Goal: Information Seeking & Learning: Get advice/opinions

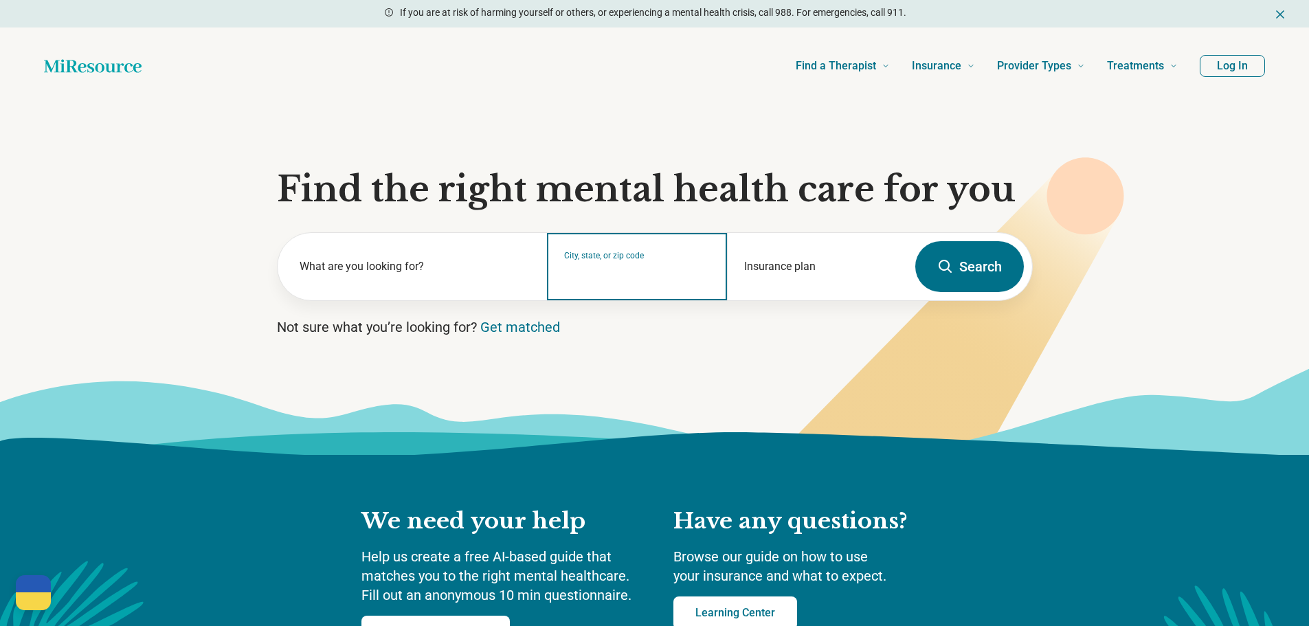
click at [603, 272] on input "City, state, or zip code" at bounding box center [637, 275] width 146 height 16
type input "*****"
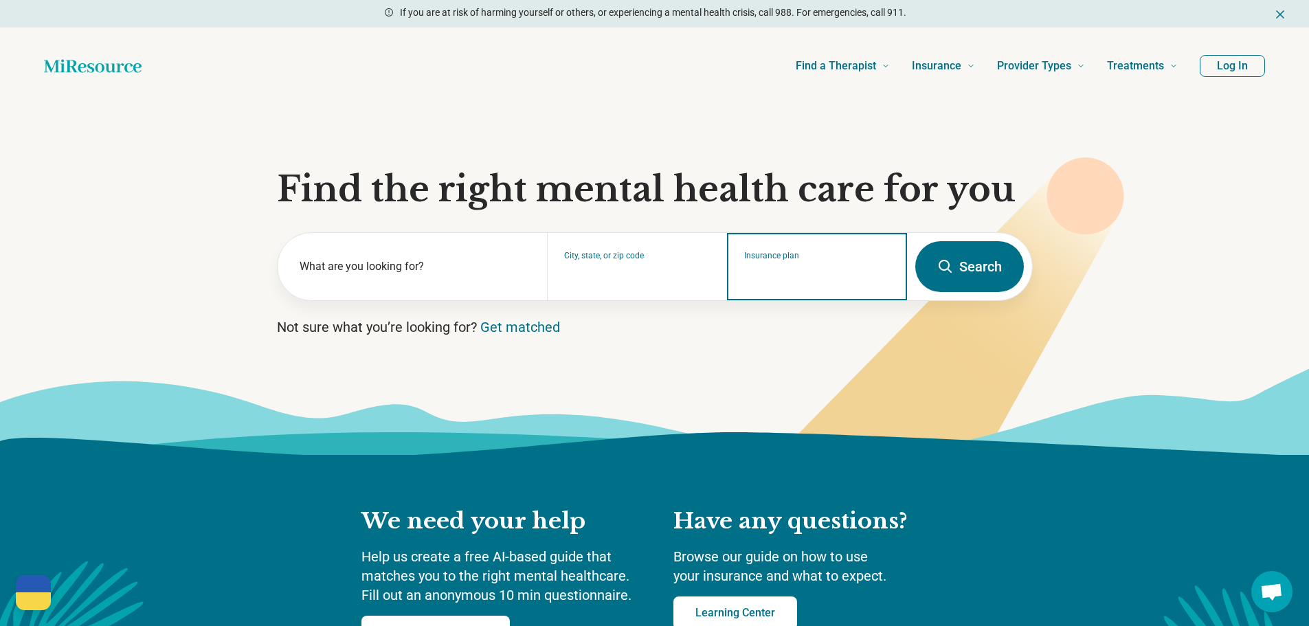
click at [805, 275] on input "Insurance plan" at bounding box center [817, 275] width 146 height 16
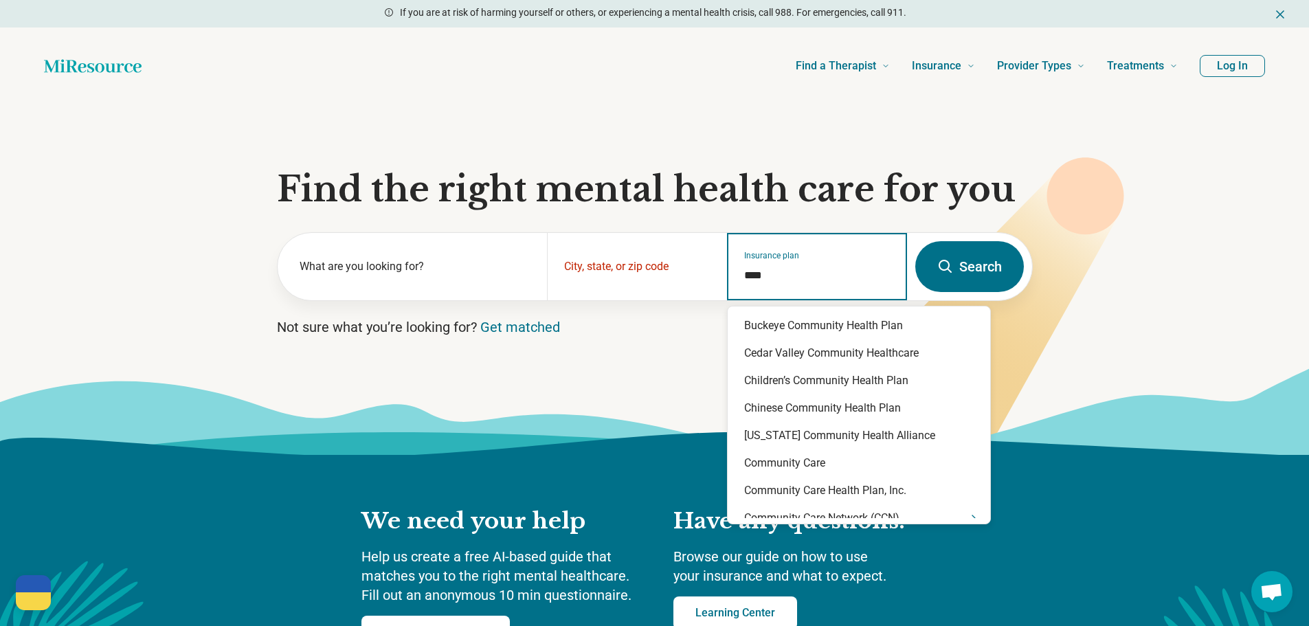
type input "*****"
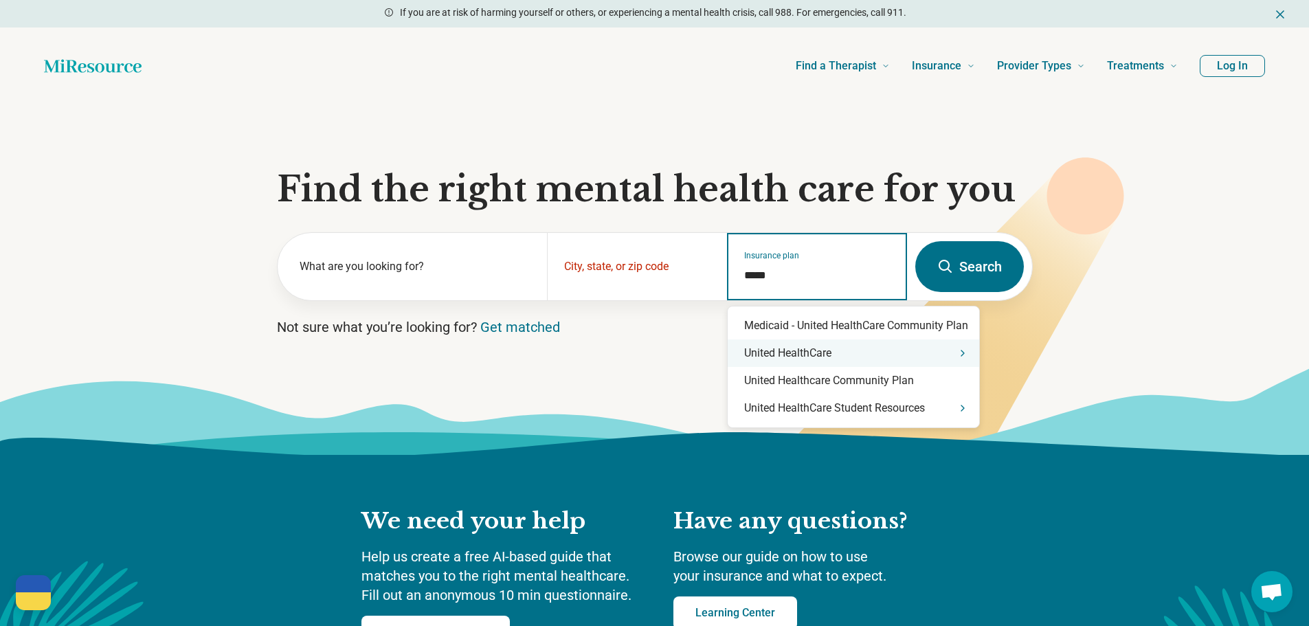
click at [894, 361] on div "United HealthCare" at bounding box center [854, 353] width 252 height 27
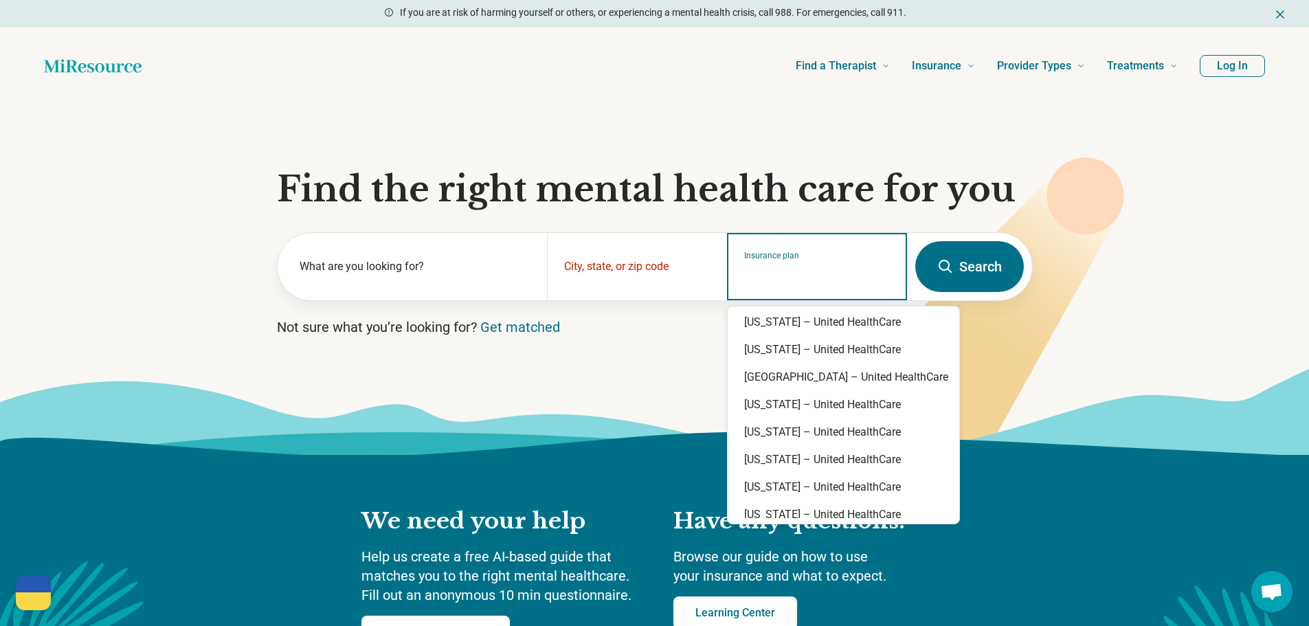
scroll to position [344, 0]
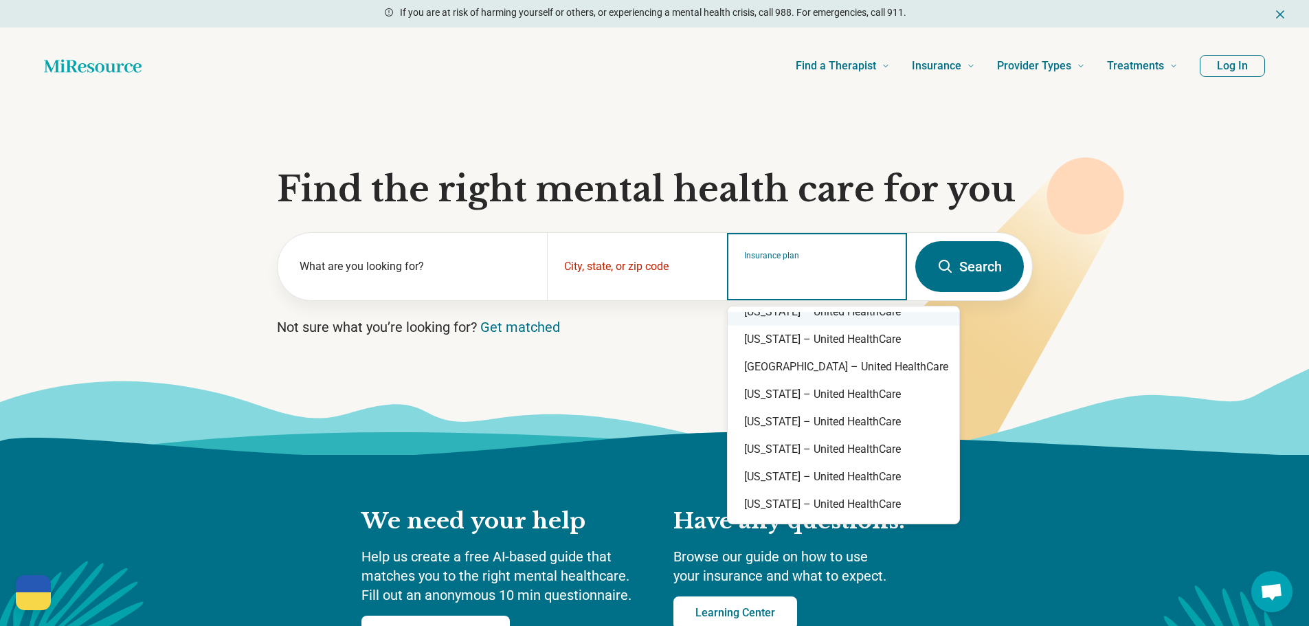
click at [815, 282] on input "Insurance plan" at bounding box center [817, 275] width 146 height 16
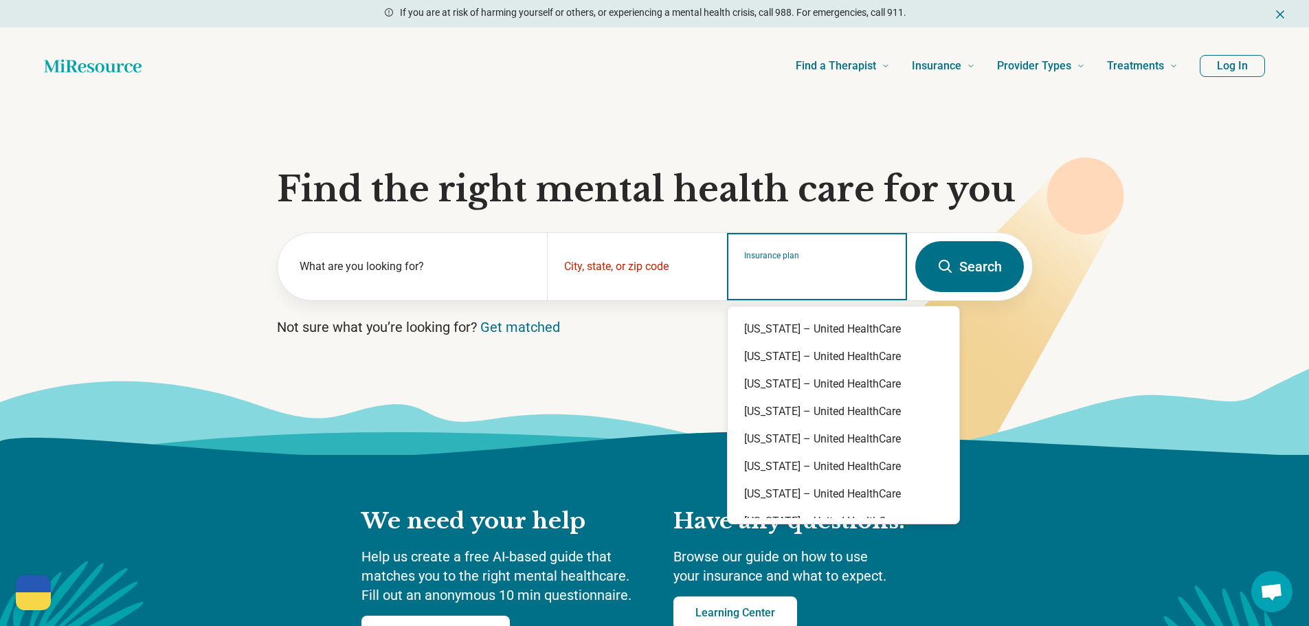
scroll to position [0, 0]
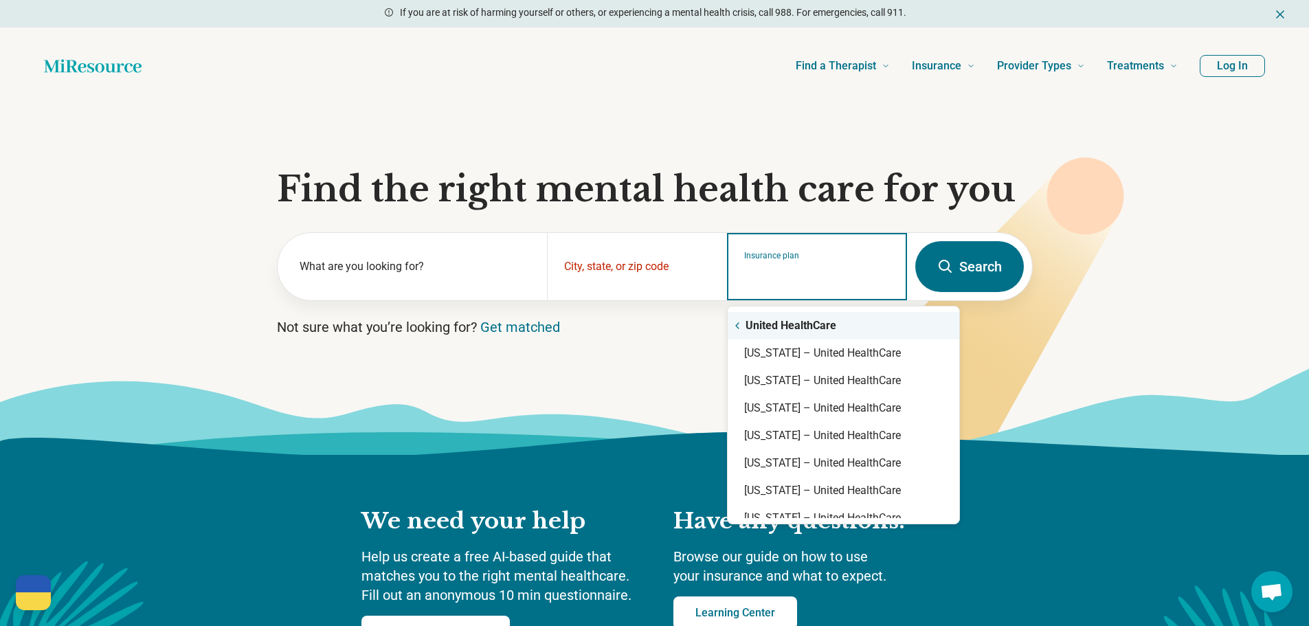
click at [735, 324] on icon "Suggestions" at bounding box center [737, 325] width 11 height 11
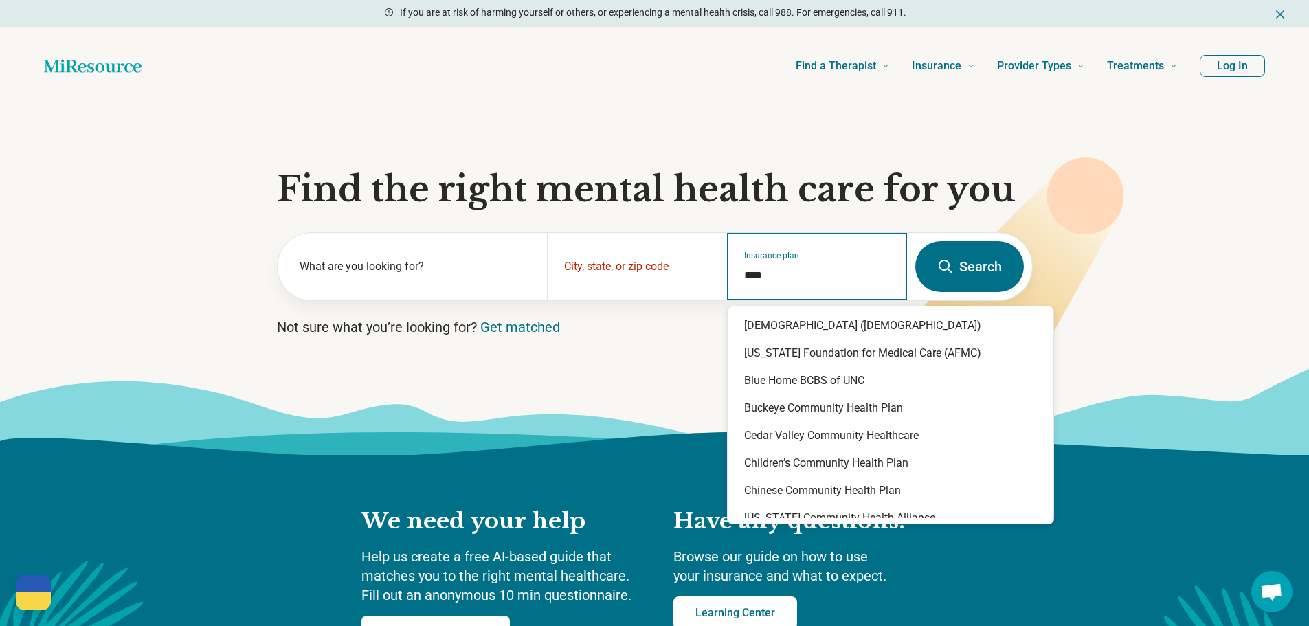
type input "*****"
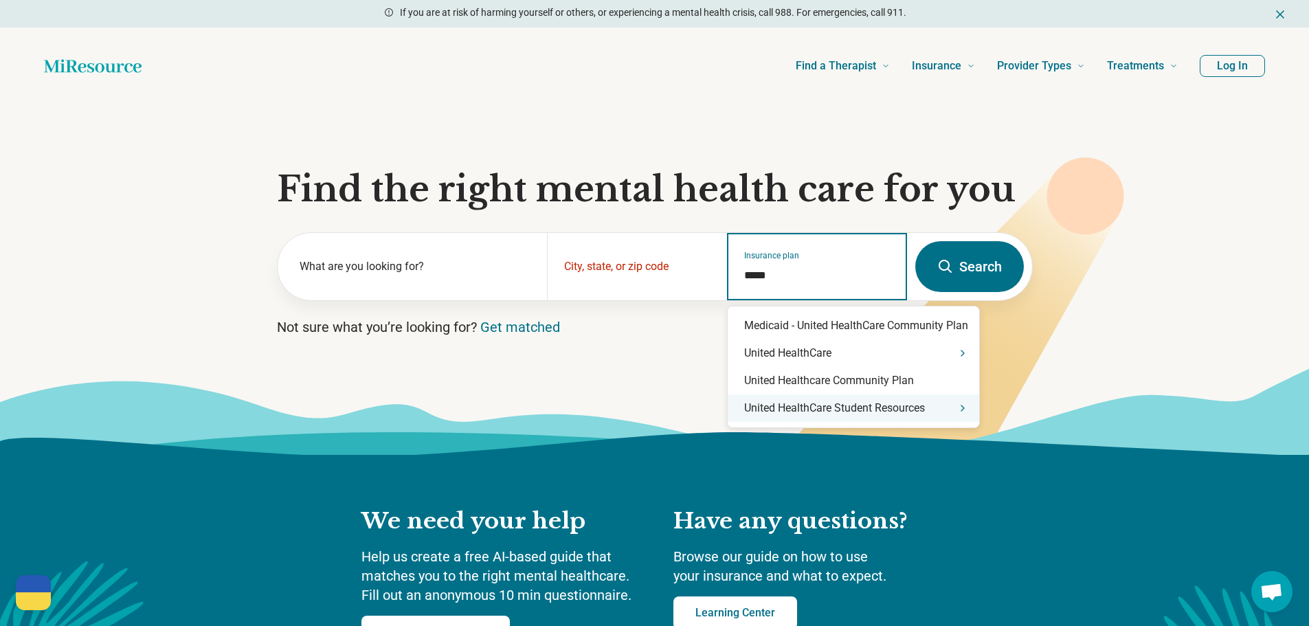
click at [900, 406] on div "United HealthCare Student Resources" at bounding box center [854, 408] width 252 height 27
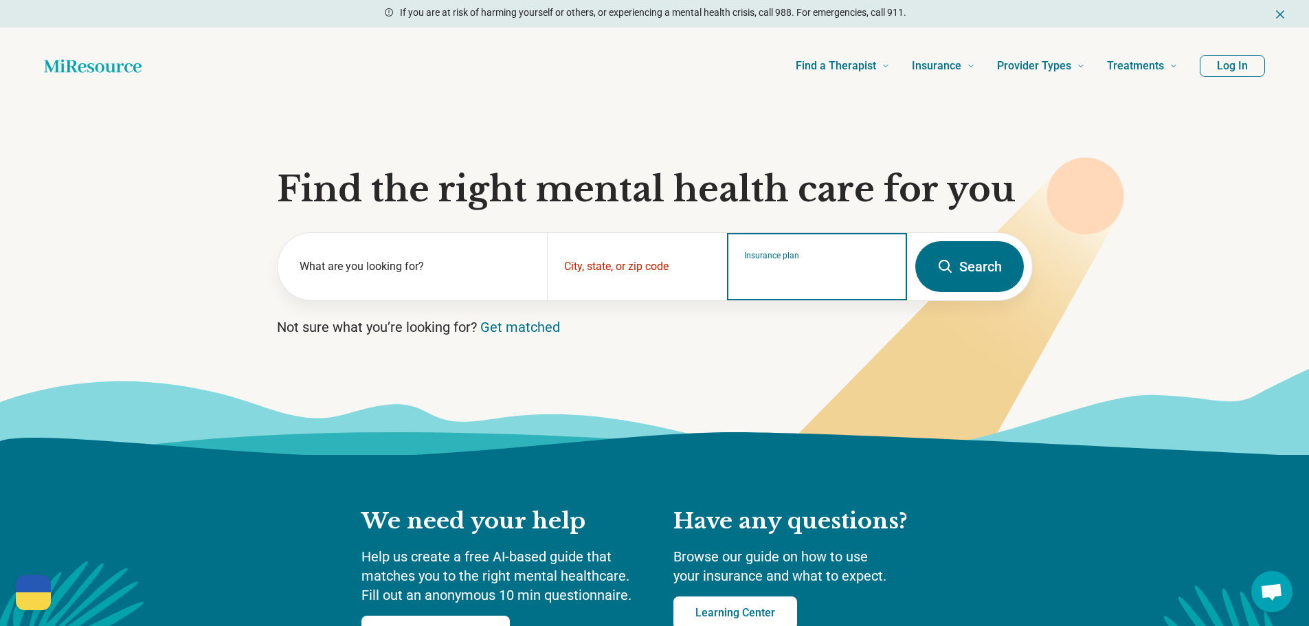
click at [835, 283] on input "Insurance plan" at bounding box center [817, 275] width 146 height 16
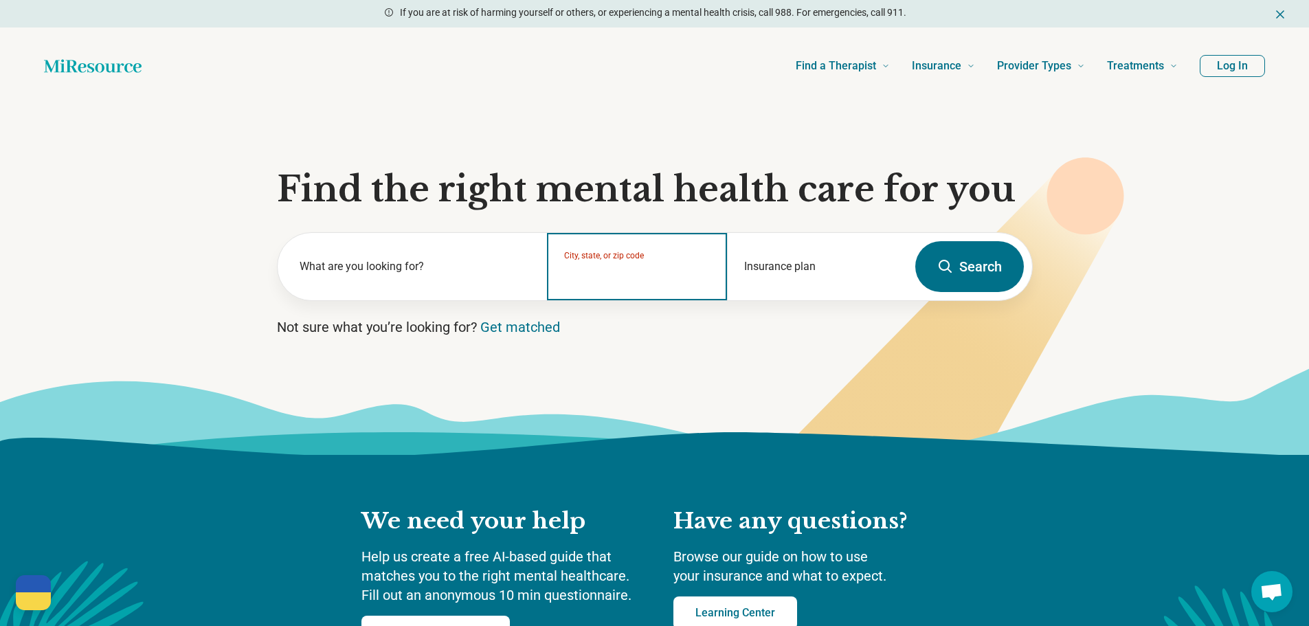
click at [666, 271] on input "City, state, or zip code" at bounding box center [637, 275] width 146 height 16
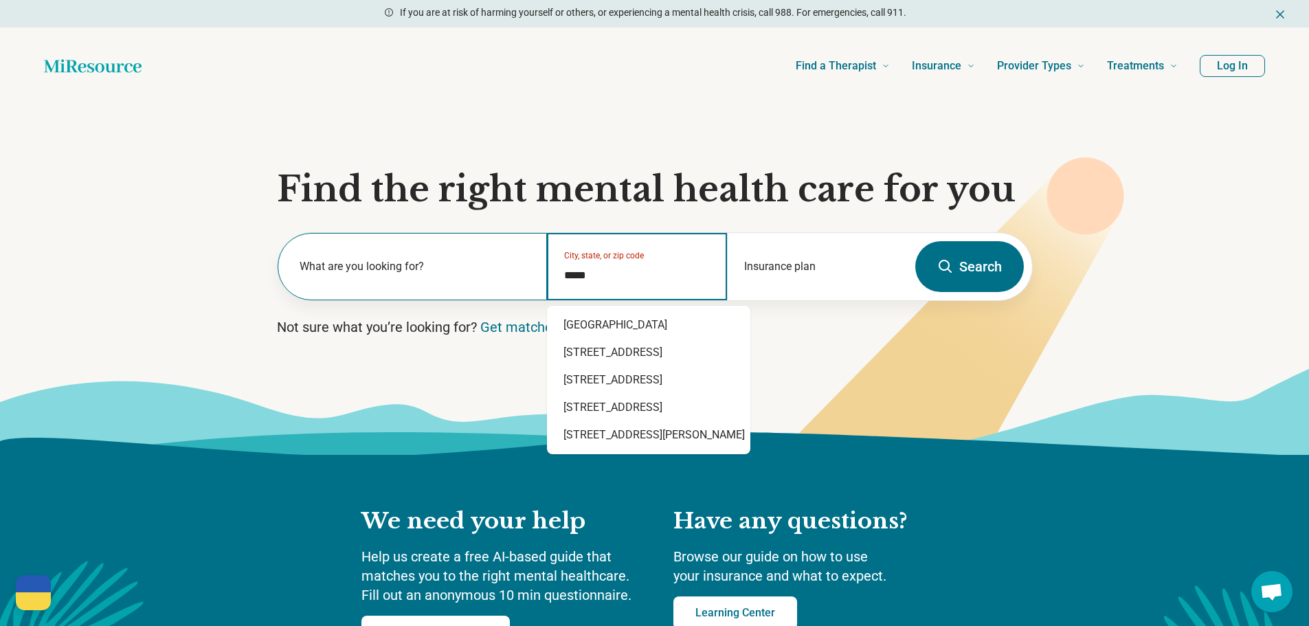
drag, startPoint x: 608, startPoint y: 276, endPoint x: 475, endPoint y: 284, distance: 132.9
click at [475, 284] on div "What are you looking for? City, state, or zip code ***** Insurance plan" at bounding box center [593, 266] width 630 height 67
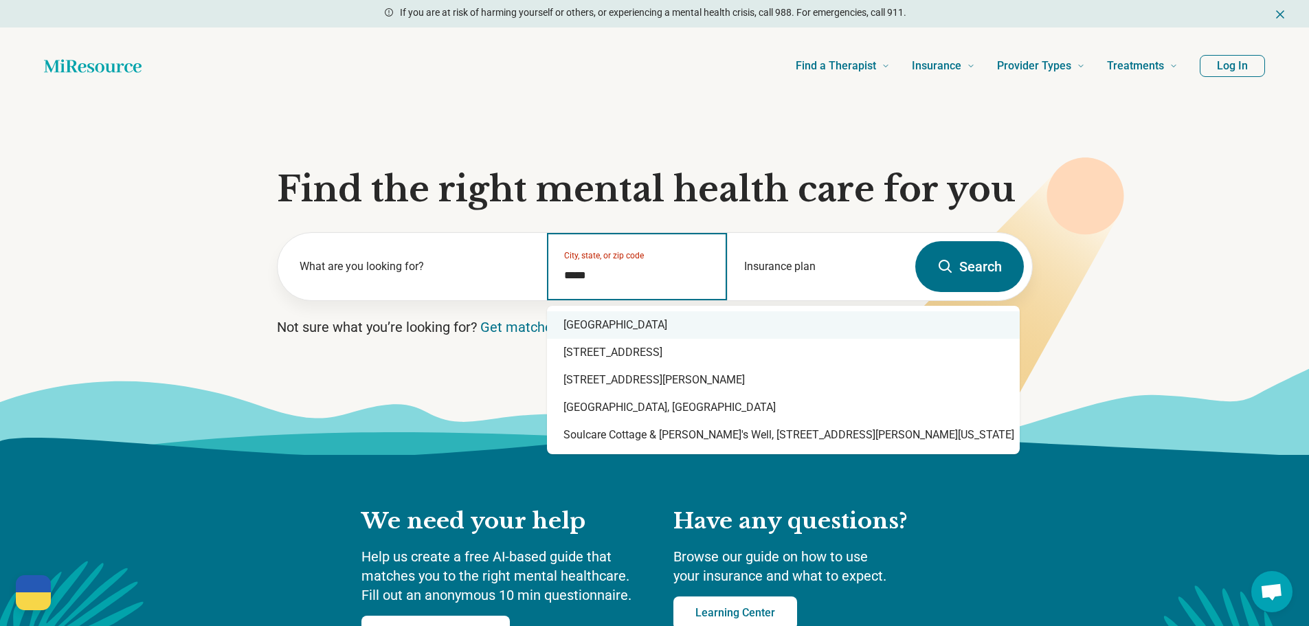
click at [627, 325] on div "Charlottesville, VA 22902" at bounding box center [783, 324] width 473 height 27
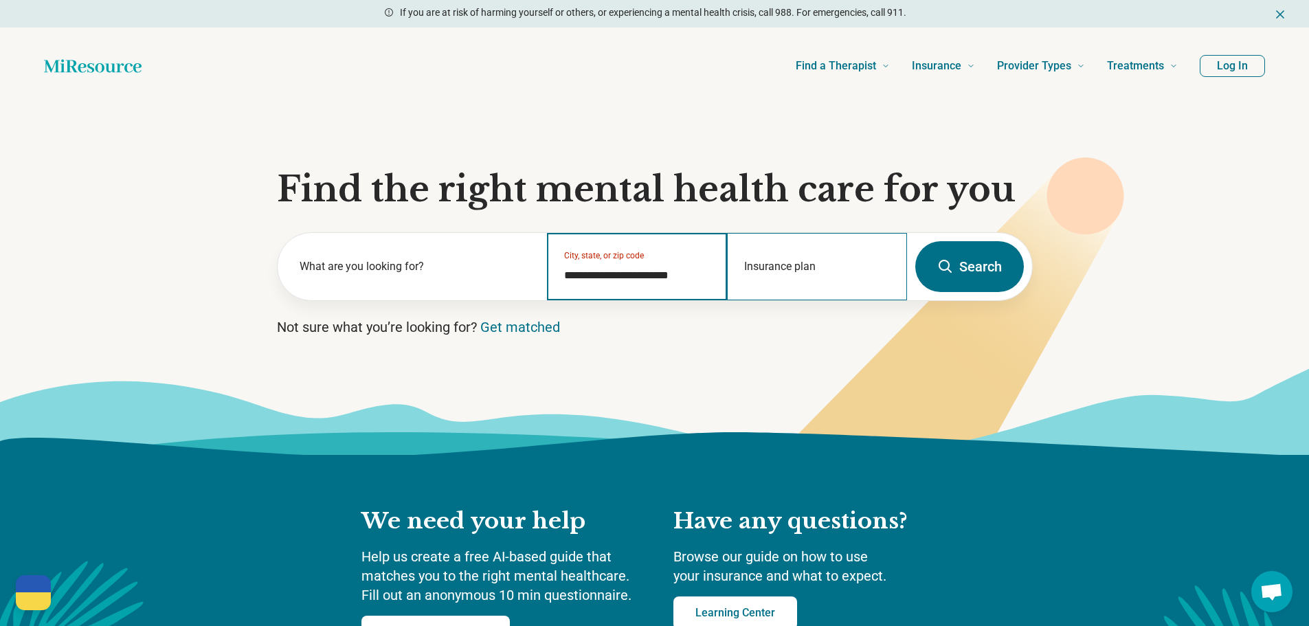
type input "**********"
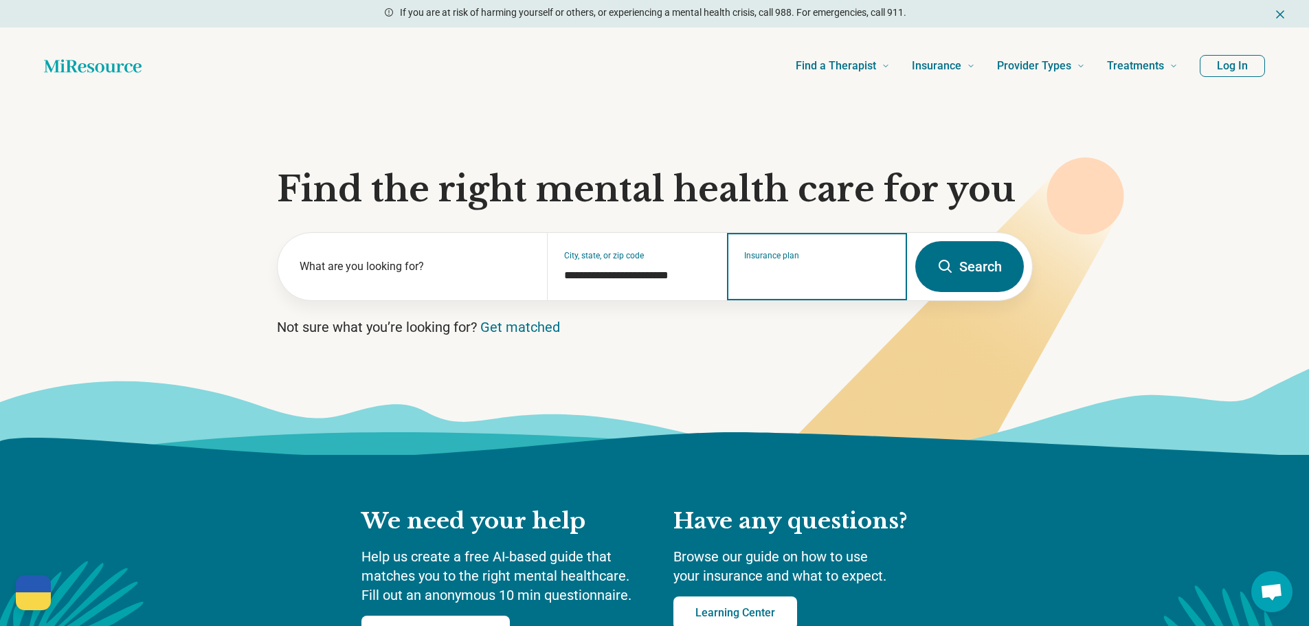
click at [753, 282] on input "Insurance plan" at bounding box center [817, 275] width 146 height 16
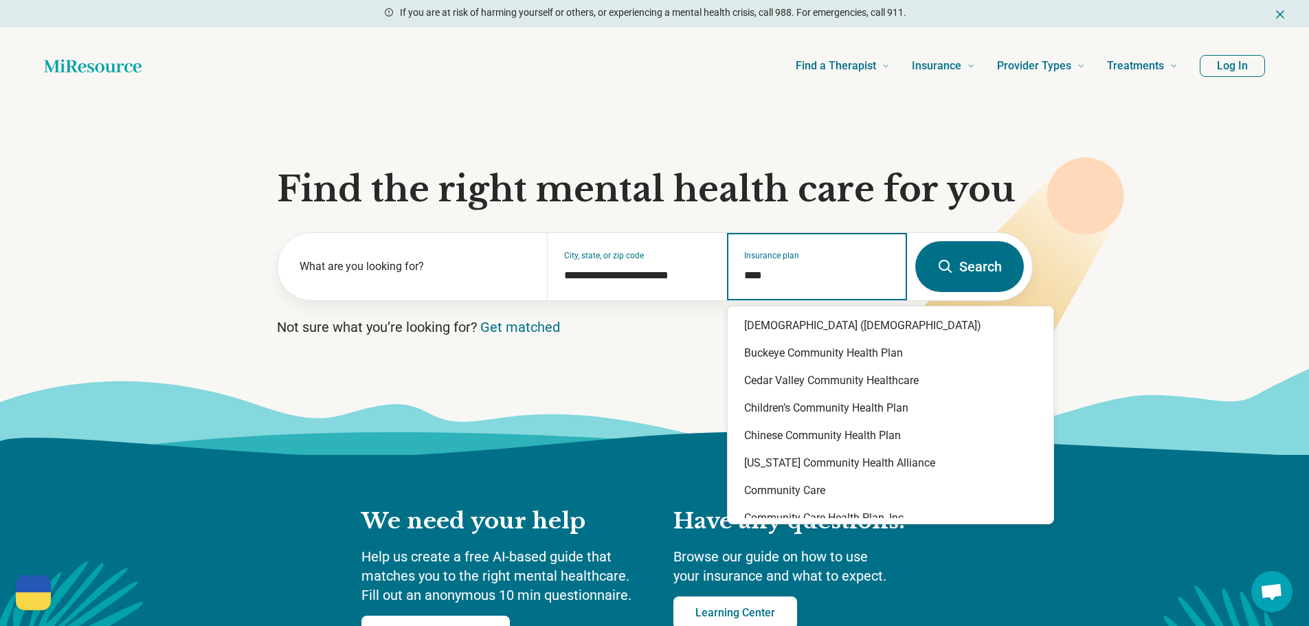
type input "*****"
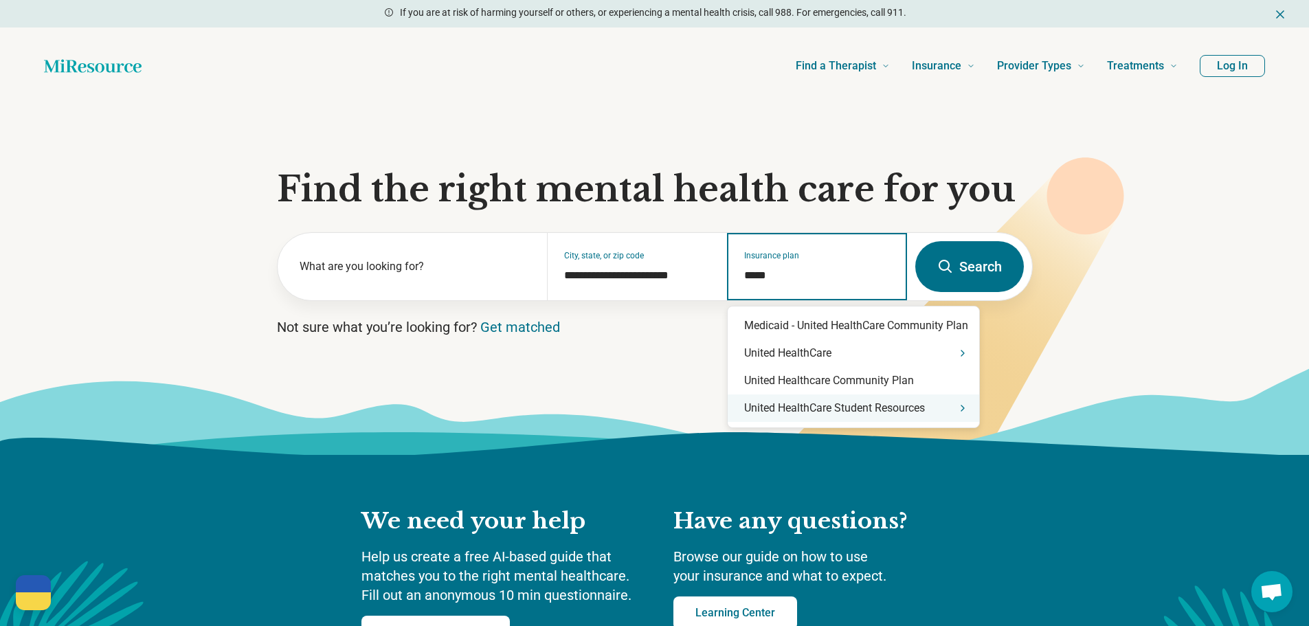
click at [880, 412] on div "United HealthCare Student Resources" at bounding box center [854, 408] width 252 height 27
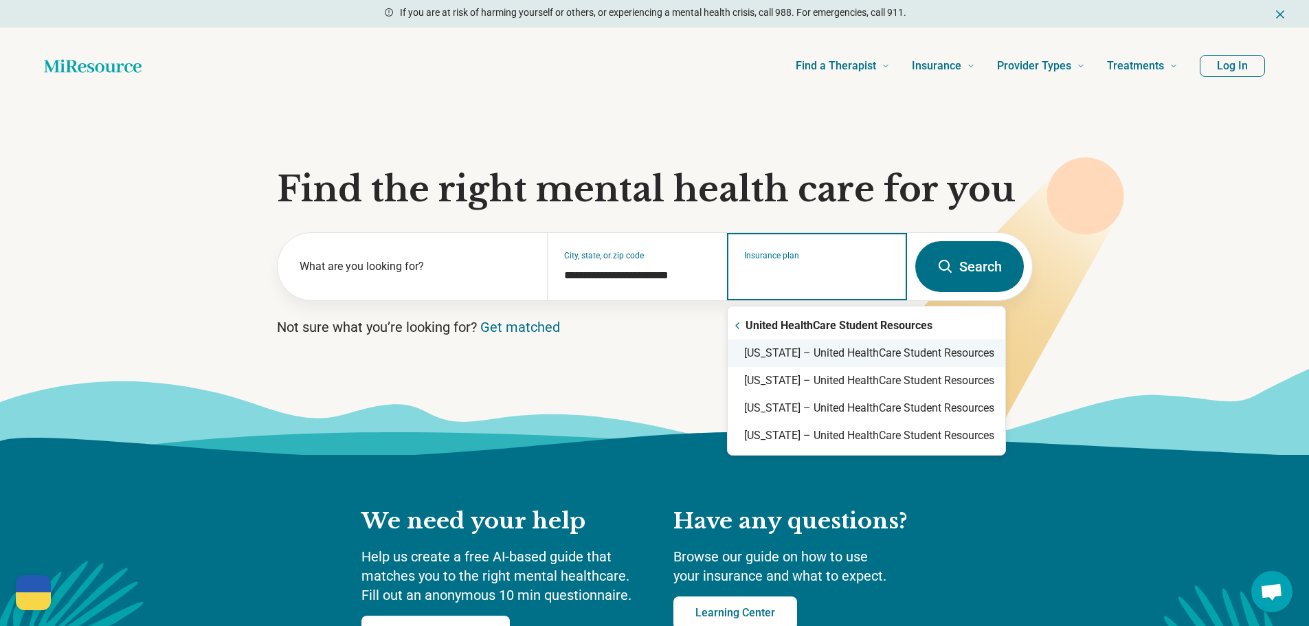
click at [882, 354] on div "Virginia – United HealthCare Student Resources" at bounding box center [867, 353] width 278 height 27
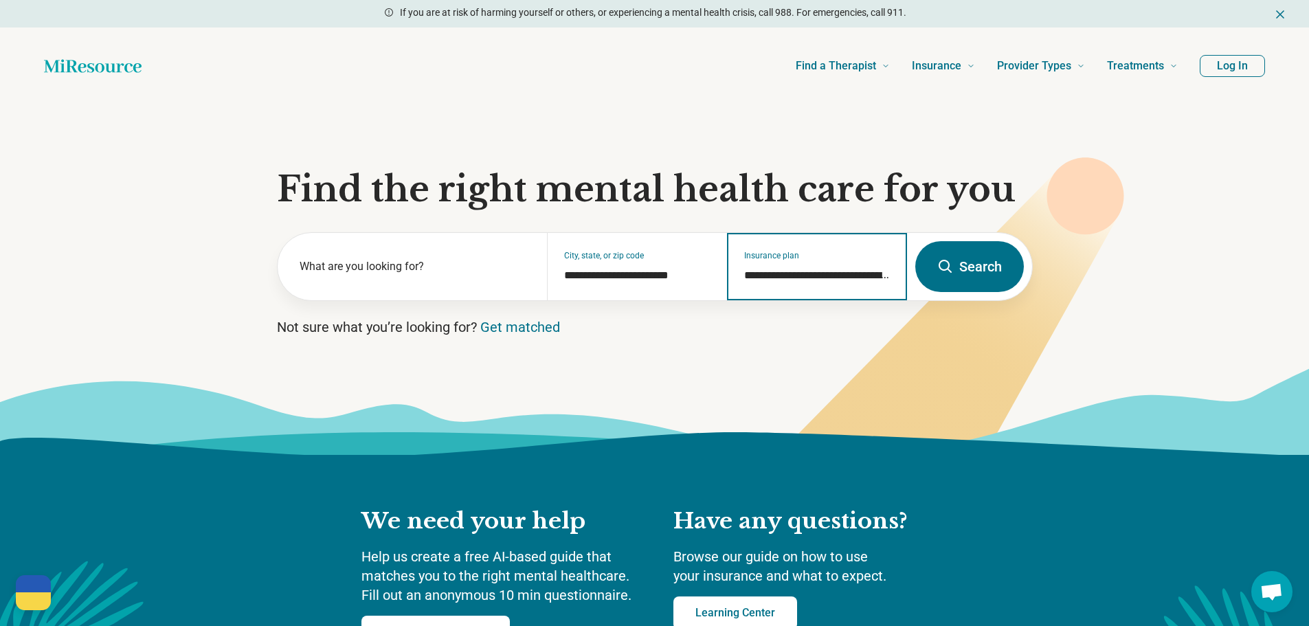
type input "**********"
click at [997, 246] on button "Search" at bounding box center [970, 266] width 109 height 51
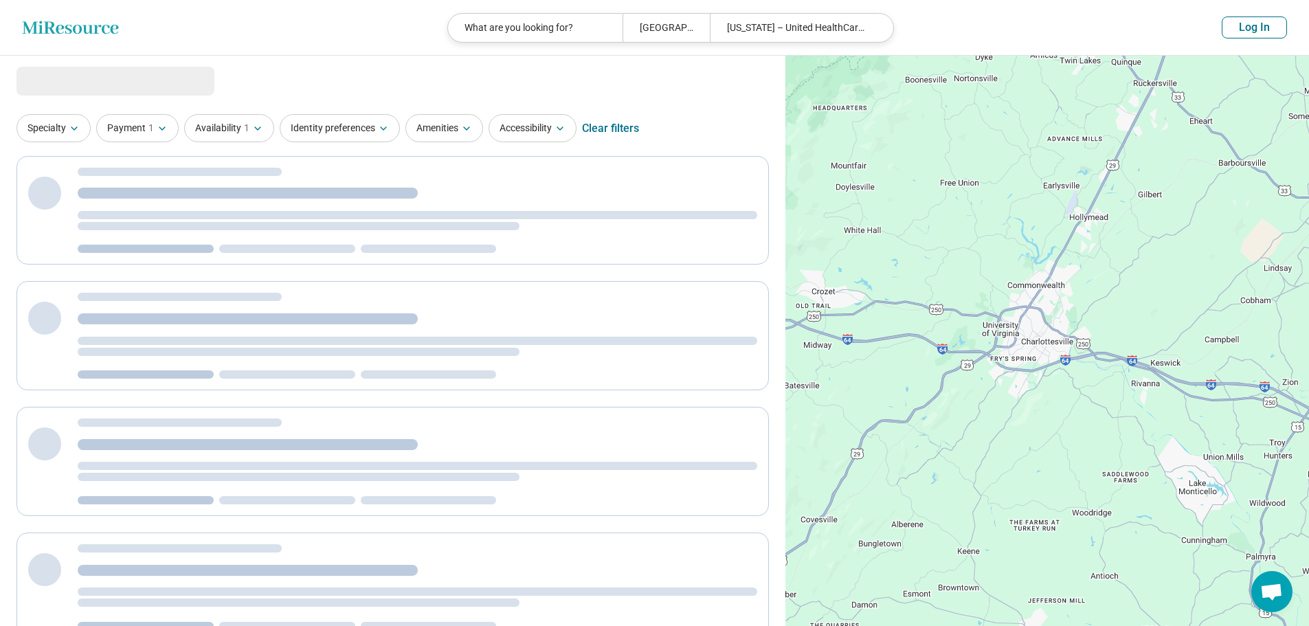
select select "***"
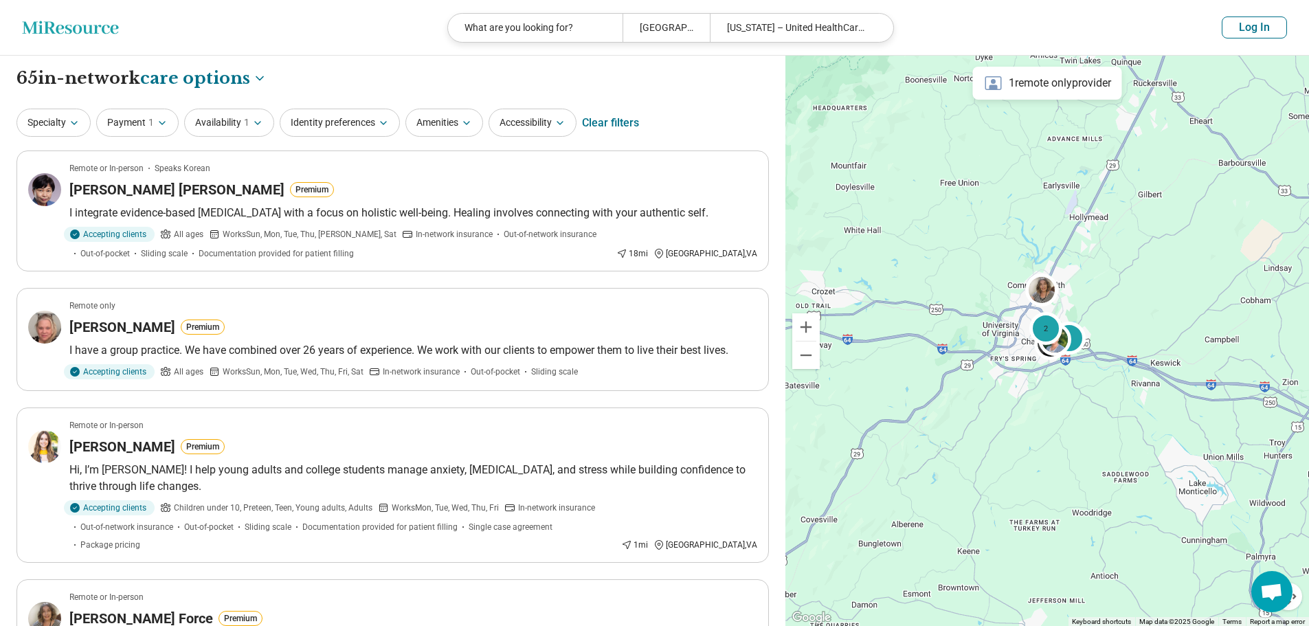
click at [1309, 170] on div "2 2" at bounding box center [1048, 341] width 524 height 571
click at [79, 120] on icon "button" at bounding box center [74, 123] width 11 height 11
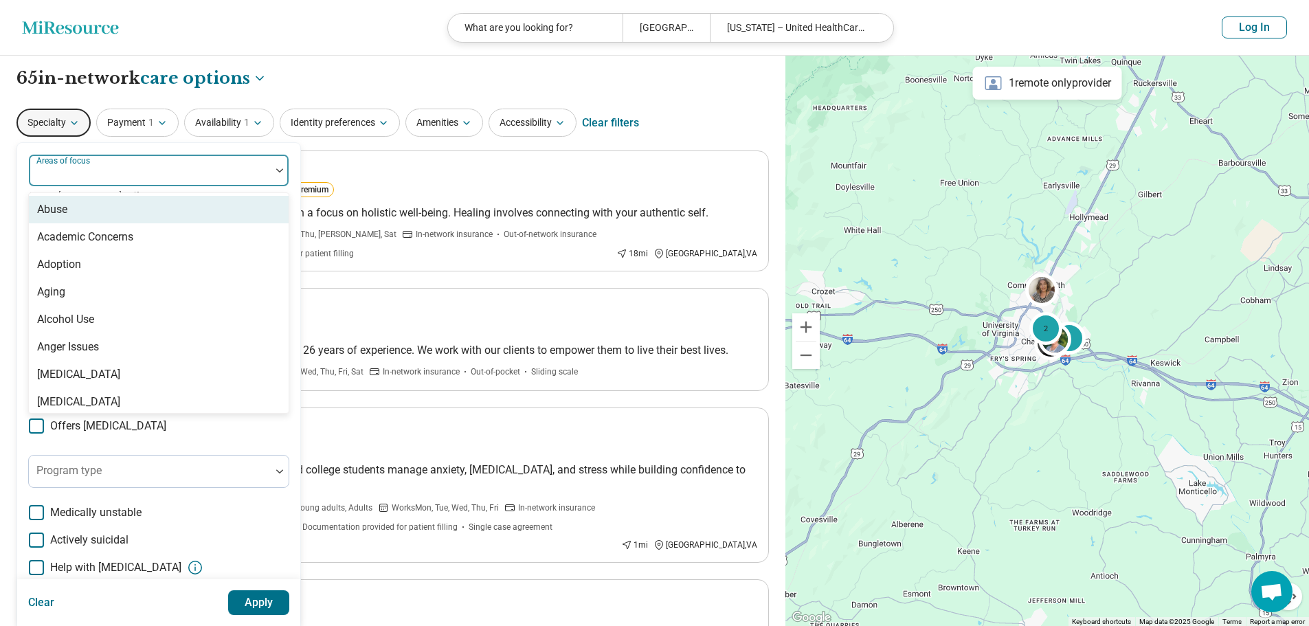
click at [96, 177] on div at bounding box center [149, 175] width 231 height 19
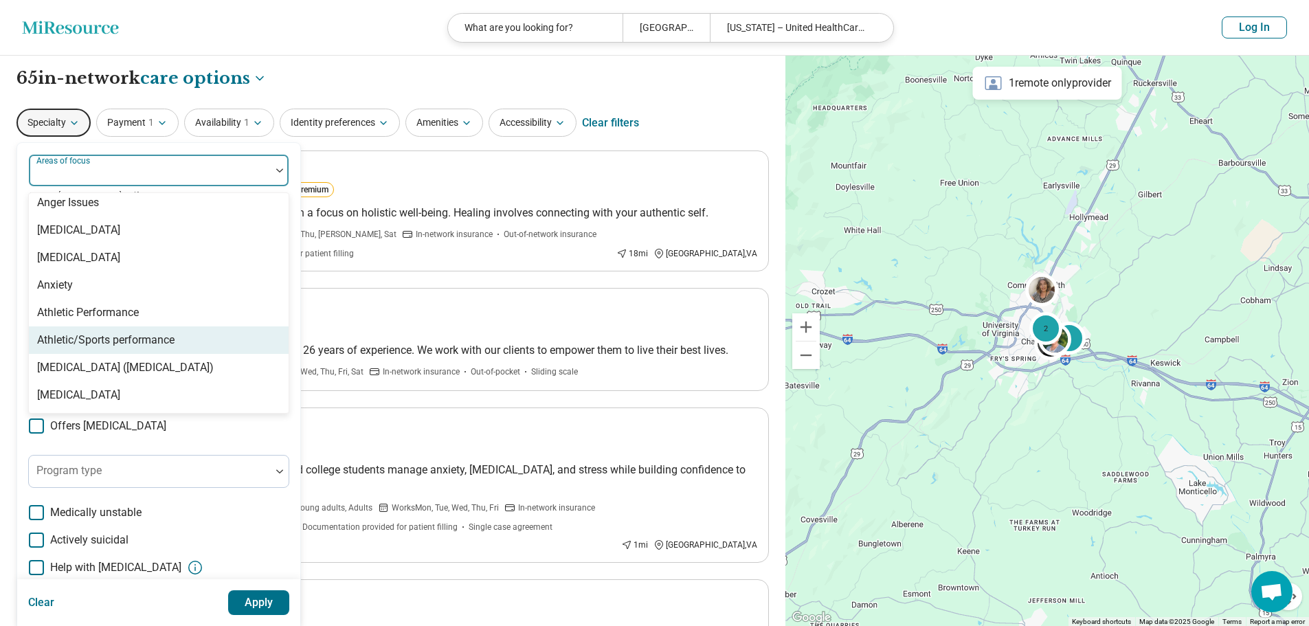
scroll to position [137, 0]
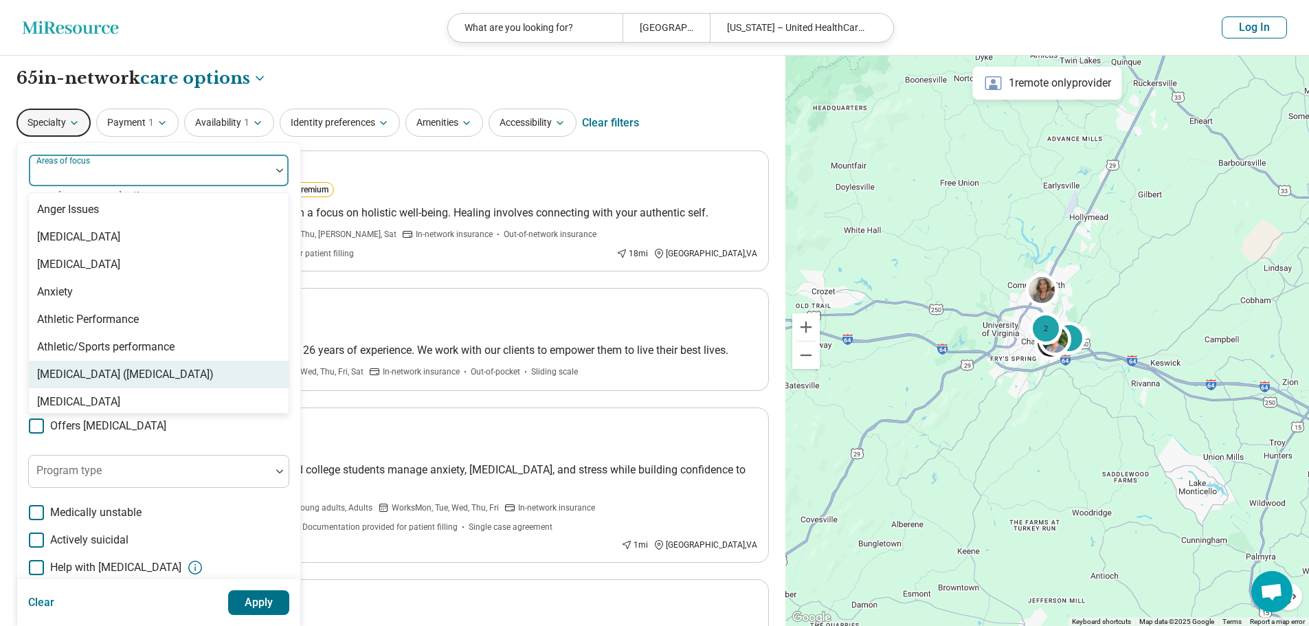
click at [214, 379] on div "Attention Deficit Hyperactivity Disorder (ADHD)" at bounding box center [125, 374] width 177 height 16
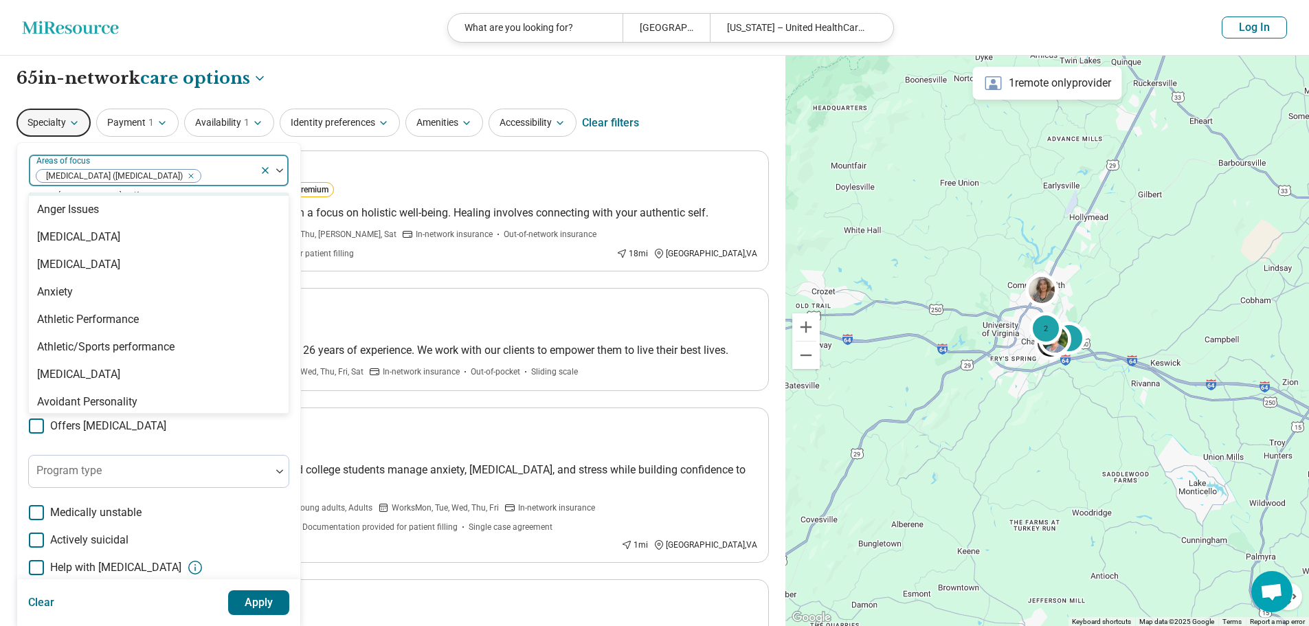
click at [250, 174] on div at bounding box center [228, 175] width 52 height 19
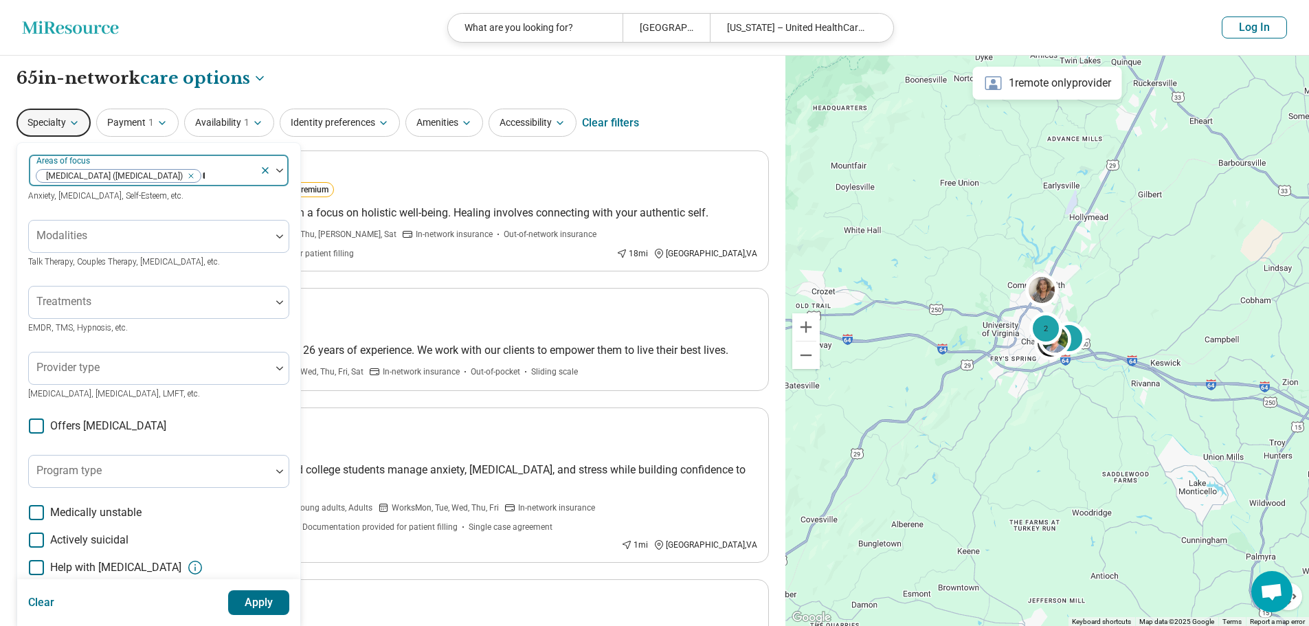
type input "**"
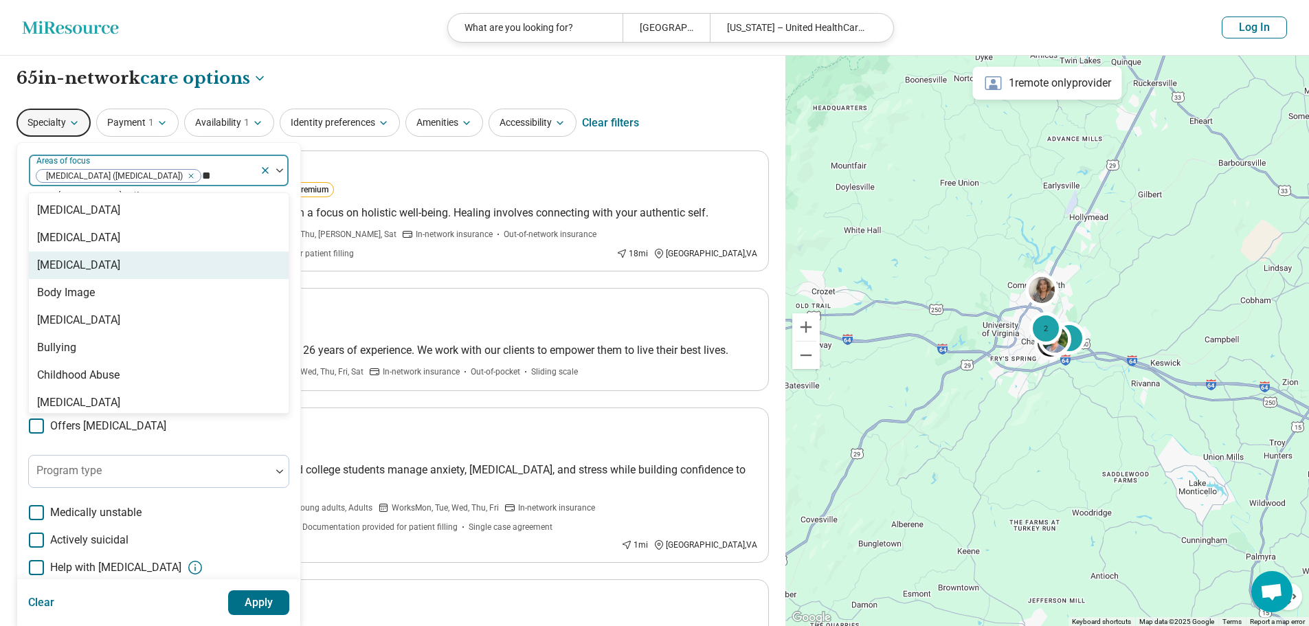
scroll to position [63, 0]
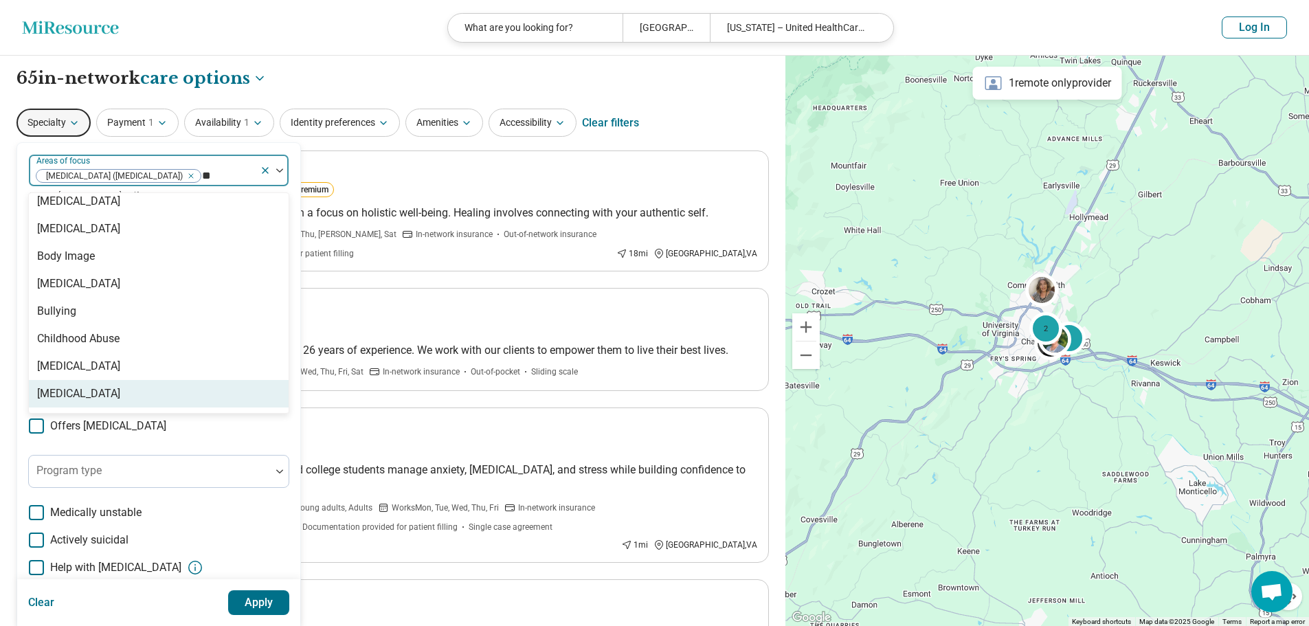
click at [218, 401] on div "[MEDICAL_DATA]" at bounding box center [159, 393] width 260 height 27
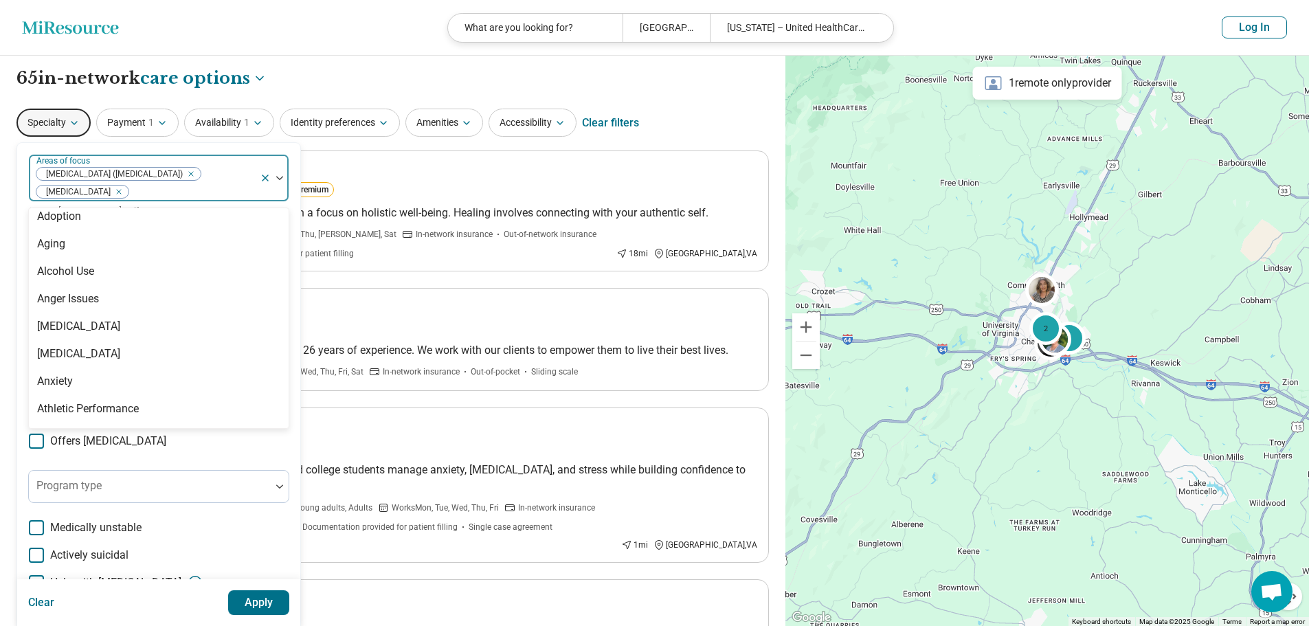
scroll to position [393, 0]
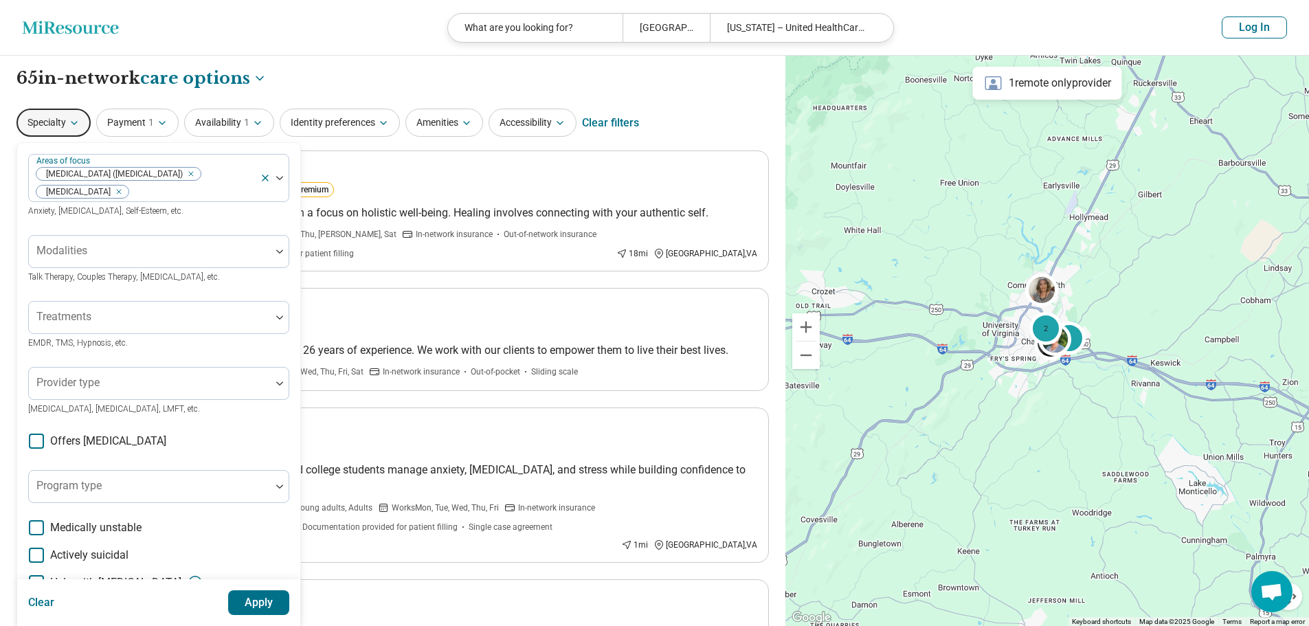
click at [342, 25] on header "Miresource logo What are you looking for? Charlottesville, VA 22902 Virginia – …" at bounding box center [654, 28] width 1309 height 56
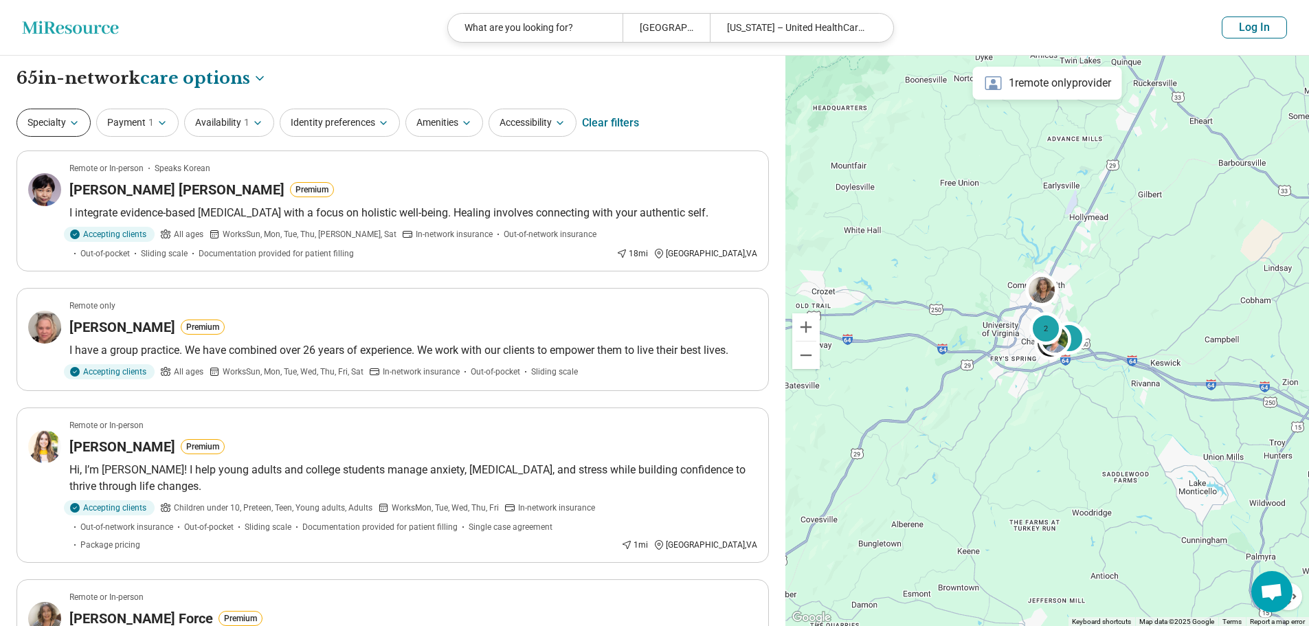
click at [79, 121] on icon "button" at bounding box center [74, 123] width 11 height 11
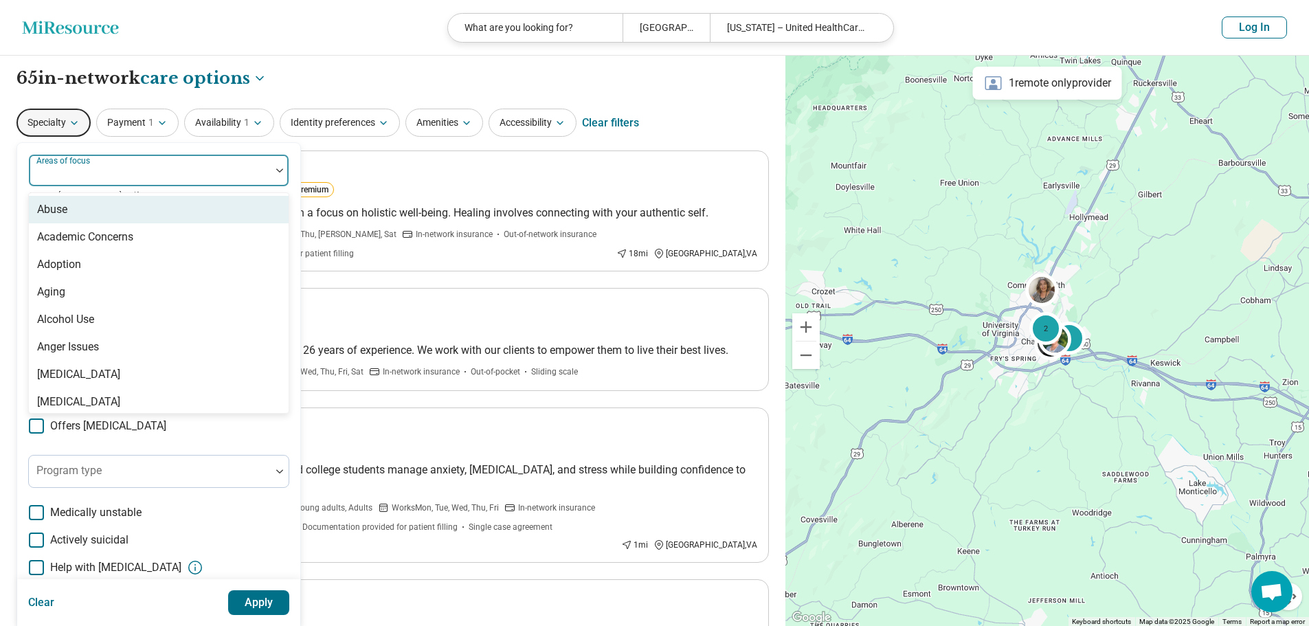
click at [139, 177] on div at bounding box center [149, 175] width 231 height 19
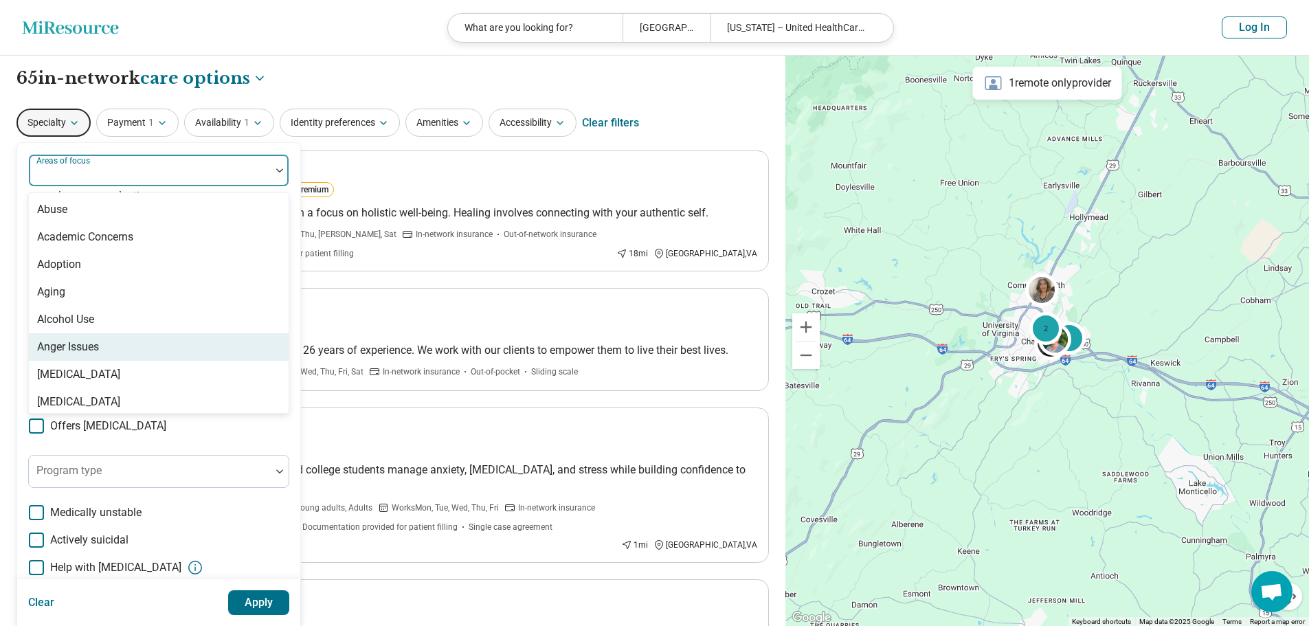
scroll to position [137, 0]
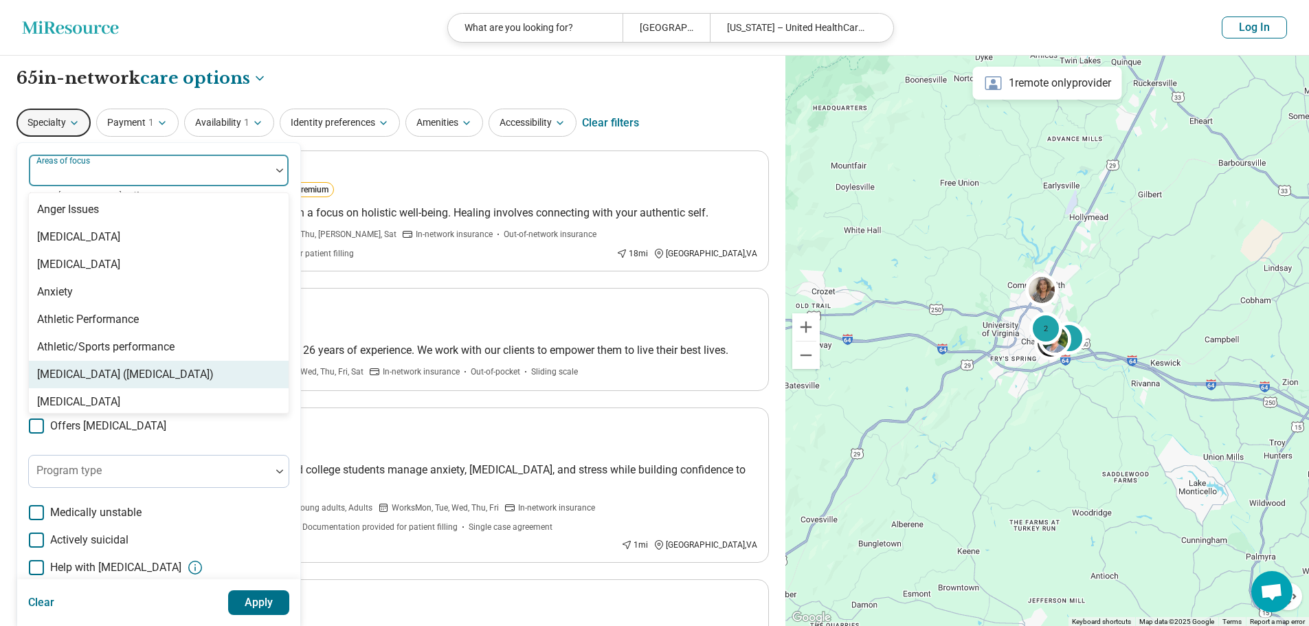
drag, startPoint x: 142, startPoint y: 359, endPoint x: 143, endPoint y: 366, distance: 7.0
click at [143, 366] on div "Abuse Academic Concerns Adoption Aging Alcohol Use Anger Issues Anorexia Nervos…" at bounding box center [159, 303] width 260 height 220
click at [143, 366] on div "Attention Deficit Hyperactivity Disorder (ADHD)" at bounding box center [125, 374] width 177 height 16
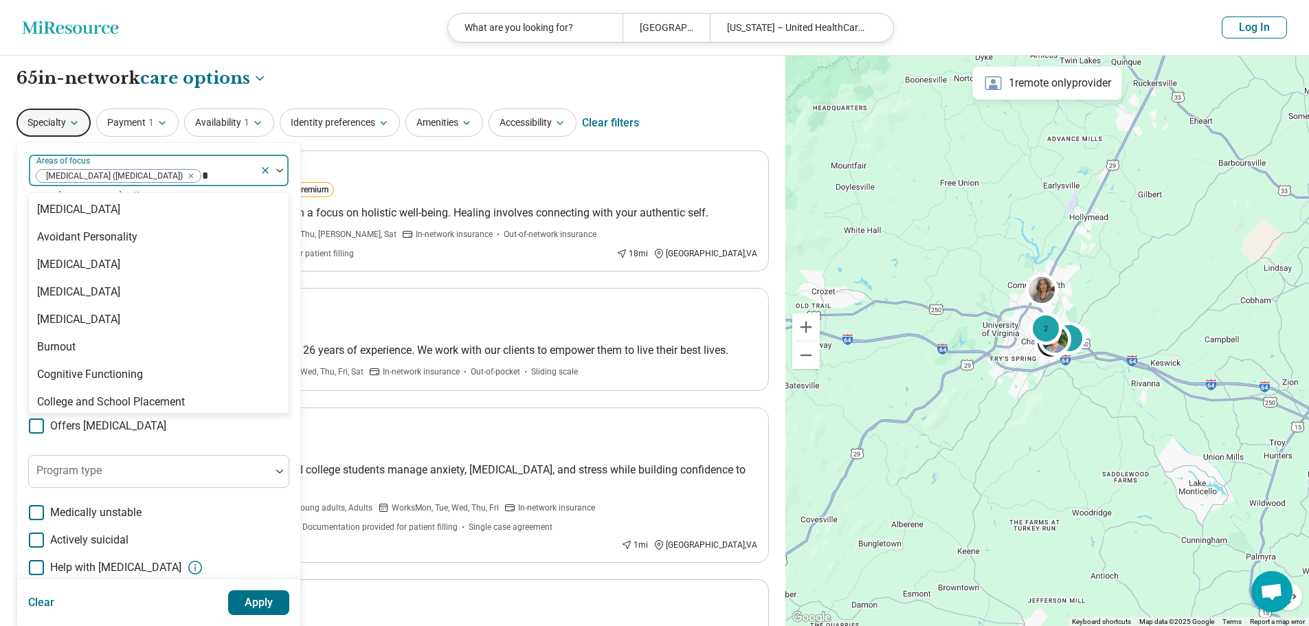
scroll to position [0, 0]
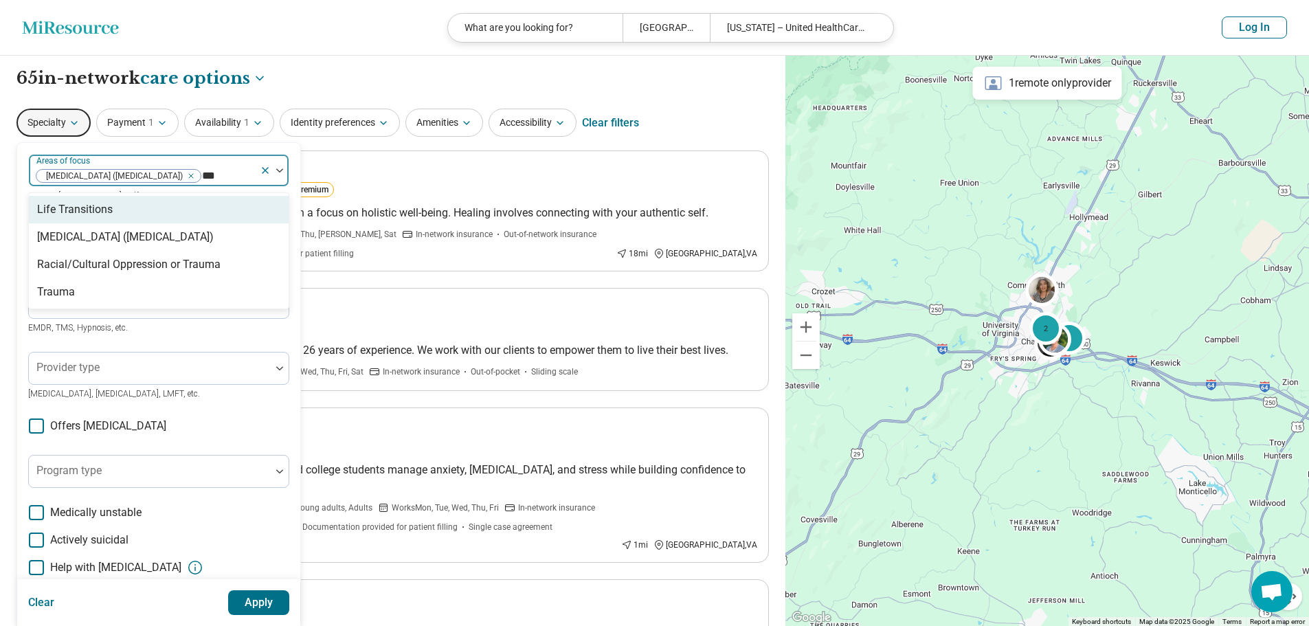
type input "****"
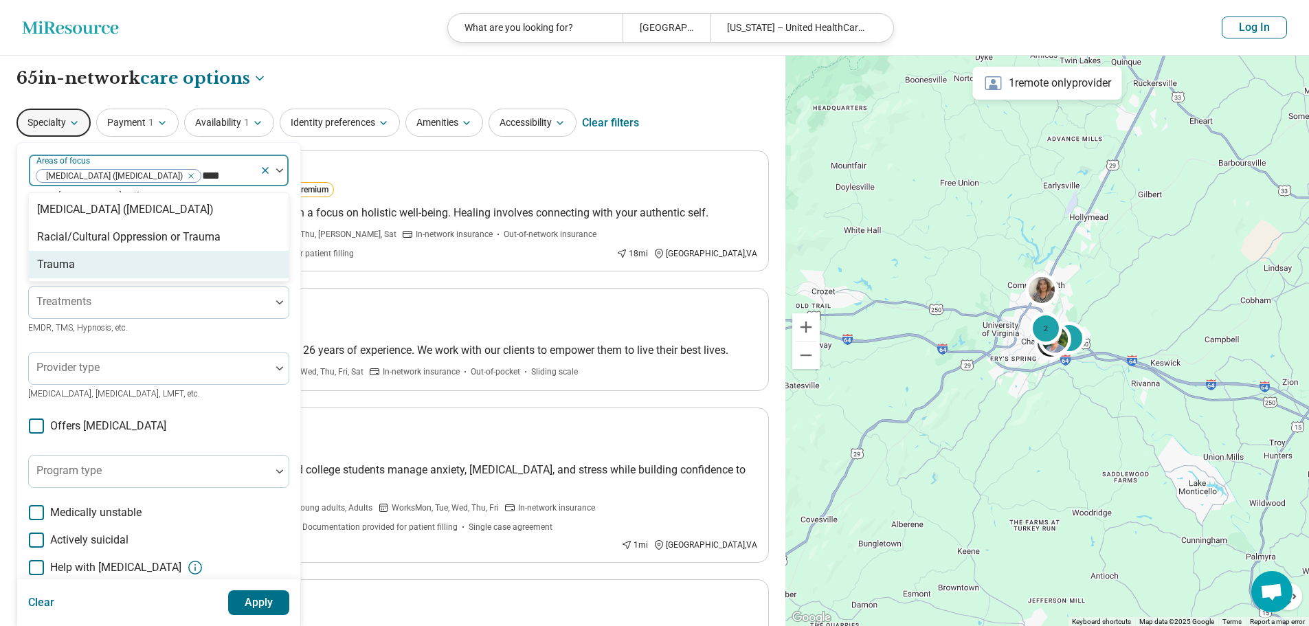
click at [195, 274] on div "Trauma" at bounding box center [159, 264] width 260 height 27
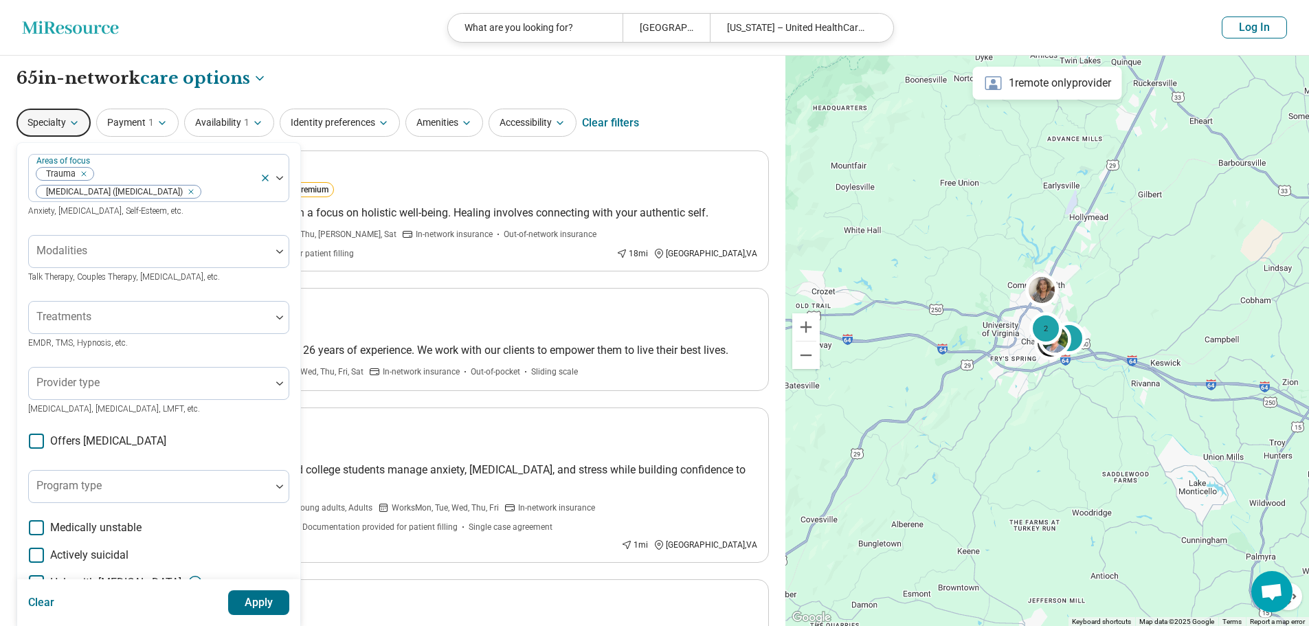
click at [258, 608] on button "Apply" at bounding box center [259, 602] width 62 height 25
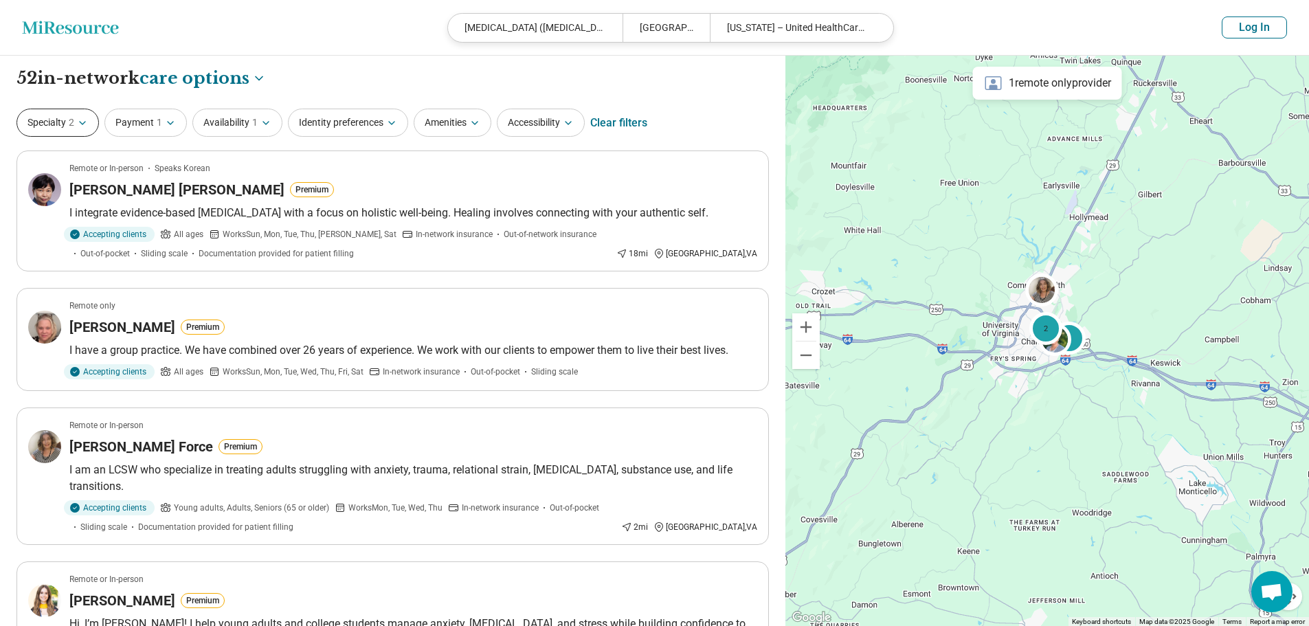
click at [83, 118] on icon "button" at bounding box center [82, 123] width 11 height 11
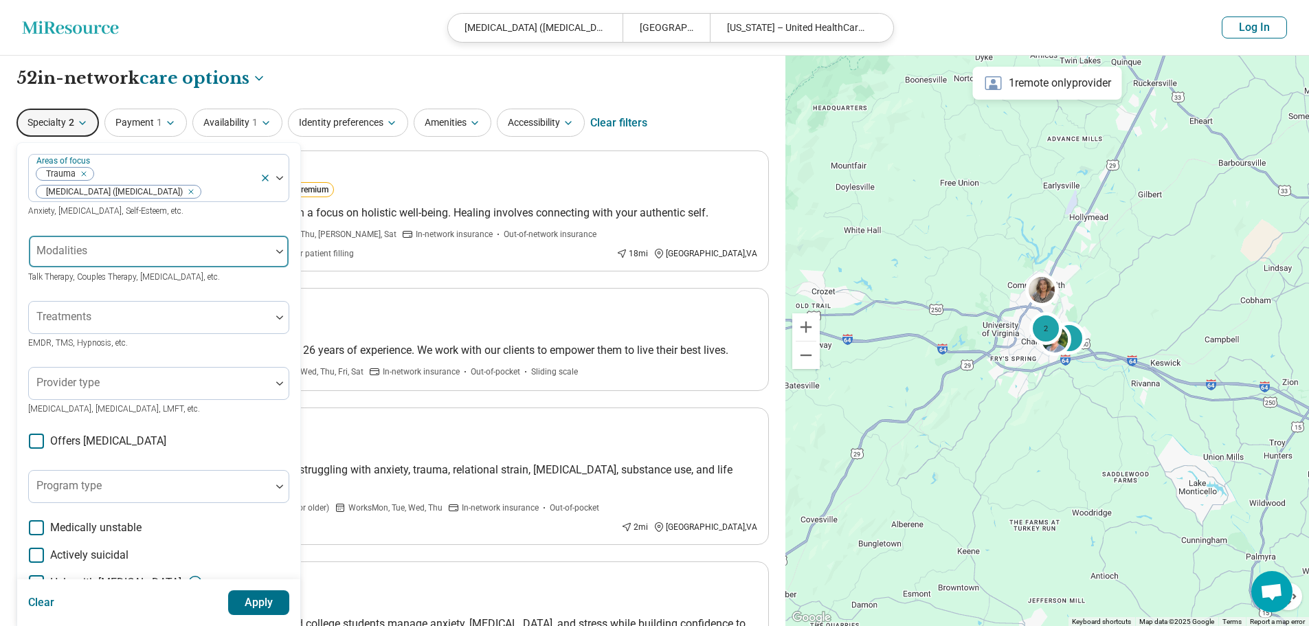
click at [133, 250] on div at bounding box center [149, 256] width 231 height 19
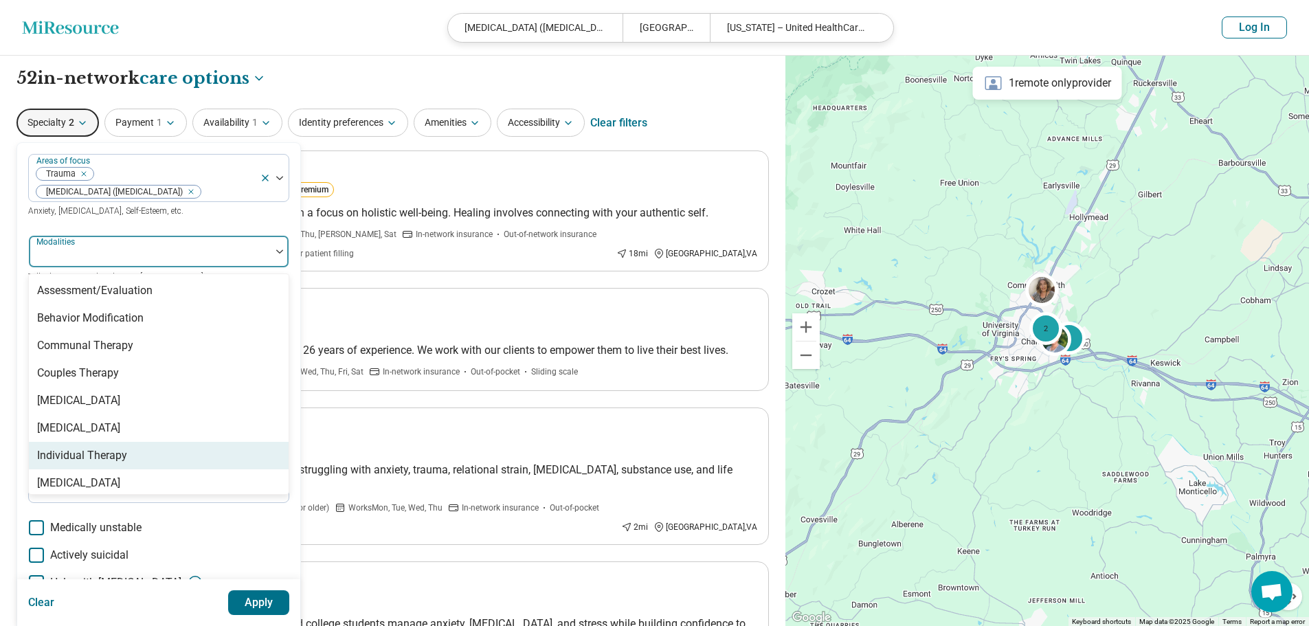
click at [135, 448] on div "Individual Therapy" at bounding box center [159, 455] width 260 height 27
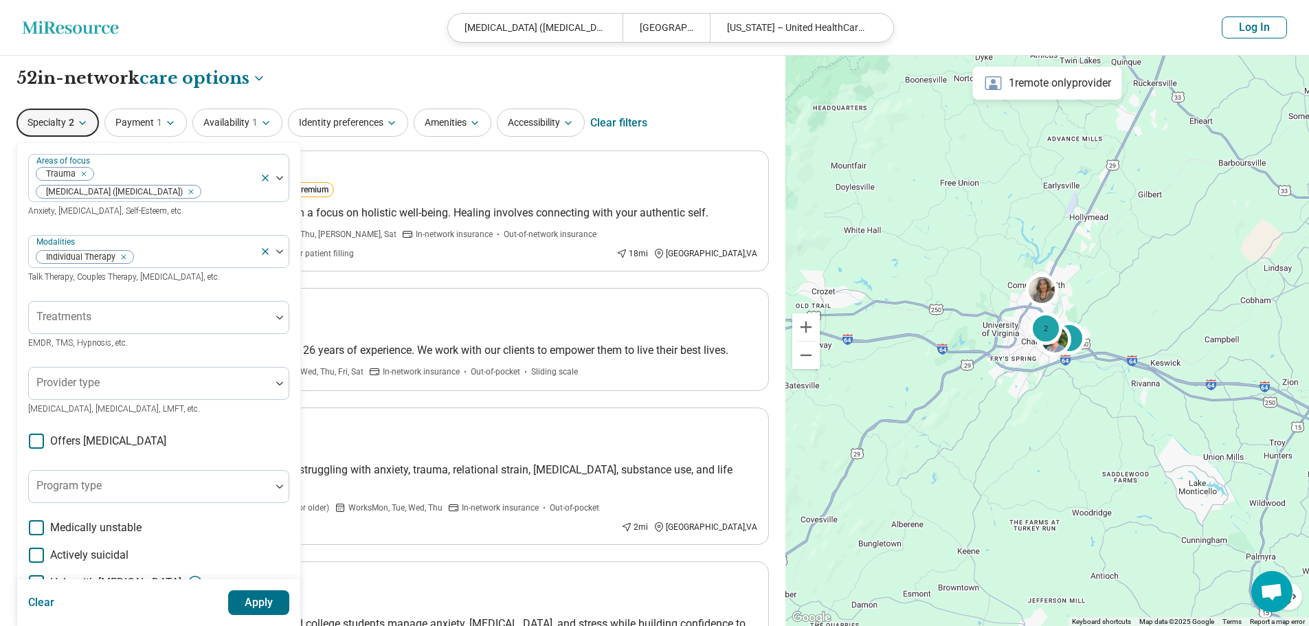
click at [264, 607] on button "Apply" at bounding box center [259, 602] width 62 height 25
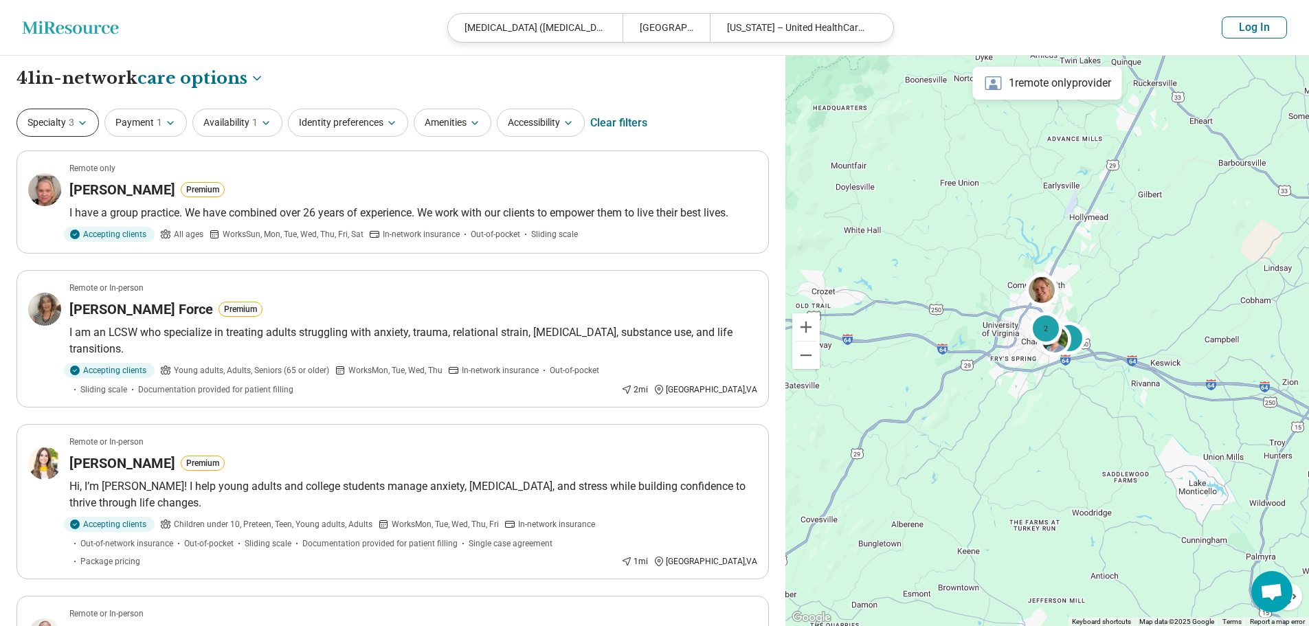
click at [85, 135] on button "Specialty 3" at bounding box center [57, 123] width 82 height 28
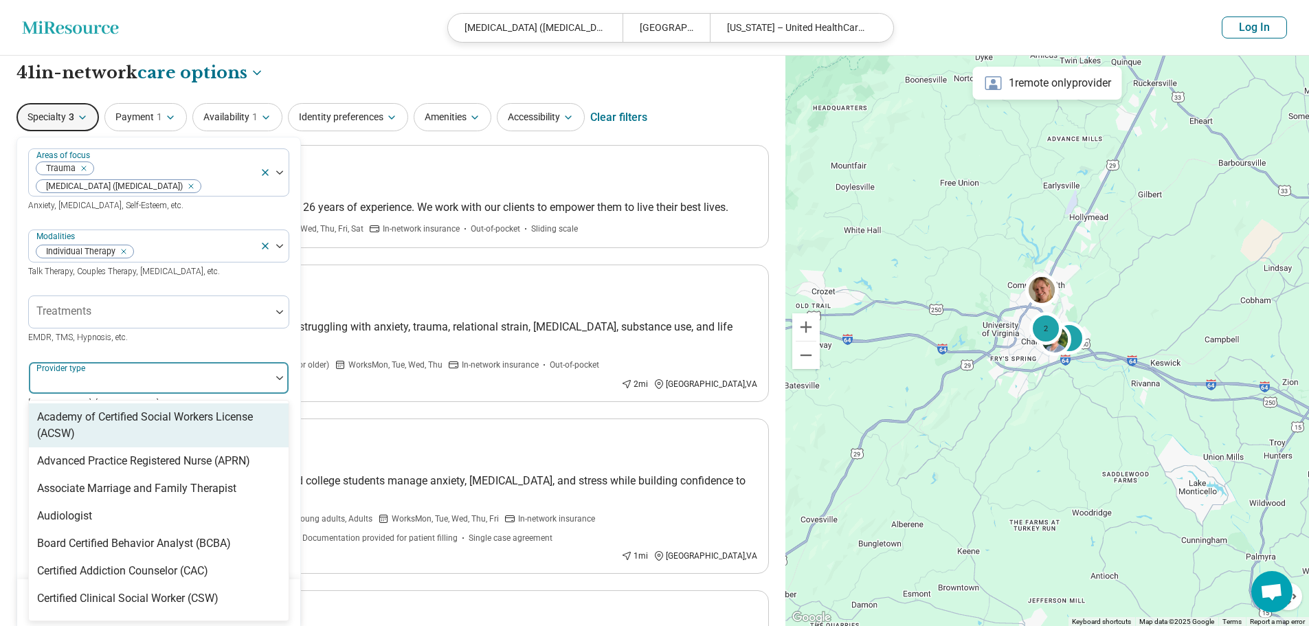
click at [62, 387] on div "Provider type" at bounding box center [158, 378] width 261 height 33
click at [62, 387] on div at bounding box center [149, 382] width 231 height 19
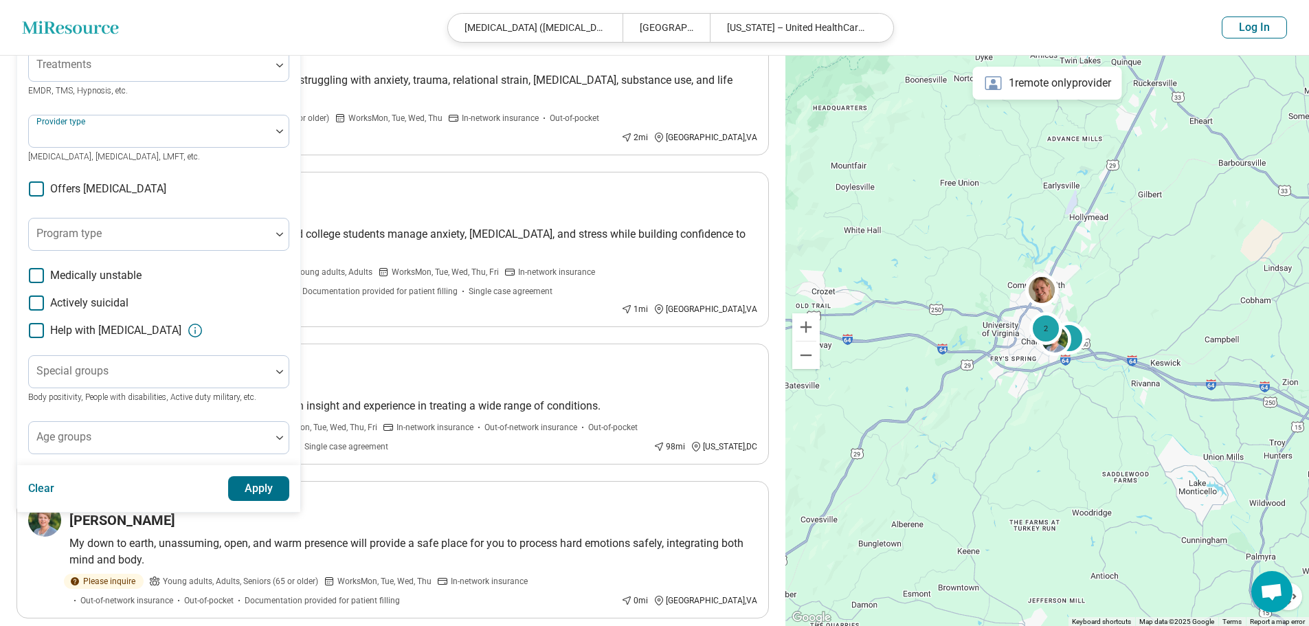
scroll to position [275, 0]
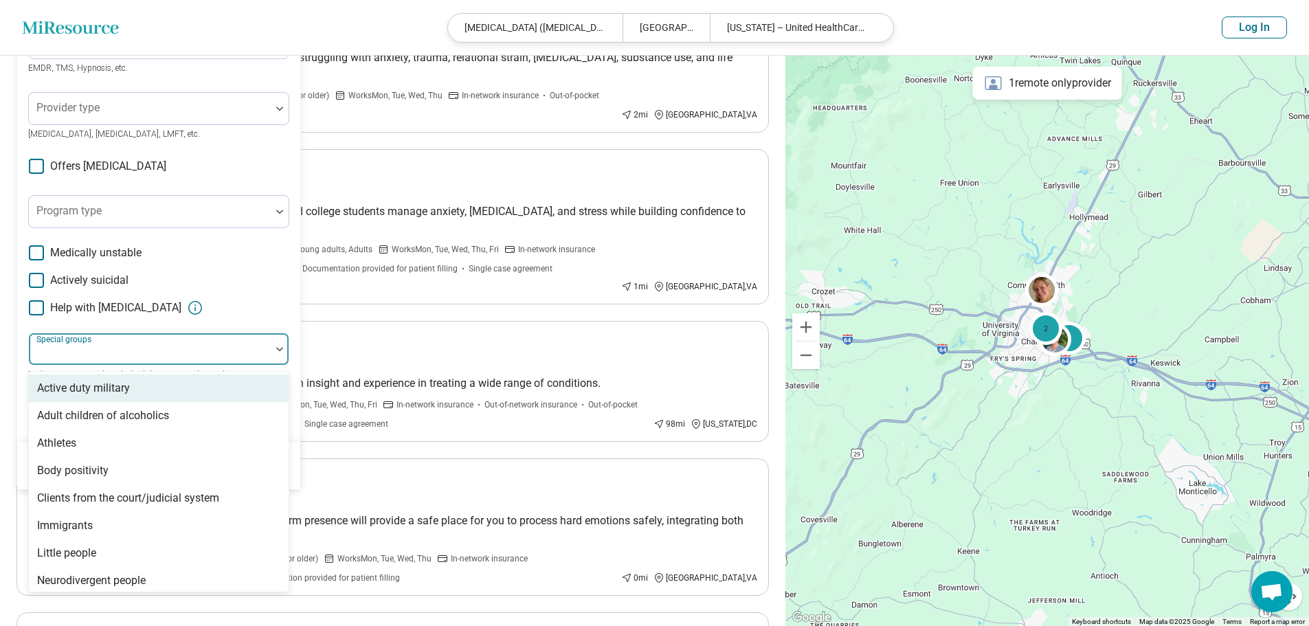
click at [269, 355] on div at bounding box center [150, 349] width 242 height 30
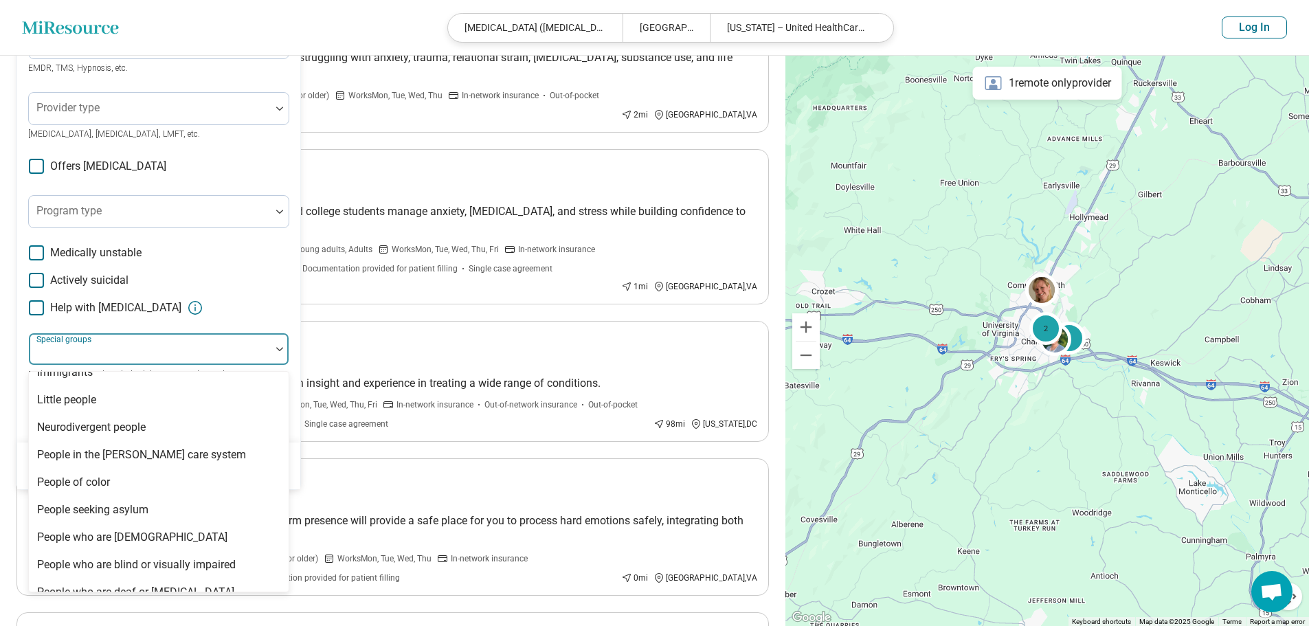
scroll to position [206, 0]
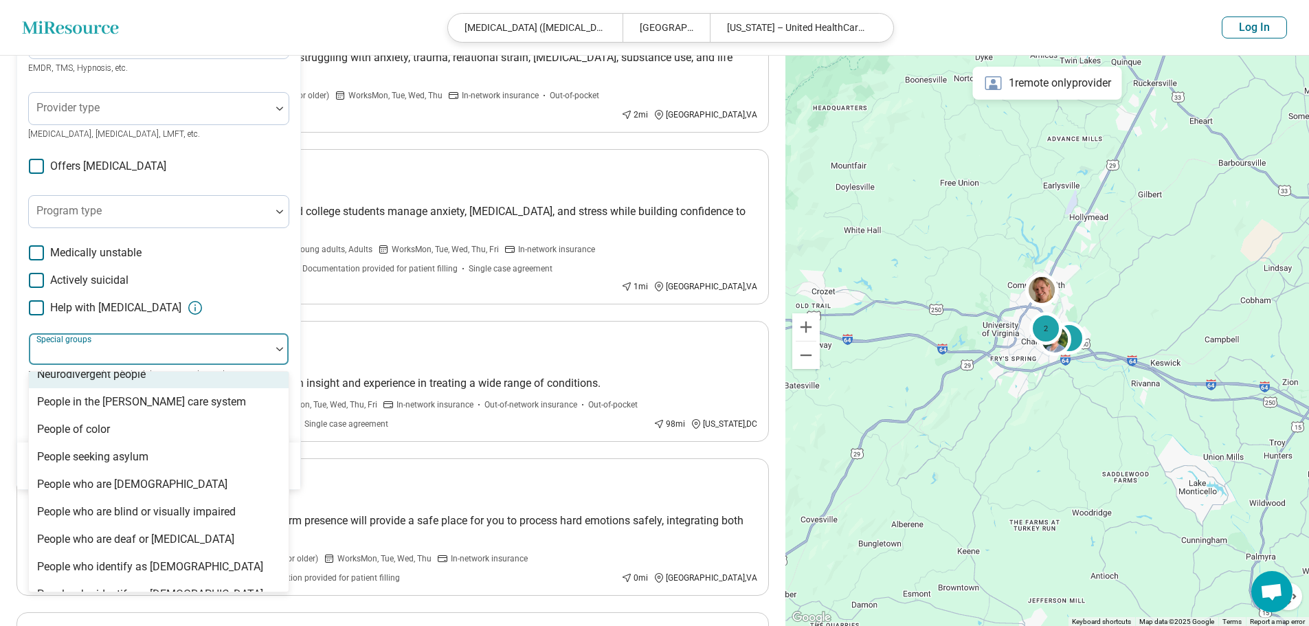
click at [200, 378] on div "Neurodivergent people" at bounding box center [159, 374] width 260 height 27
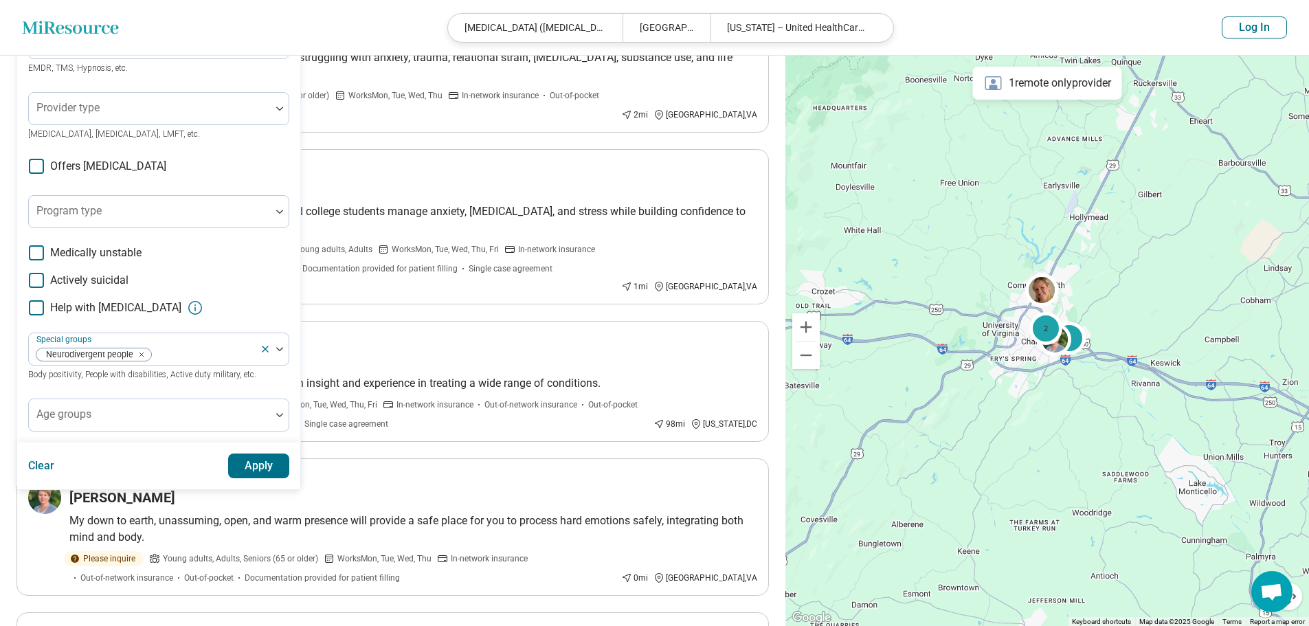
click at [261, 302] on div "Help with activities of daily living" at bounding box center [158, 308] width 261 height 16
click at [241, 462] on button "Apply" at bounding box center [259, 466] width 62 height 25
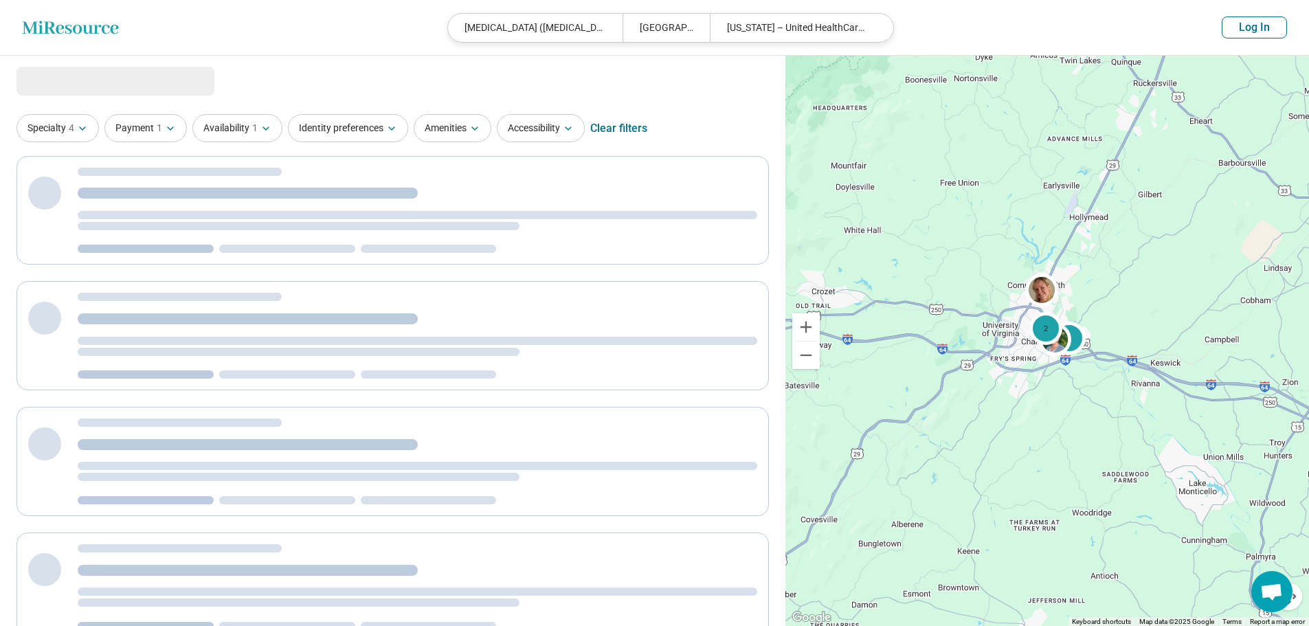
select select "***"
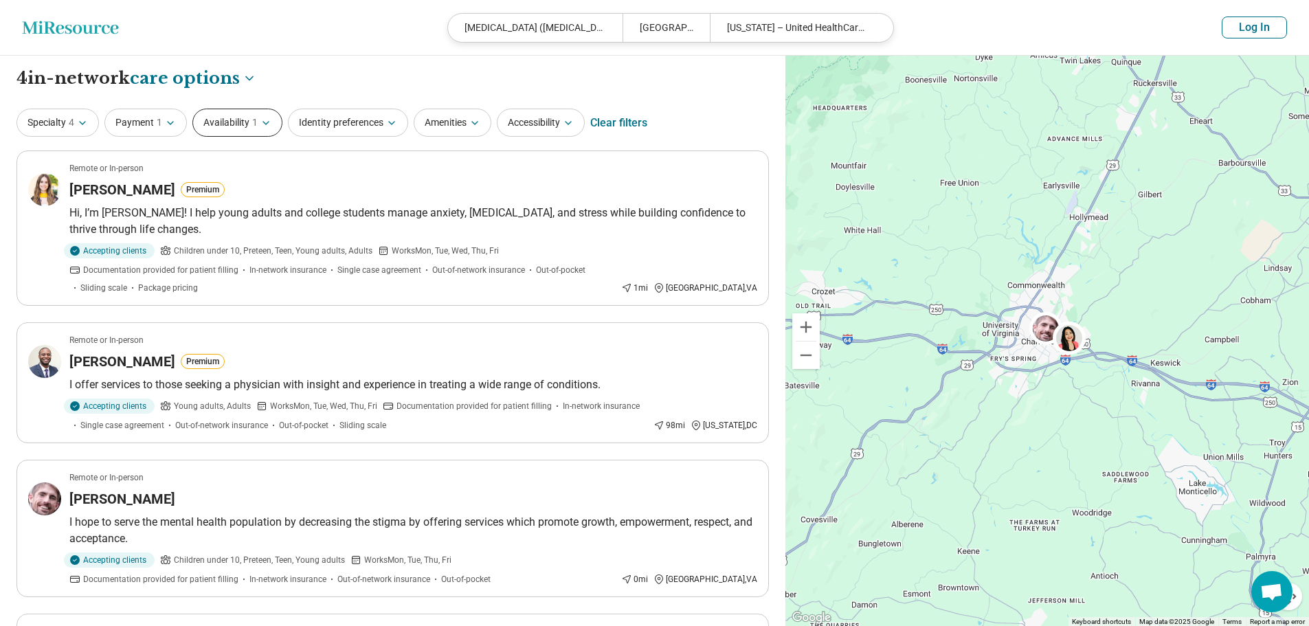
click at [221, 125] on button "Availability 1" at bounding box center [237, 123] width 90 height 28
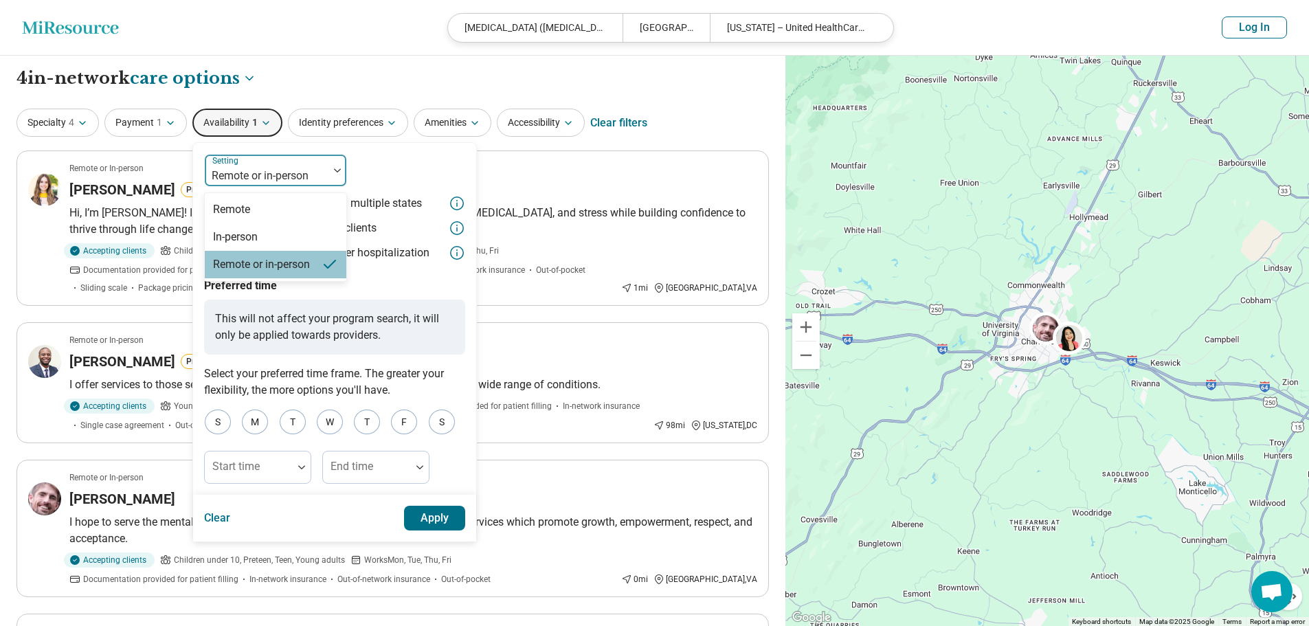
click at [254, 176] on div at bounding box center [266, 175] width 113 height 19
click at [254, 236] on div "In-person" at bounding box center [235, 237] width 45 height 16
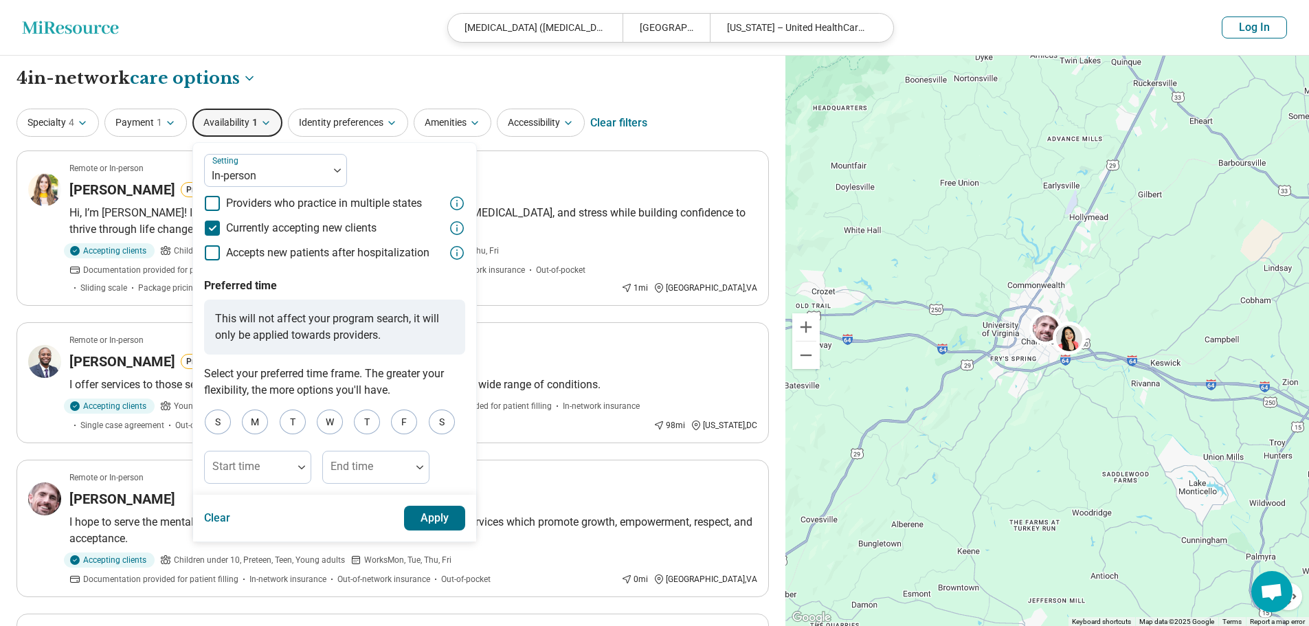
click at [435, 520] on button "Apply" at bounding box center [435, 518] width 62 height 25
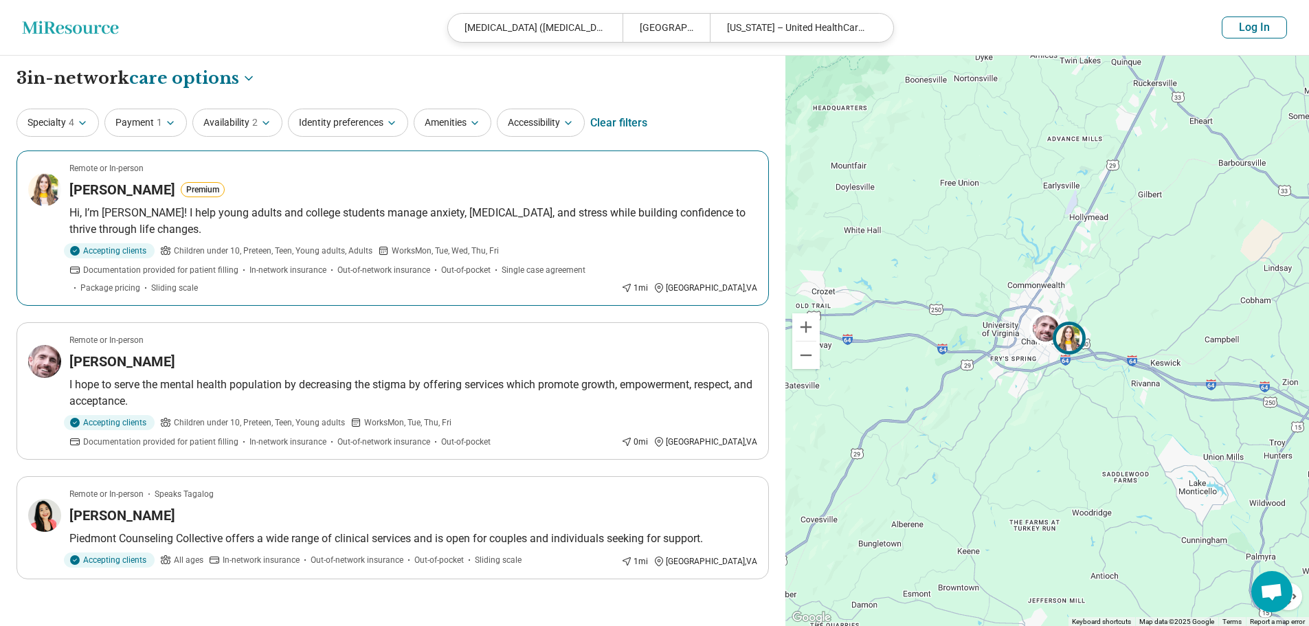
click at [98, 186] on h3 "Sarah Dulaney" at bounding box center [122, 189] width 106 height 19
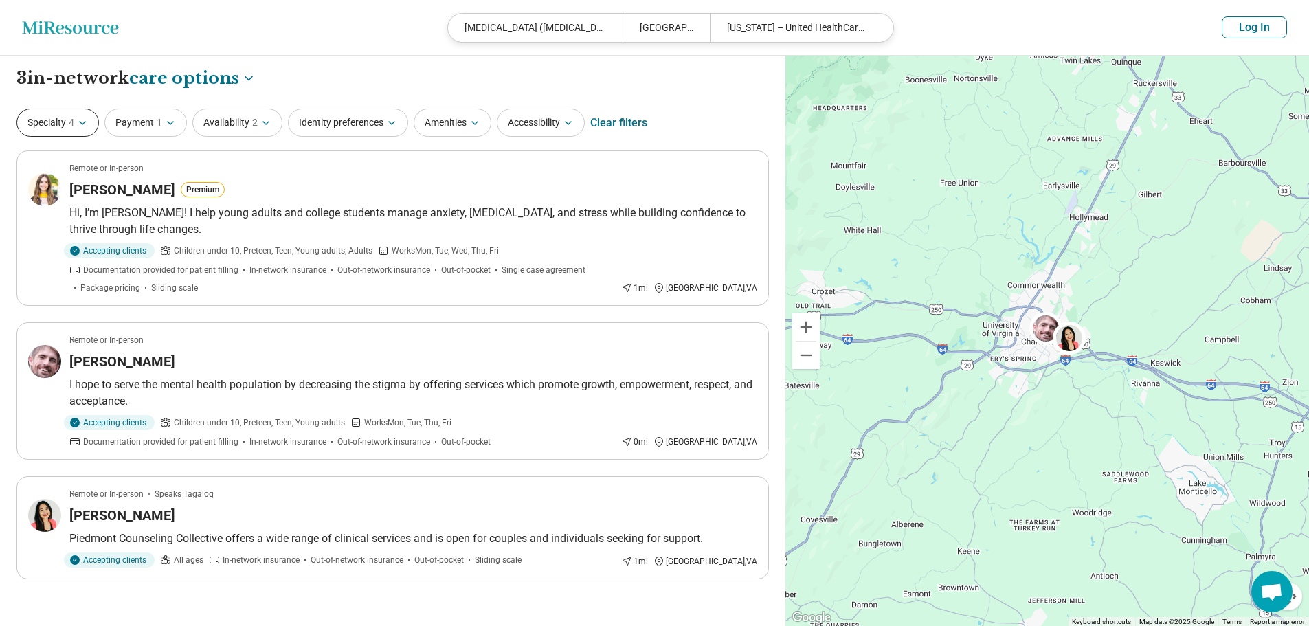
click at [43, 119] on button "Specialty 4" at bounding box center [57, 123] width 82 height 28
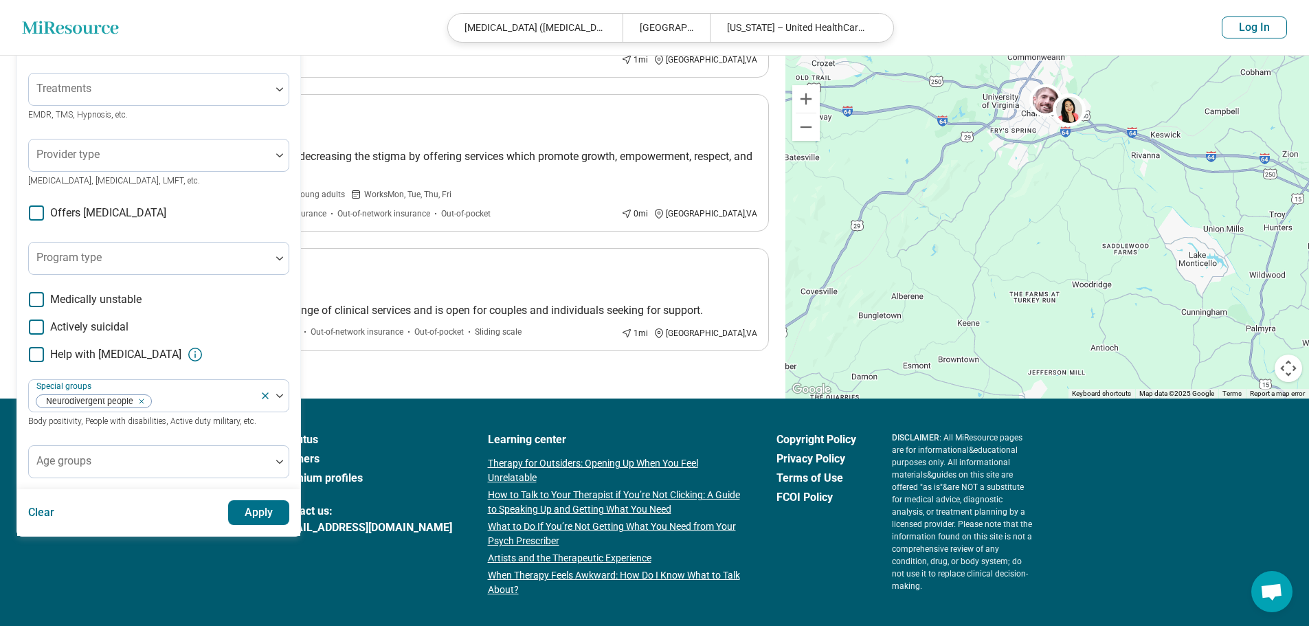
scroll to position [302, 0]
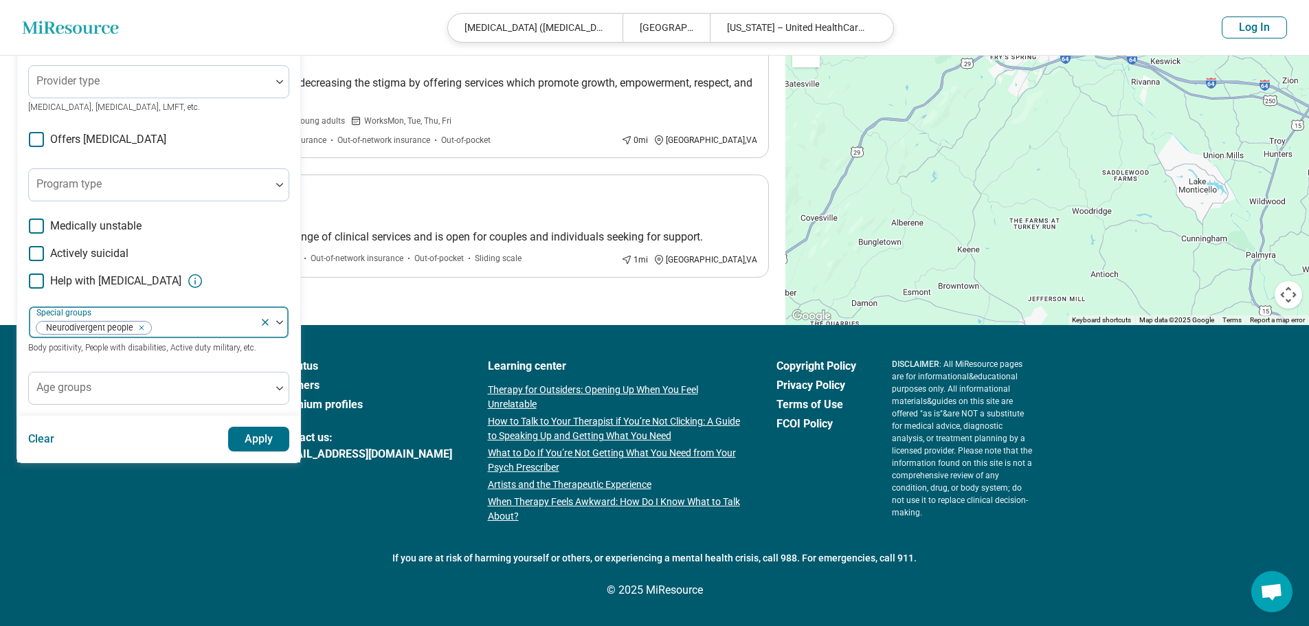
click at [137, 329] on icon "Remove [object Object]" at bounding box center [138, 328] width 10 height 10
click at [245, 441] on button "Apply" at bounding box center [259, 439] width 62 height 25
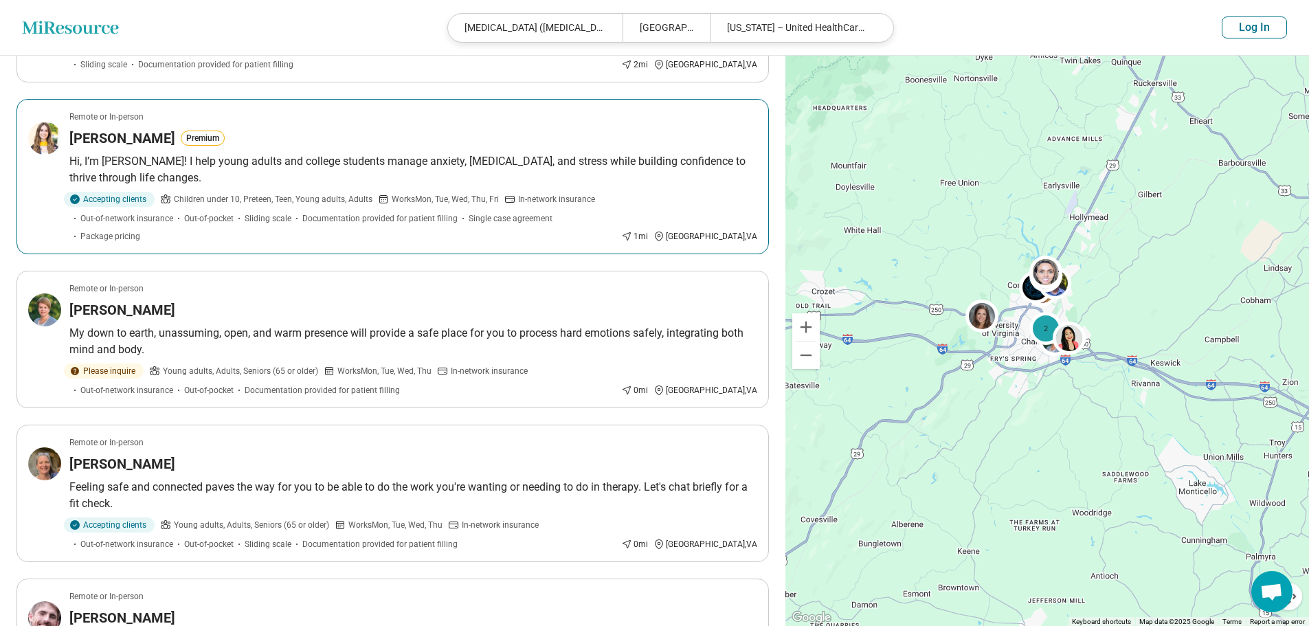
scroll to position [206, 0]
click at [1267, 32] on button "Log In" at bounding box center [1254, 27] width 65 height 22
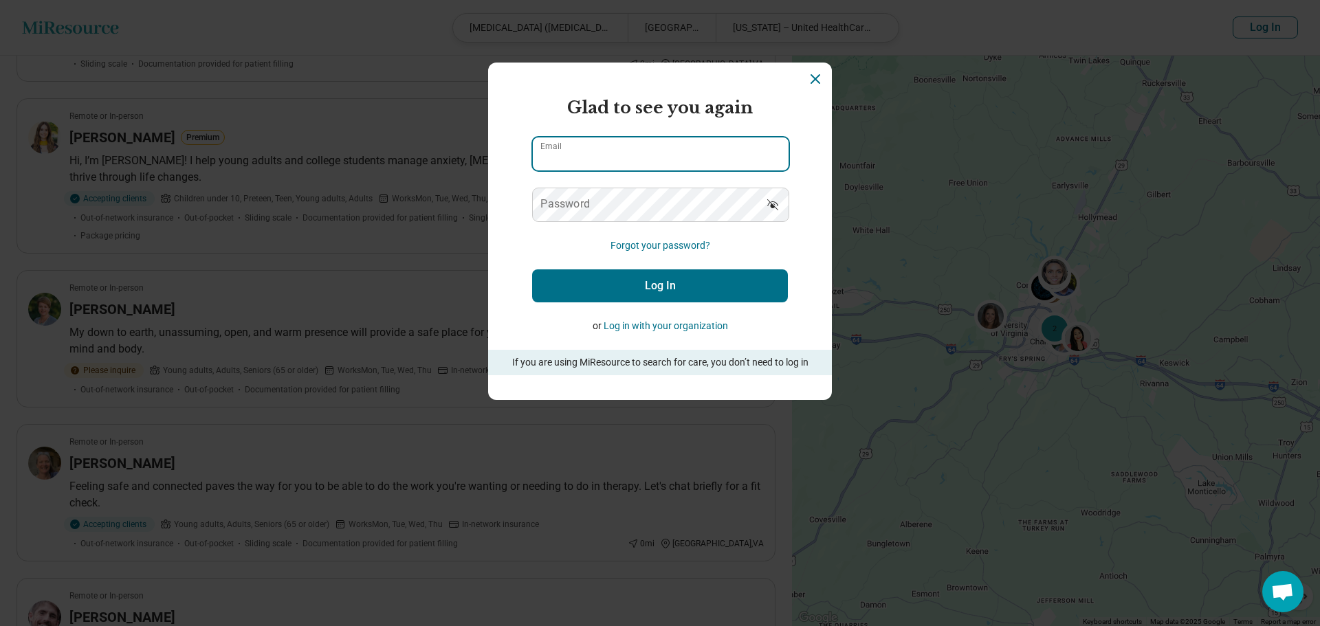
click at [648, 147] on input "Email" at bounding box center [661, 153] width 256 height 33
type input "**********"
click at [575, 206] on label "Password" at bounding box center [564, 204] width 49 height 11
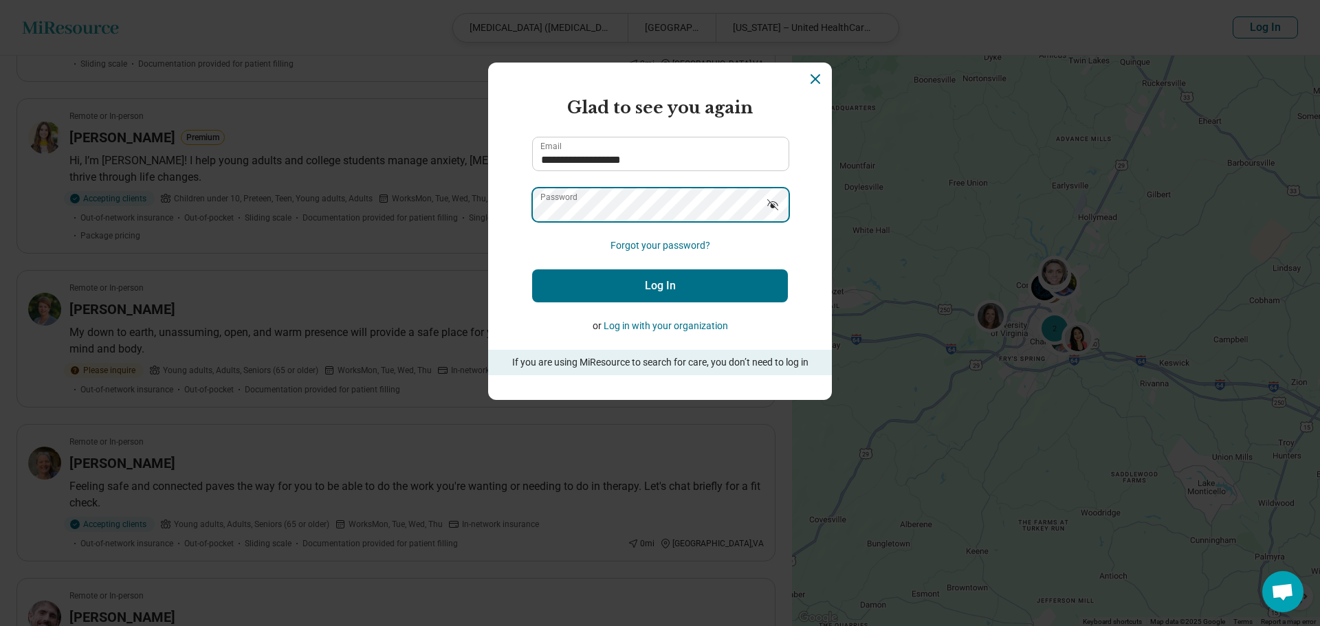
click at [532, 269] on button "Log In" at bounding box center [660, 285] width 256 height 33
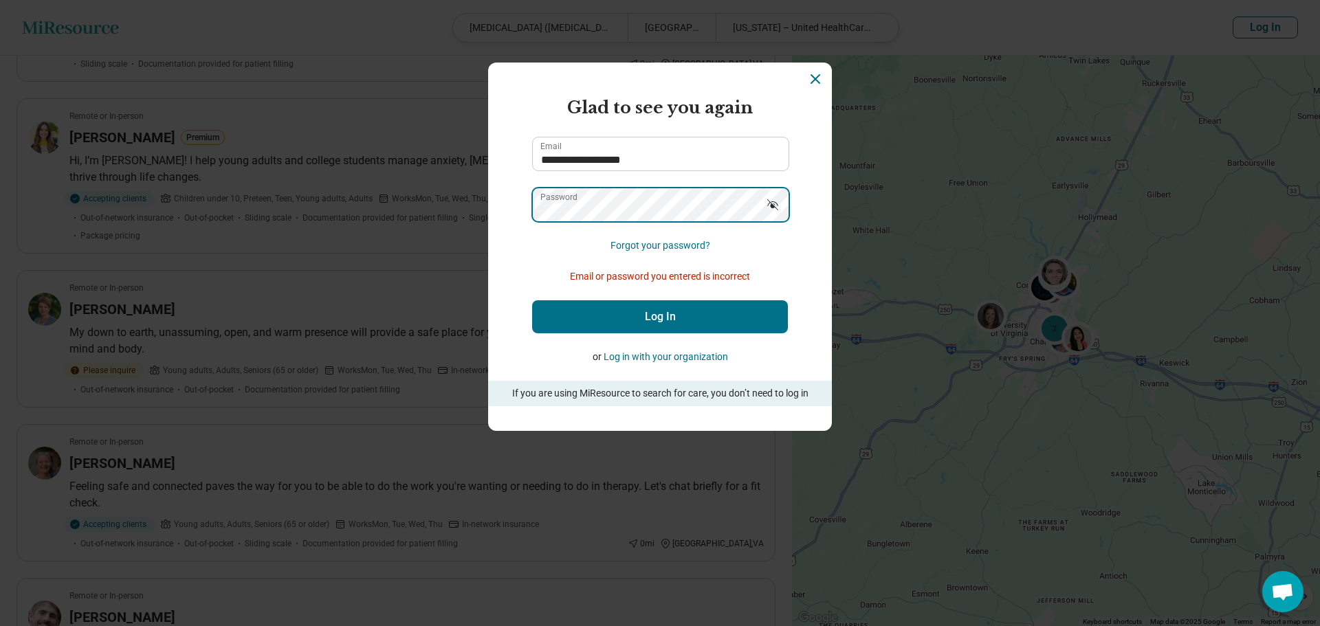
click at [532, 300] on button "Log In" at bounding box center [660, 316] width 256 height 33
click at [766, 206] on icon "Show password" at bounding box center [773, 205] width 14 height 14
click at [463, 214] on div "**********" at bounding box center [660, 313] width 1320 height 626
click at [532, 300] on button "Log In" at bounding box center [660, 316] width 256 height 33
click at [621, 311] on button "Log In" at bounding box center [660, 316] width 256 height 33
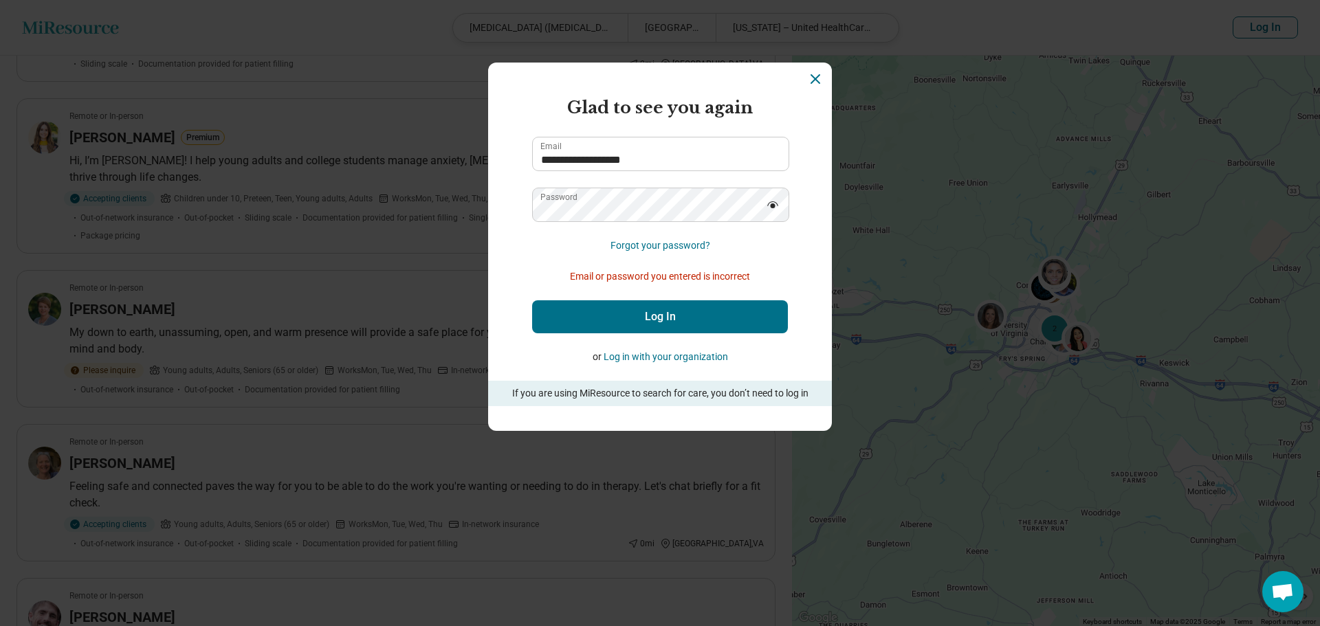
click at [639, 357] on button "Log in with your organization" at bounding box center [665, 357] width 124 height 14
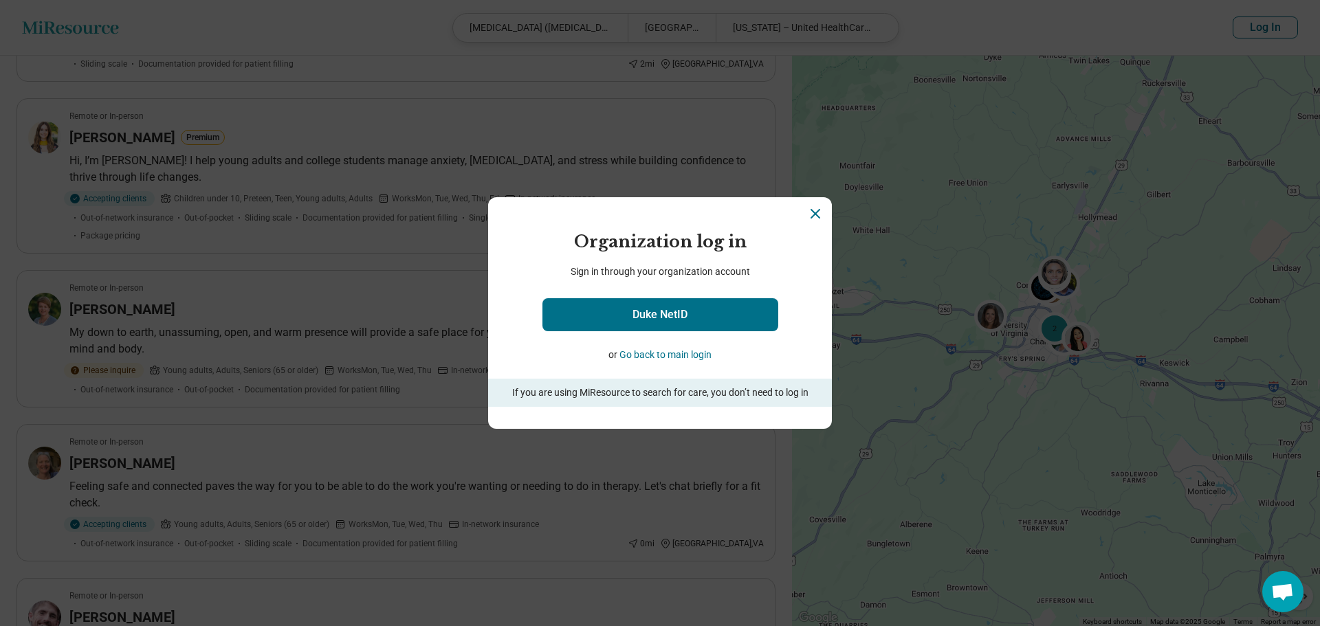
click at [692, 357] on button "Go back to main login" at bounding box center [665, 355] width 92 height 14
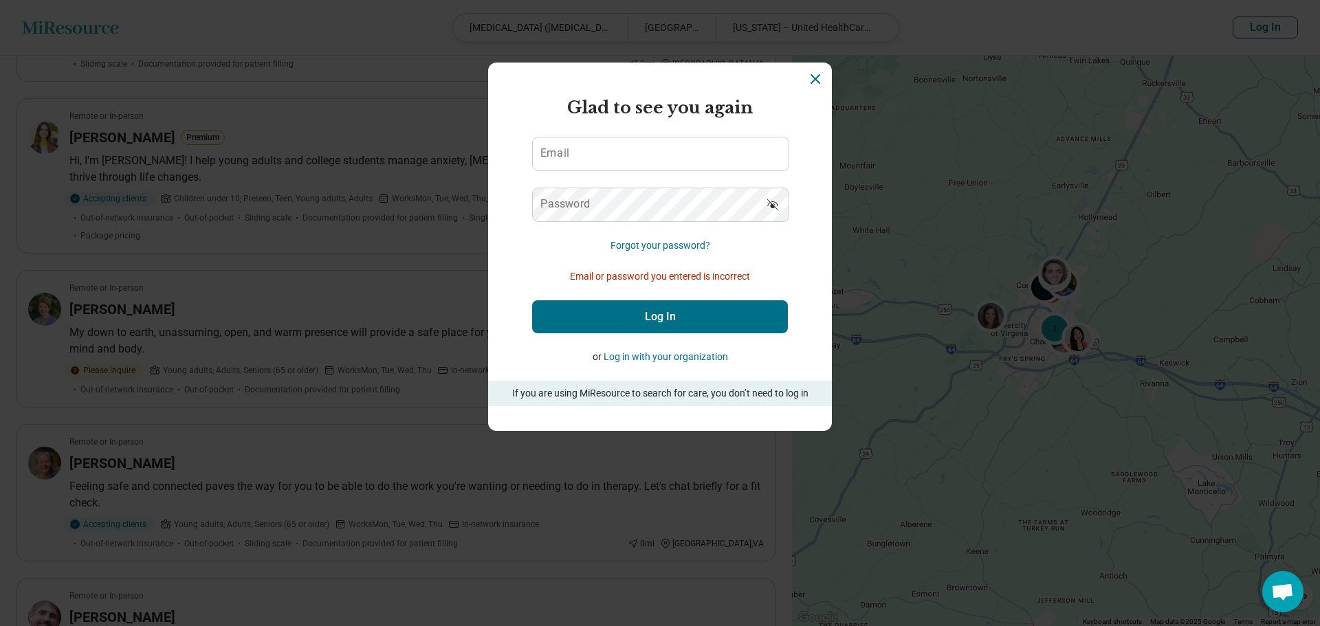
click at [627, 246] on button "Forgot your password?" at bounding box center [660, 246] width 100 height 14
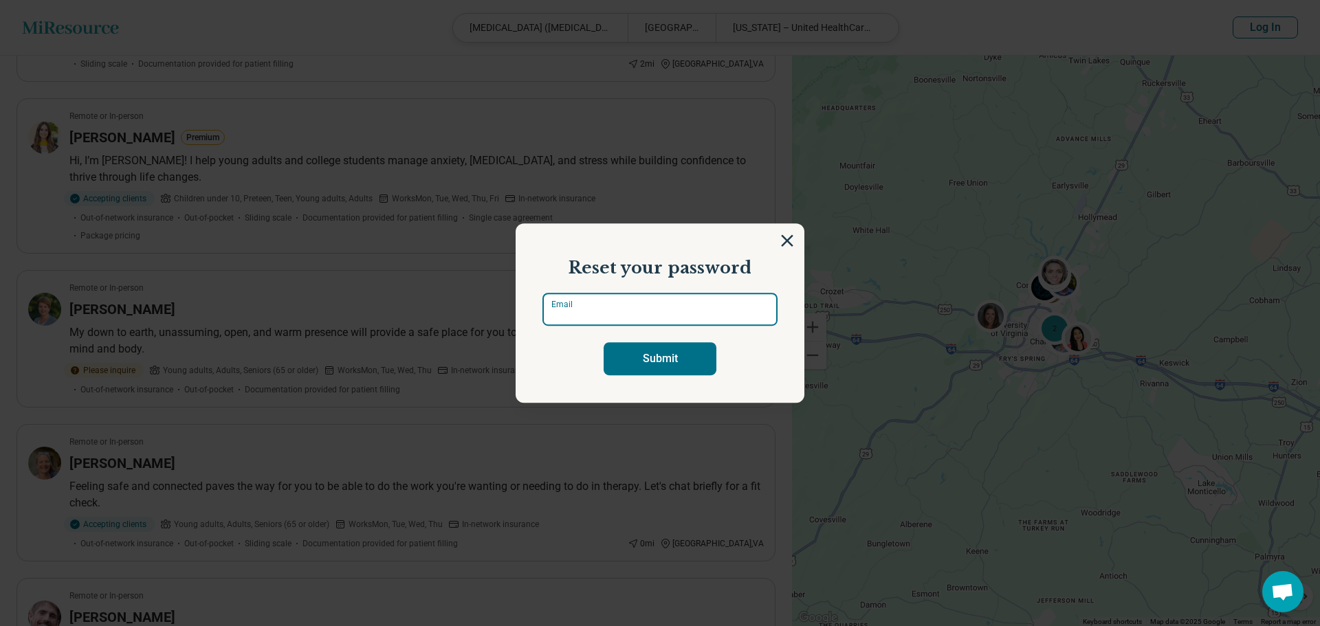
click at [645, 322] on input "Email" at bounding box center [659, 309] width 235 height 33
type input "**********"
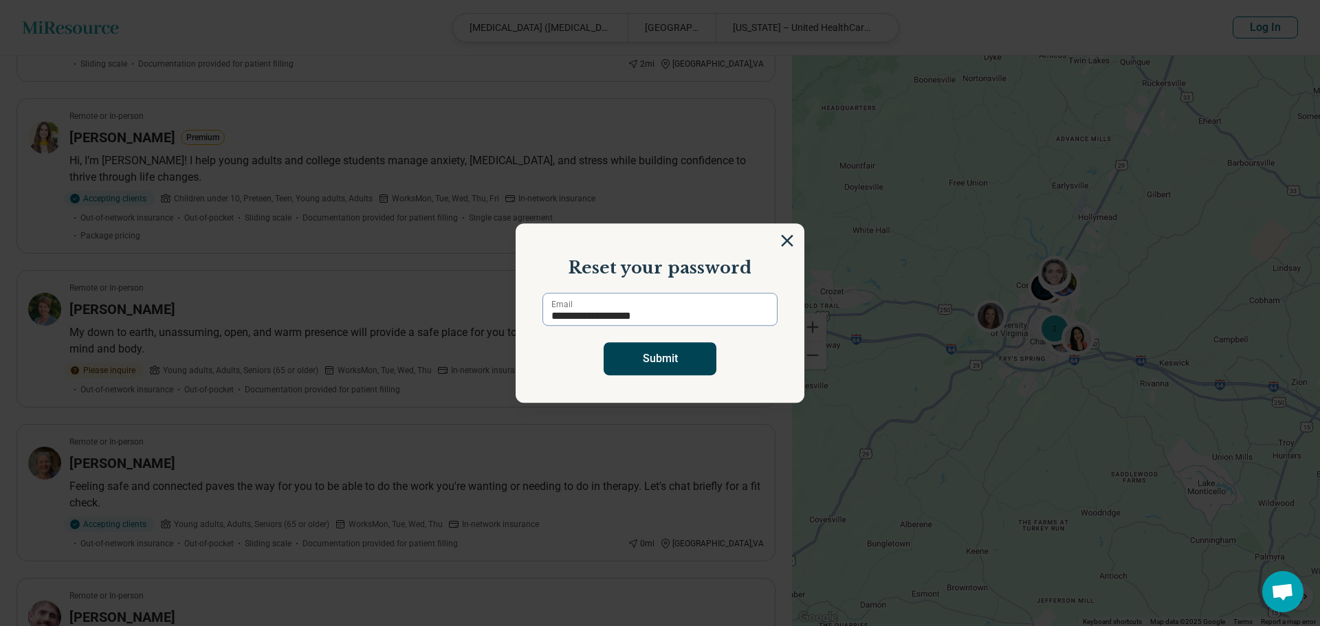
click at [622, 361] on button "Submit" at bounding box center [659, 358] width 113 height 33
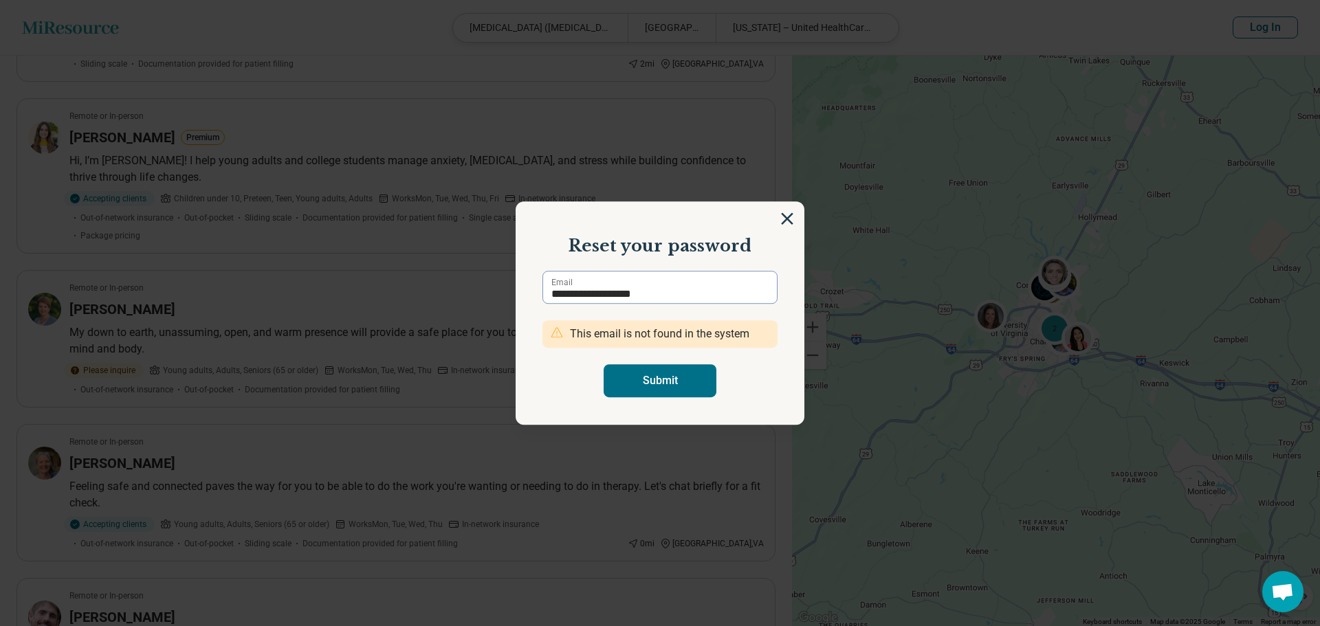
click at [775, 221] on section "**********" at bounding box center [660, 313] width 289 height 224
click at [784, 220] on img at bounding box center [786, 218] width 15 height 15
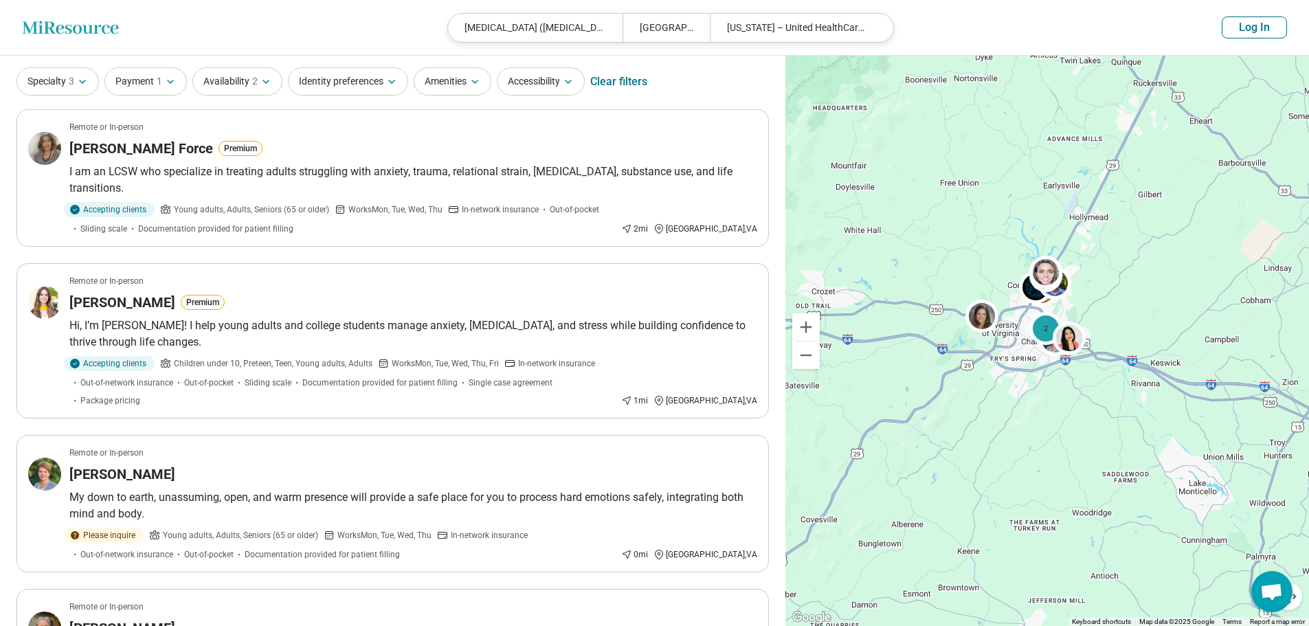
scroll to position [35, 0]
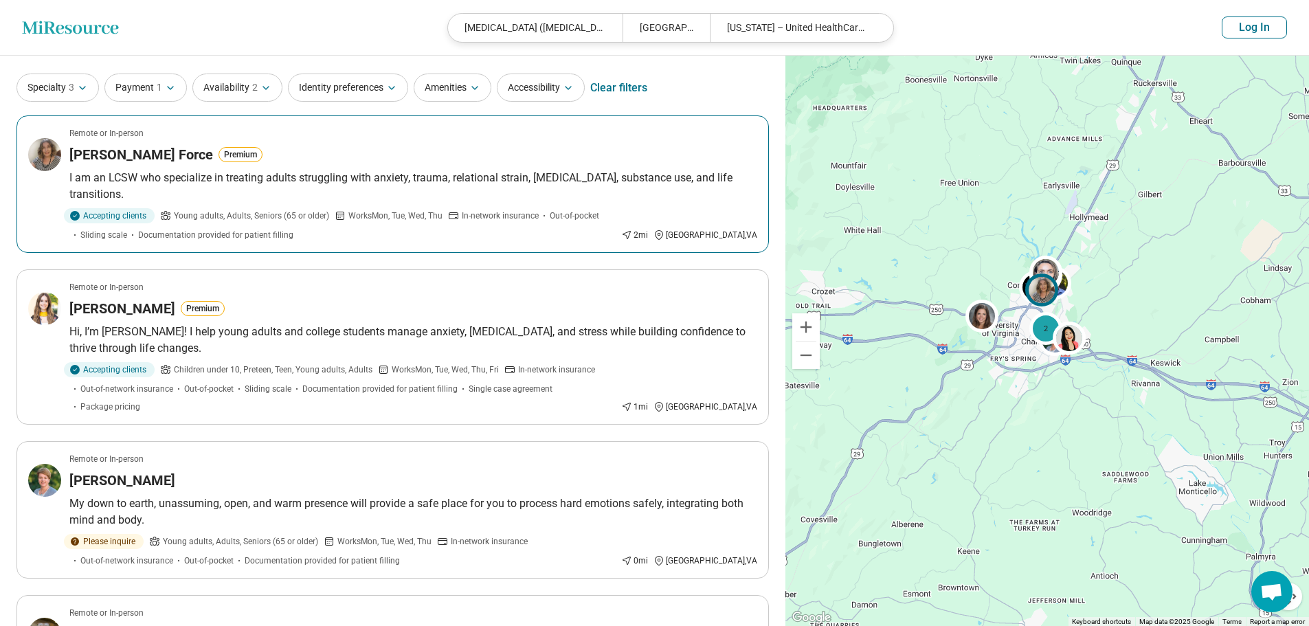
click at [411, 228] on div "Accepting clients Young adults, Adults, Seniors (65 or older) Works Mon, Tue, W…" at bounding box center [342, 224] width 546 height 33
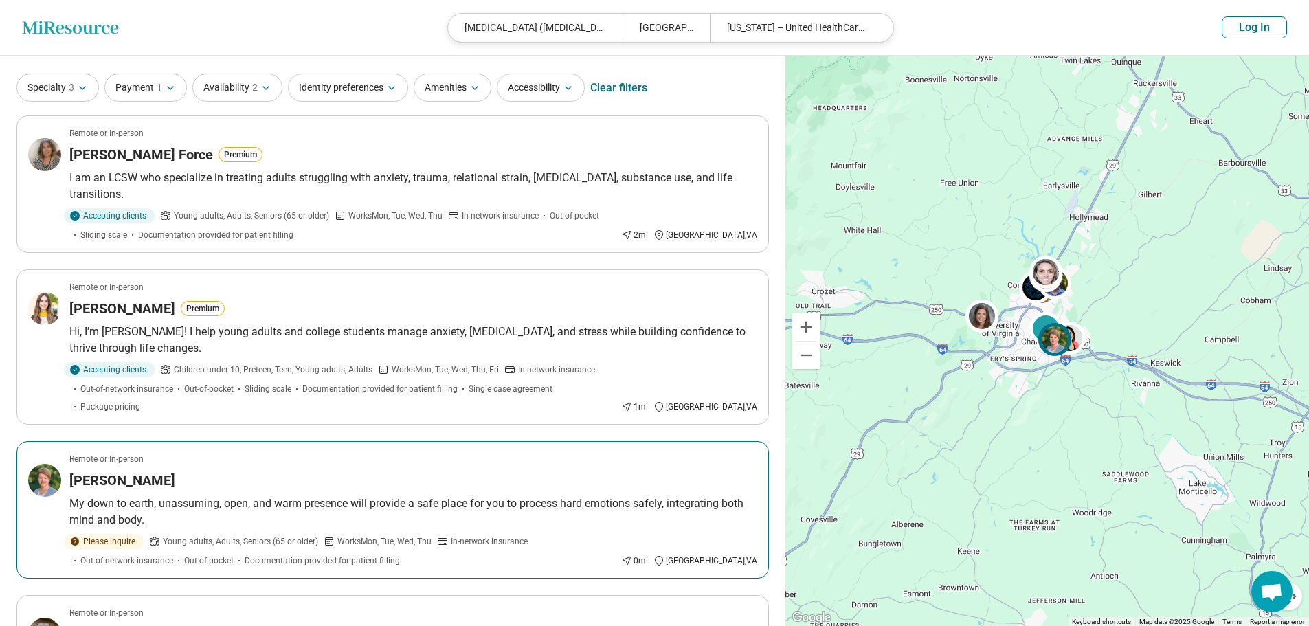
click at [150, 509] on p "My down to earth, unassuming, open, and warm presence will provide a safe place…" at bounding box center [413, 512] width 688 height 33
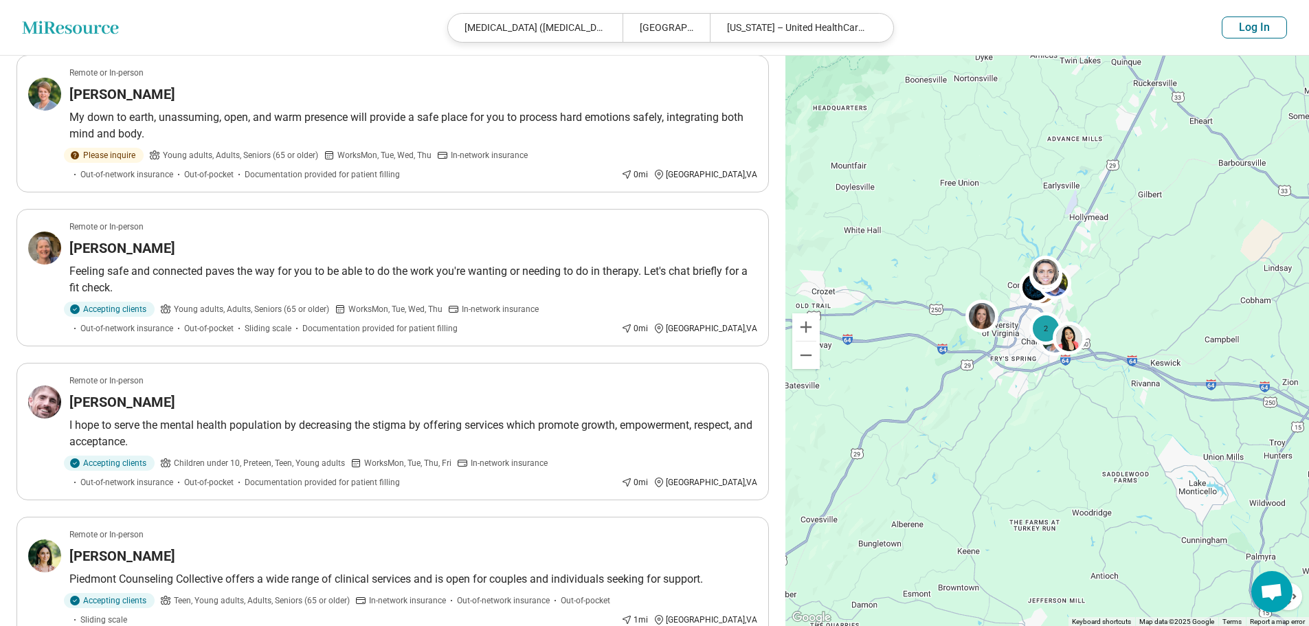
scroll to position [424, 0]
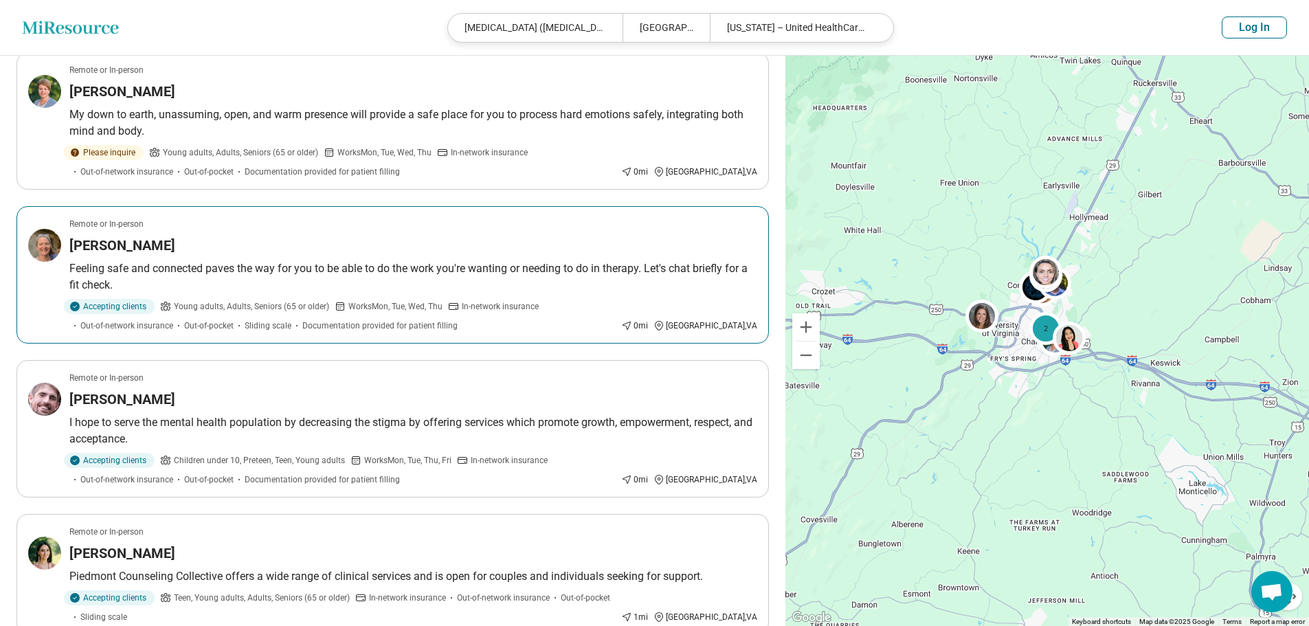
click at [190, 261] on p "Feeling safe and connected paves the way for you to be able to do the work you'…" at bounding box center [413, 277] width 688 height 33
click at [148, 236] on h3 "Ann Tourangeau" at bounding box center [122, 245] width 106 height 19
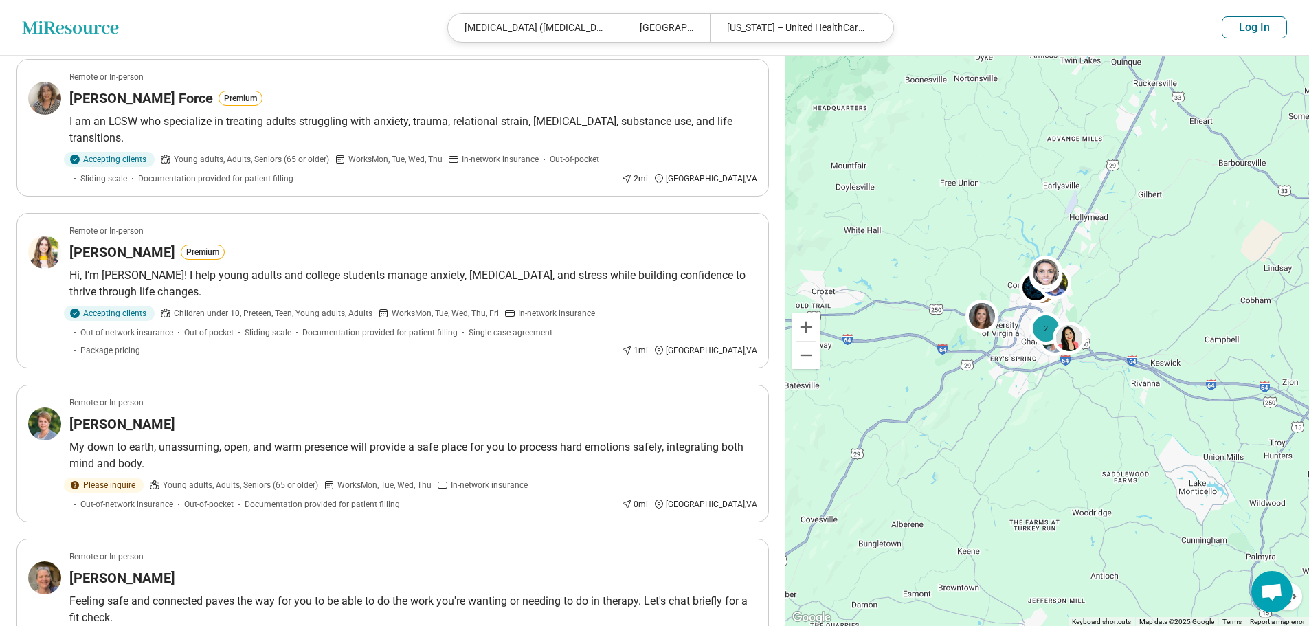
scroll to position [0, 0]
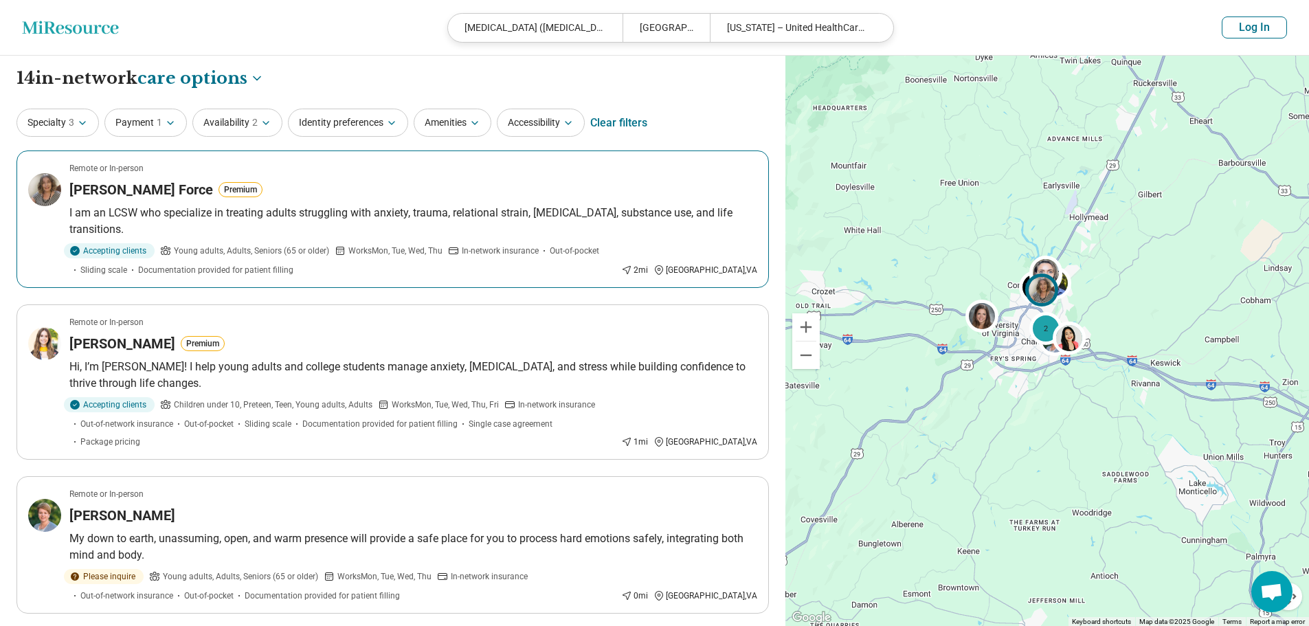
click at [175, 205] on p "I am an LCSW who specialize in treating adults struggling with anxiety, trauma,…" at bounding box center [413, 221] width 688 height 33
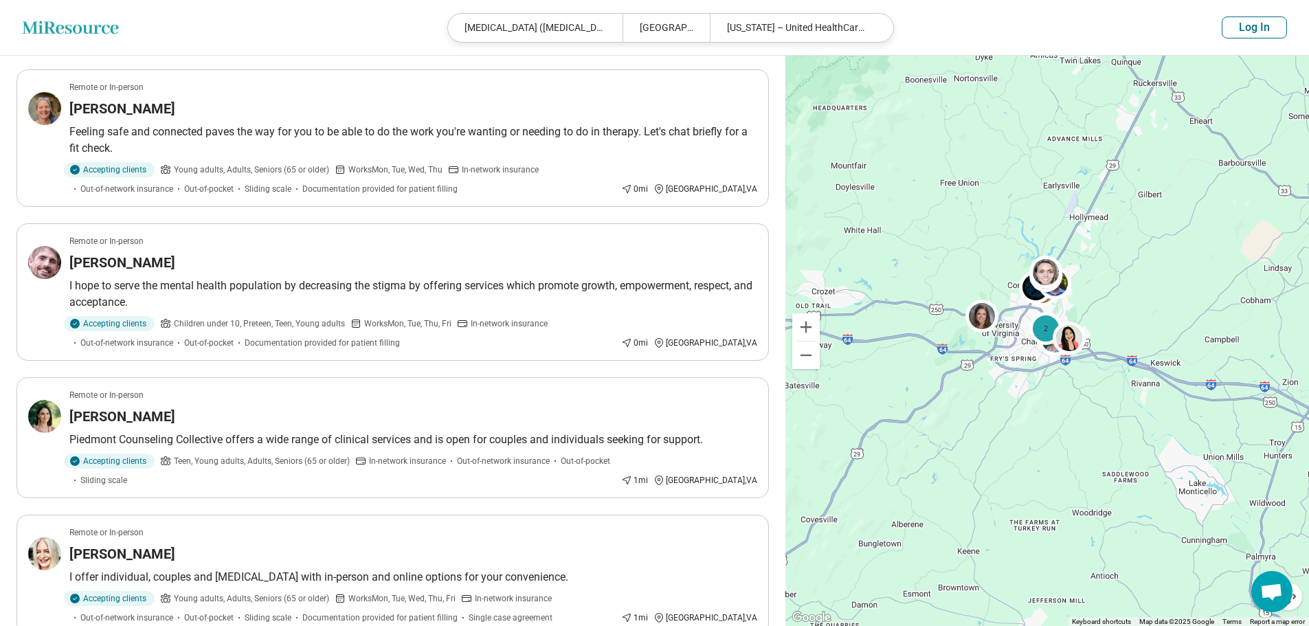
scroll to position [575, 0]
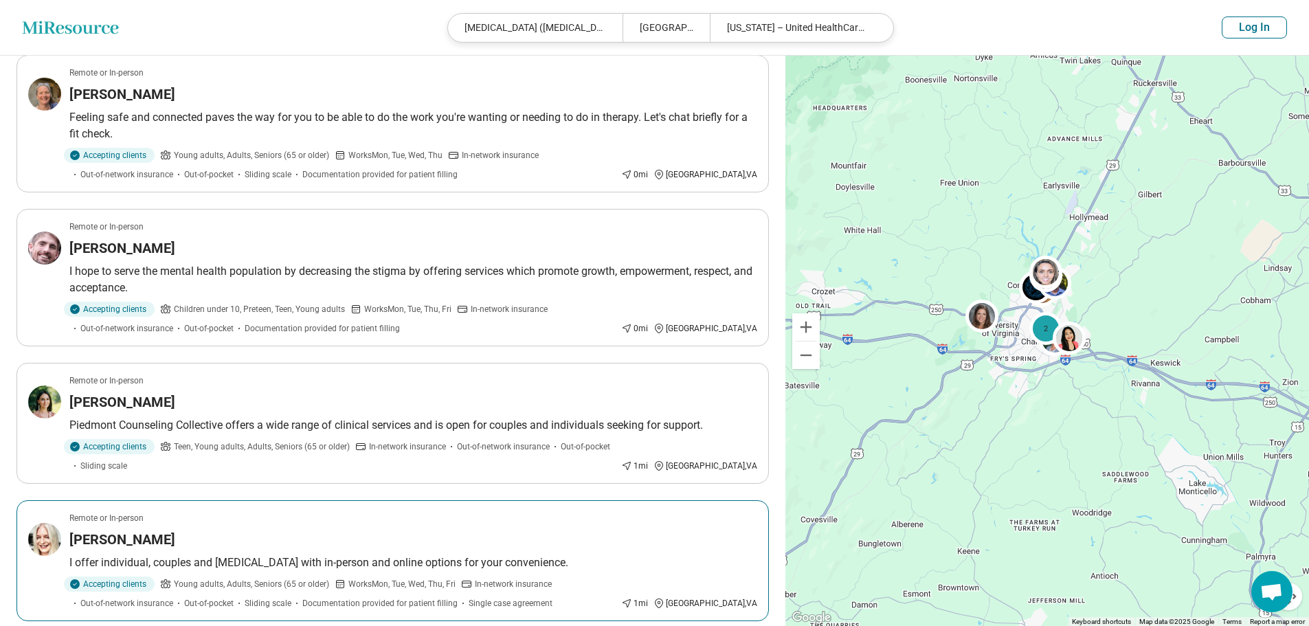
click at [349, 555] on p "I offer individual, couples and family counseling with in-person and online opt…" at bounding box center [413, 563] width 688 height 16
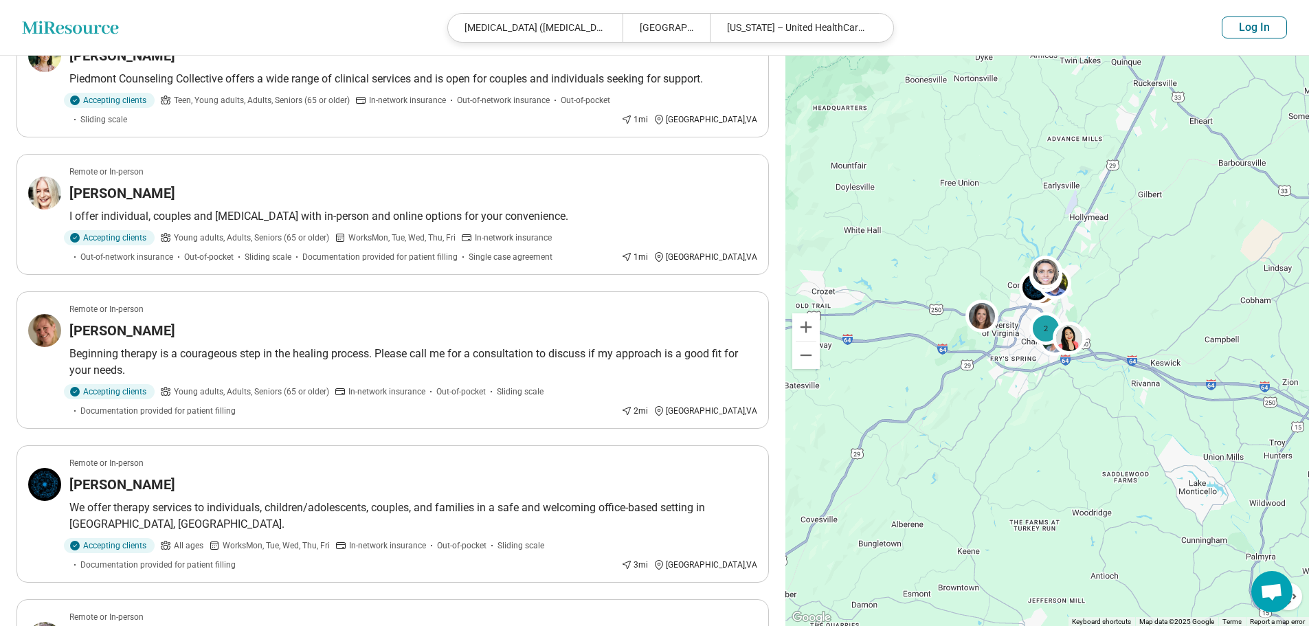
scroll to position [924, 0]
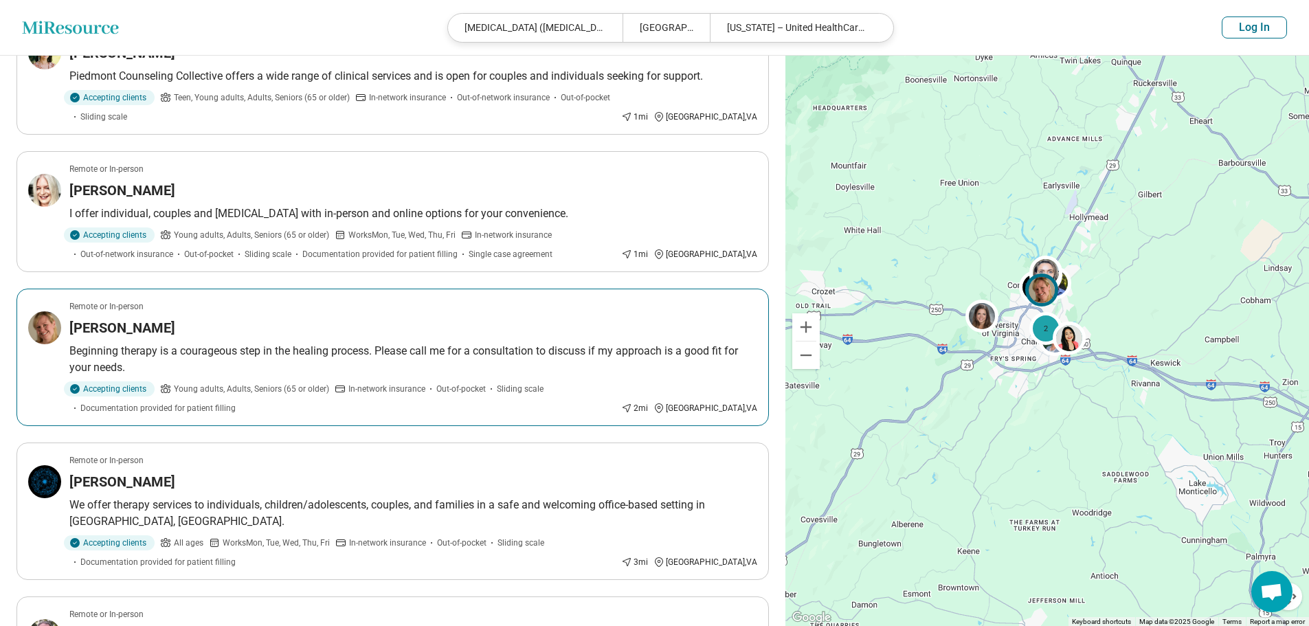
click at [135, 318] on h3 "Caitlin Price" at bounding box center [122, 327] width 106 height 19
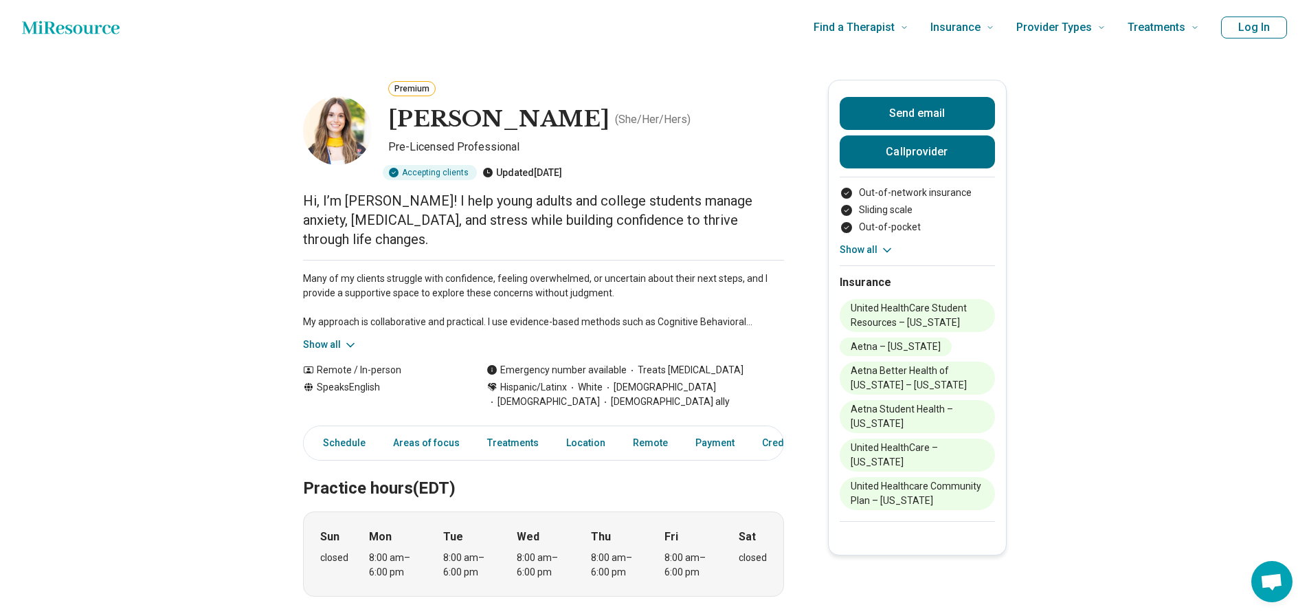
click at [339, 337] on button "Show all" at bounding box center [330, 344] width 54 height 14
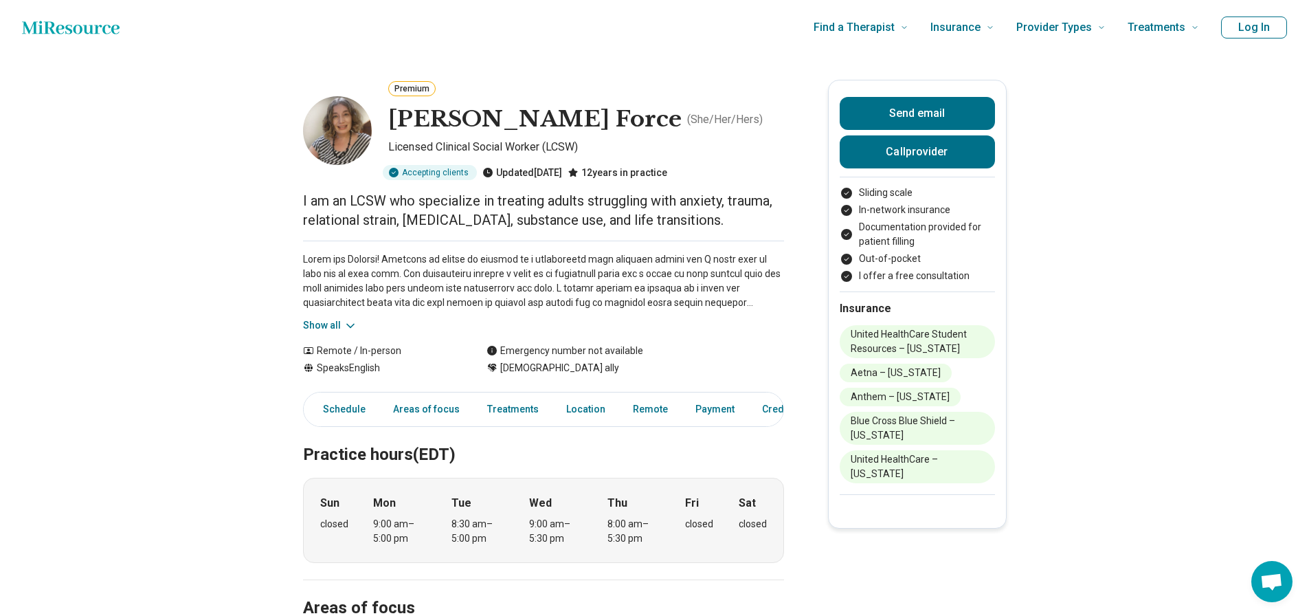
click at [357, 323] on icon at bounding box center [351, 326] width 14 height 14
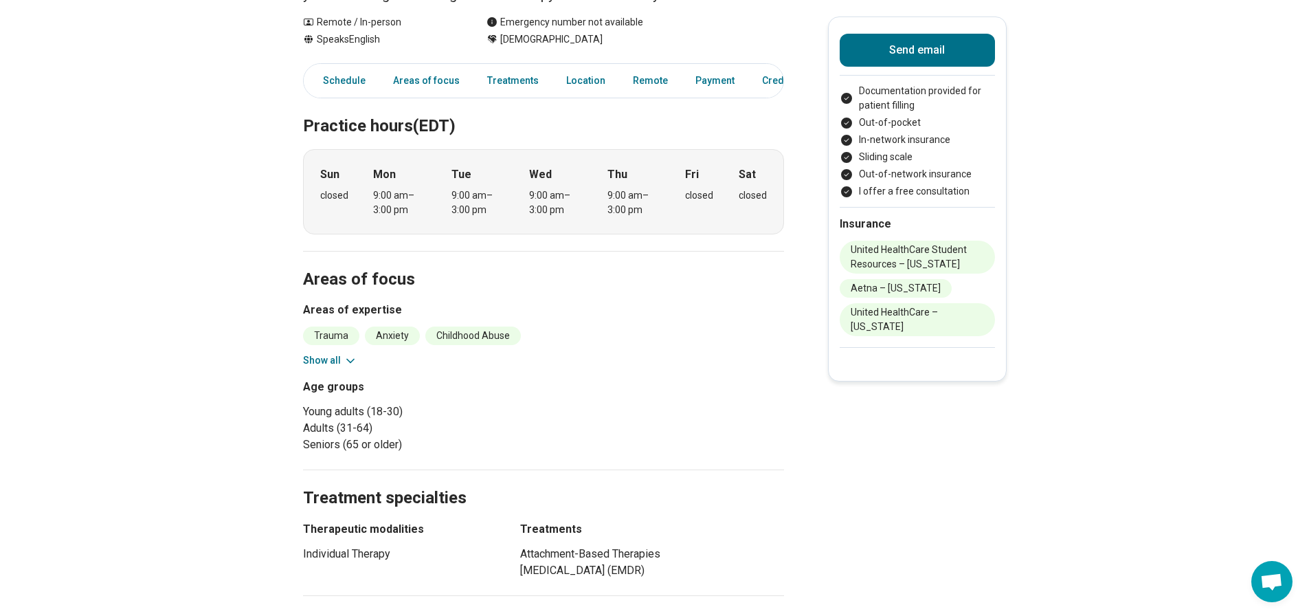
scroll to position [196, 0]
click at [348, 362] on icon at bounding box center [351, 359] width 14 height 14
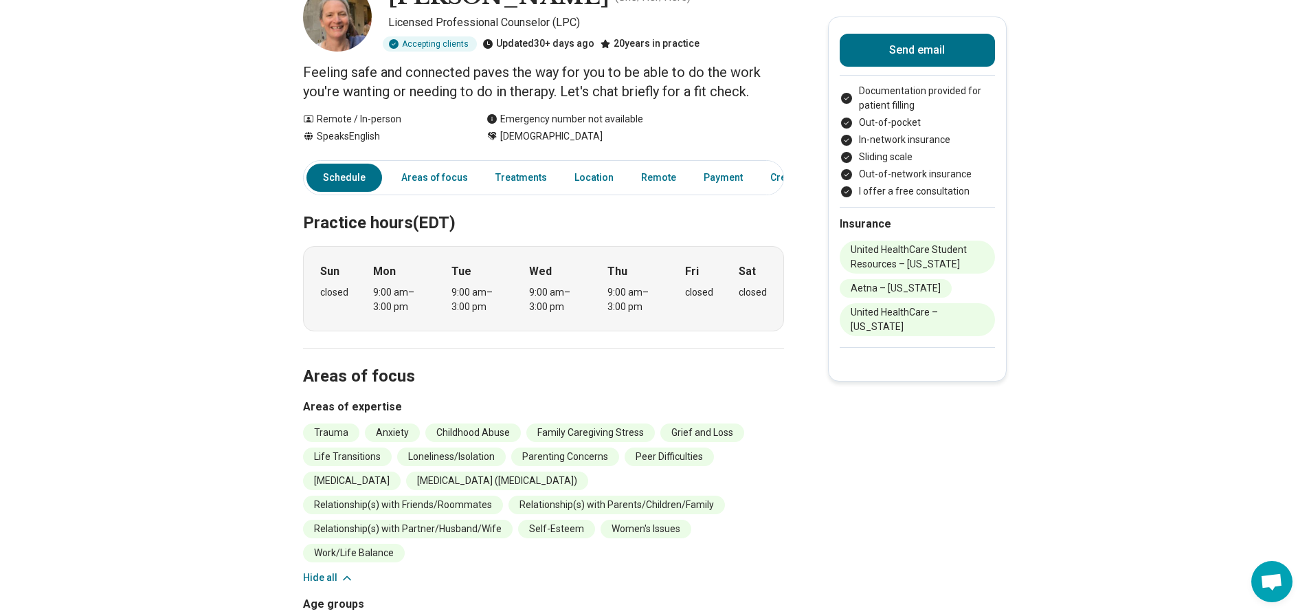
scroll to position [115, 0]
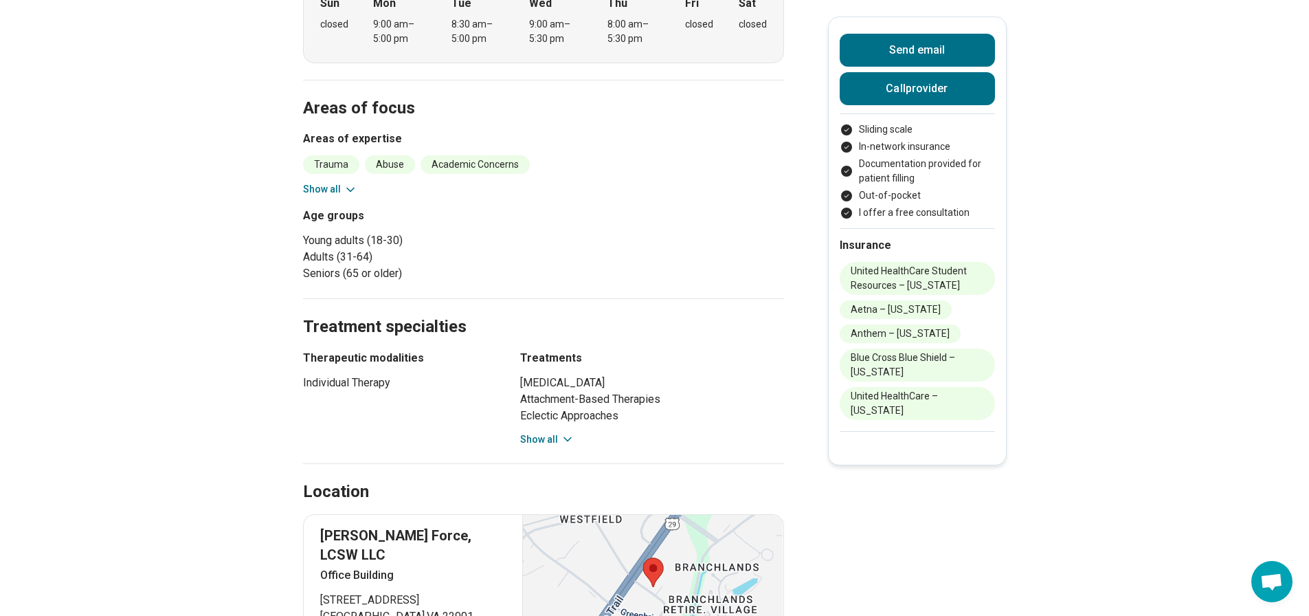
scroll to position [502, 0]
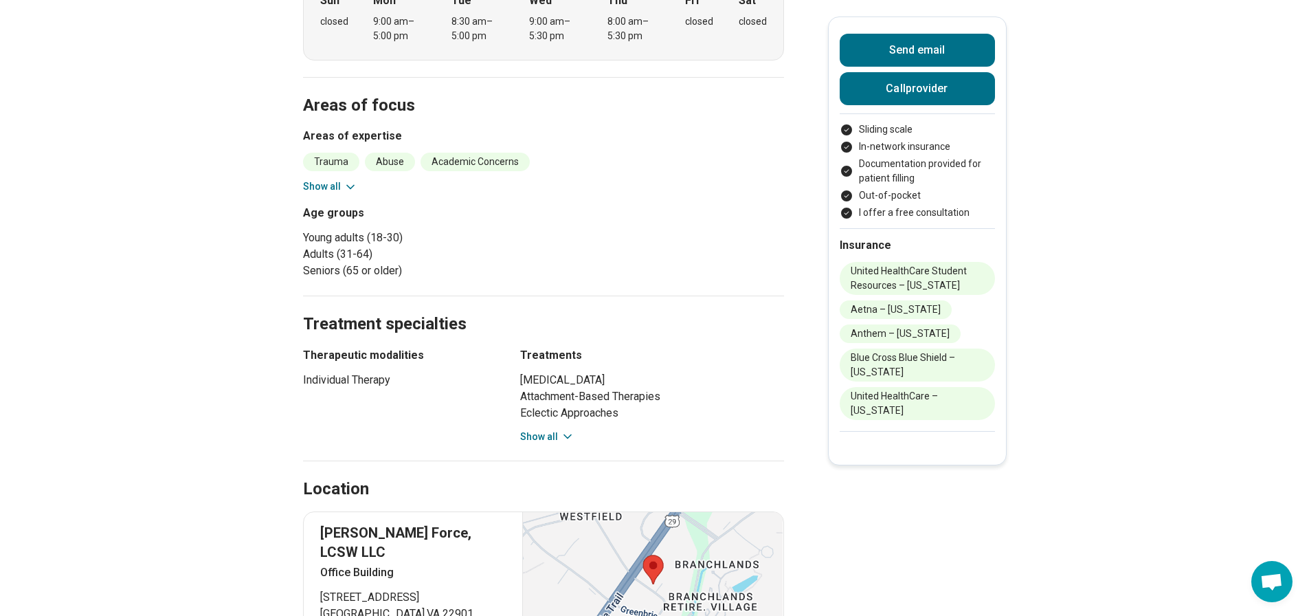
click at [361, 188] on div "Trauma Abuse Academic Concerns Aging Alcohol Use Anger Issues Anxiety Avoidant …" at bounding box center [543, 173] width 481 height 41
click at [333, 188] on button "Show all" at bounding box center [330, 186] width 54 height 14
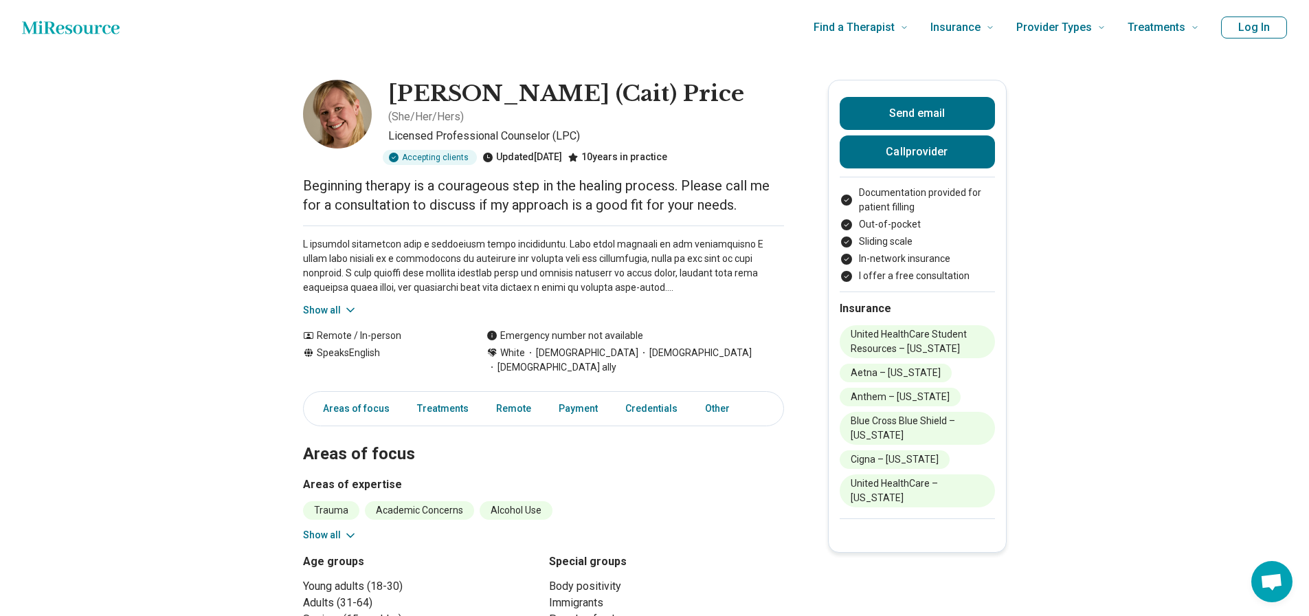
click at [331, 528] on button "Show all" at bounding box center [330, 535] width 54 height 14
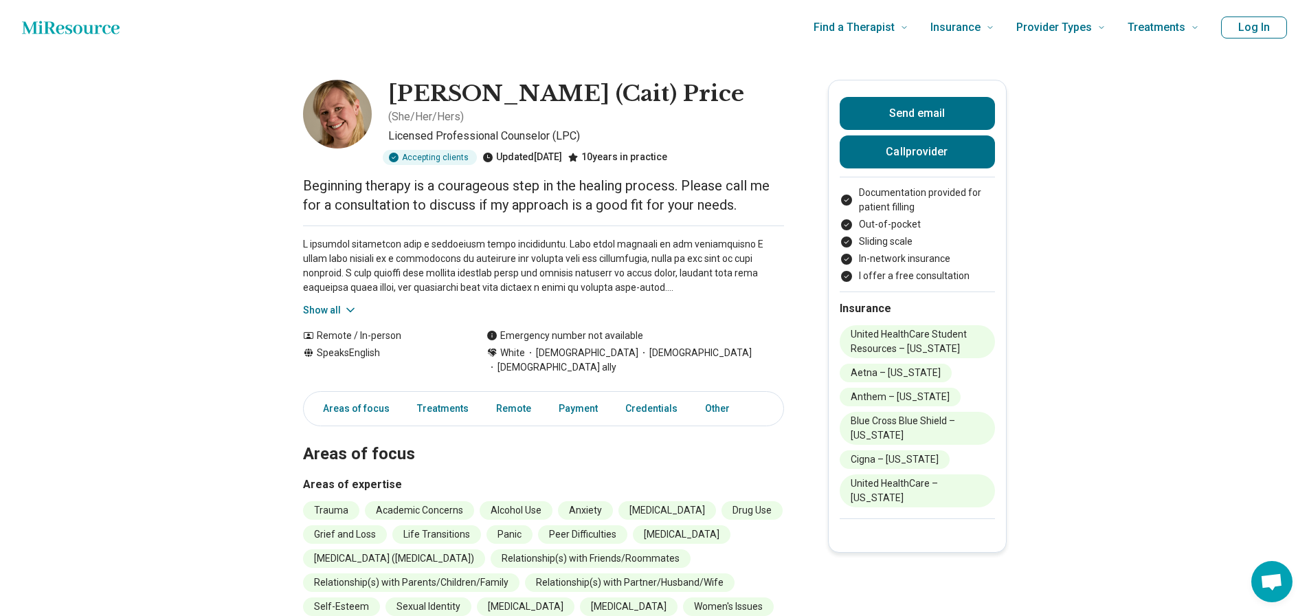
click at [322, 285] on div "Show all" at bounding box center [543, 271] width 481 height 92
click at [326, 303] on button "Show all" at bounding box center [330, 310] width 54 height 14
